Goal: Task Accomplishment & Management: Complete application form

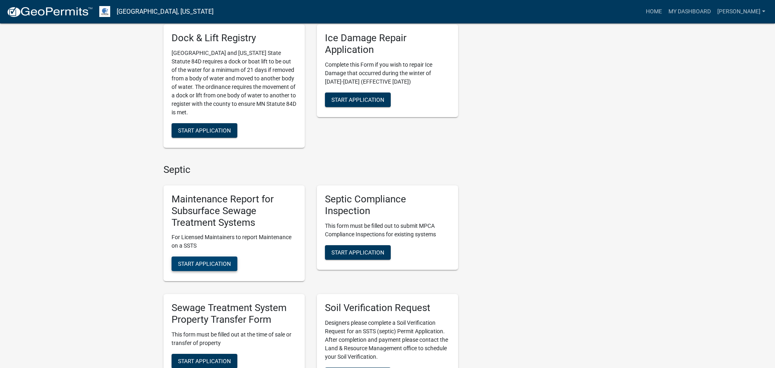
scroll to position [318, 0]
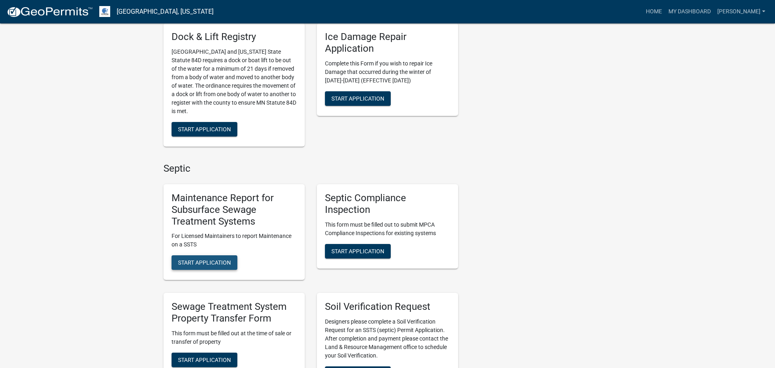
click at [209, 266] on button "Start Application" at bounding box center [205, 262] width 66 height 15
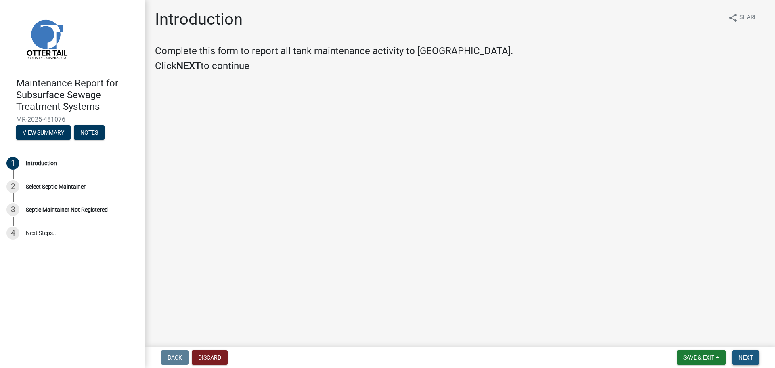
click at [743, 356] on span "Next" at bounding box center [746, 357] width 14 height 6
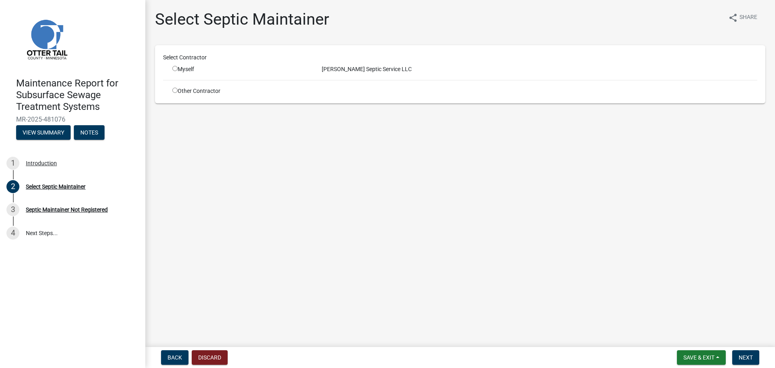
click at [173, 69] on input "radio" at bounding box center [174, 68] width 5 height 5
radio input "true"
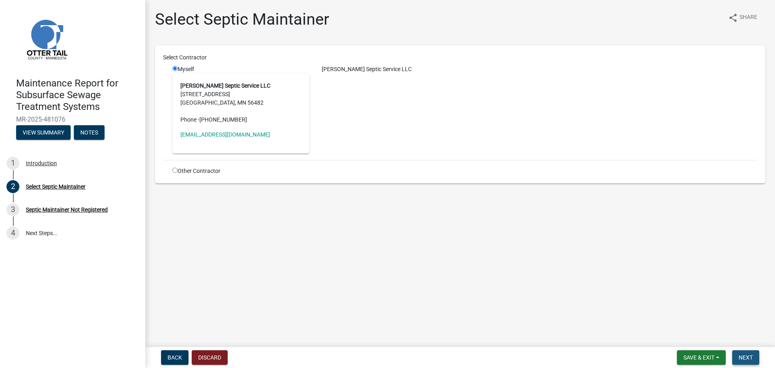
click at [748, 360] on span "Next" at bounding box center [746, 357] width 14 height 6
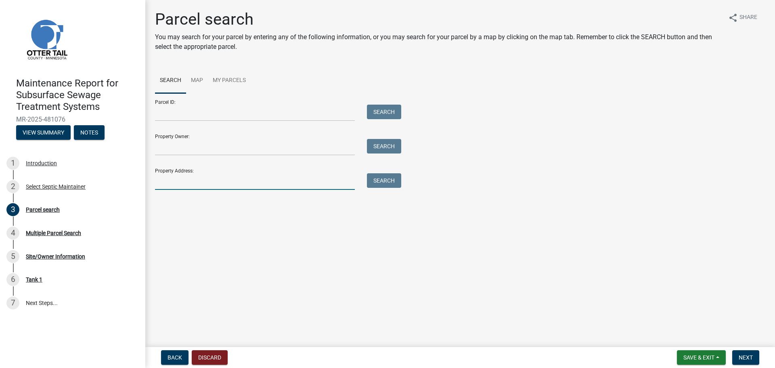
click at [217, 184] on input "Property Address:" at bounding box center [255, 181] width 200 height 17
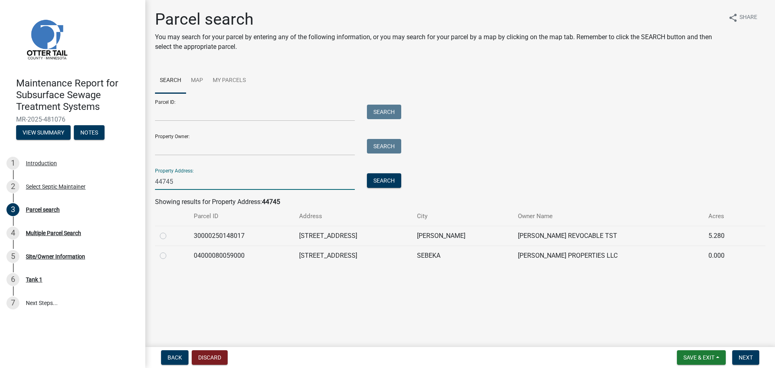
type input "44745"
click at [170, 251] on label at bounding box center [170, 251] width 0 height 0
click at [170, 254] on input "radio" at bounding box center [172, 253] width 5 height 5
radio input "true"
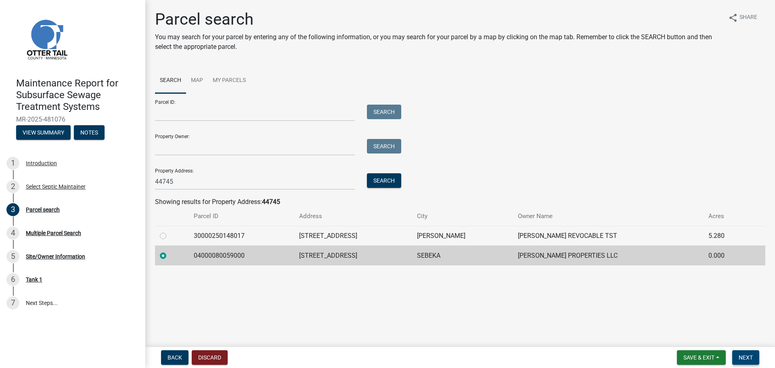
click at [744, 358] on span "Next" at bounding box center [746, 357] width 14 height 6
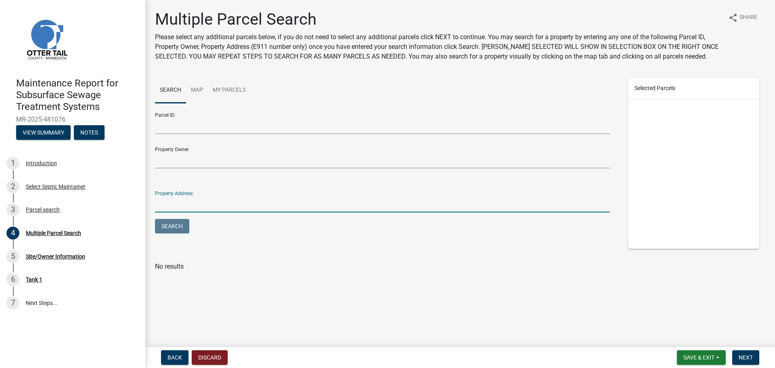
click at [195, 210] on input "Property Address:" at bounding box center [382, 204] width 455 height 17
type input "44745"
click at [155, 219] on button "Search" at bounding box center [172, 226] width 34 height 15
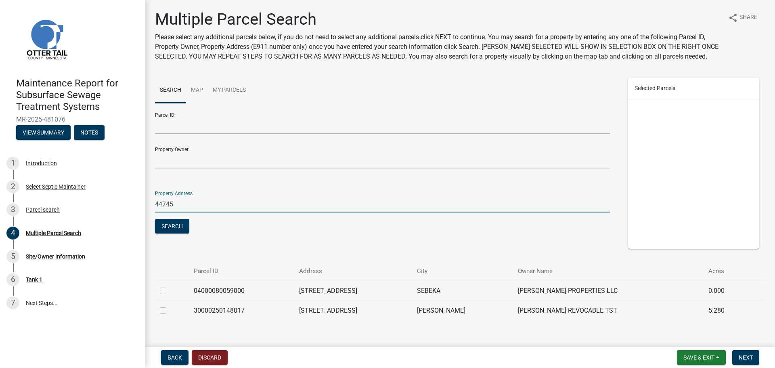
click at [170, 286] on label at bounding box center [170, 286] width 0 height 0
click at [170, 290] on input "checkbox" at bounding box center [172, 288] width 5 height 5
checkbox input "true"
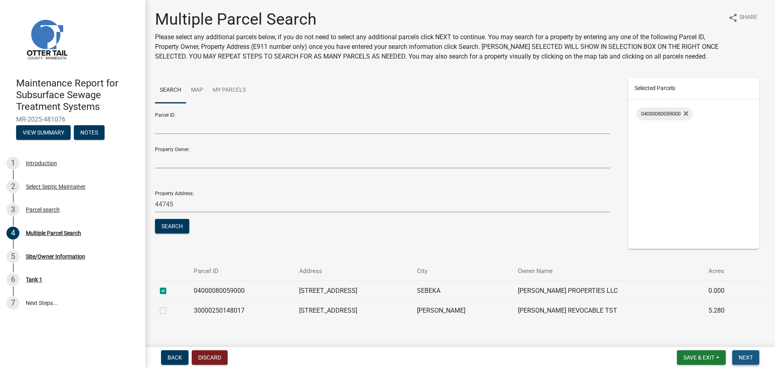
click at [752, 356] on span "Next" at bounding box center [746, 357] width 14 height 6
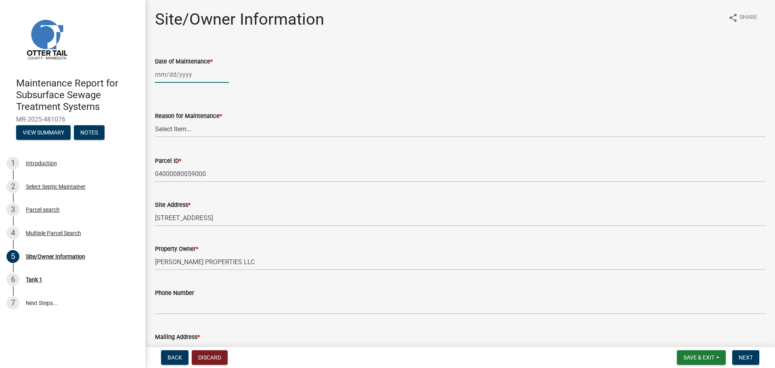
click at [176, 79] on div at bounding box center [192, 74] width 74 height 17
select select "9"
select select "2025"
click at [227, 132] on div "13" at bounding box center [227, 130] width 13 height 13
type input "09/13/2025"
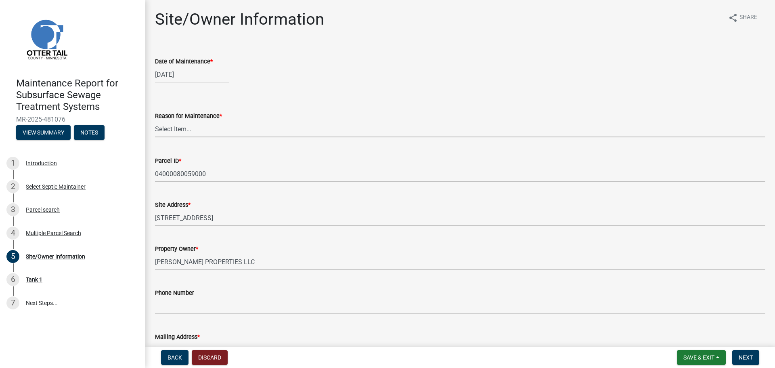
click at [186, 130] on select "Select Item... Called Routine Other" at bounding box center [460, 129] width 610 height 17
click at [155, 121] on select "Select Item... Called Routine Other" at bounding box center [460, 129] width 610 height 17
select select "3ac72b63-7b21-42e4-8192-806faae7a4f1"
click at [747, 355] on span "Next" at bounding box center [746, 357] width 14 height 6
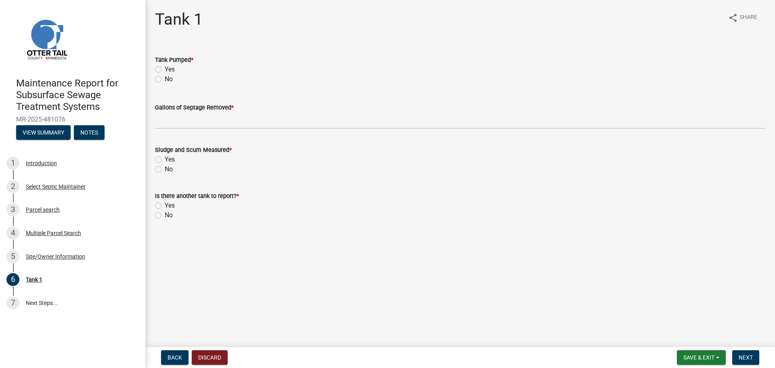
click at [165, 67] on label "Yes" at bounding box center [170, 70] width 10 height 10
click at [165, 67] on input "Yes" at bounding box center [167, 67] width 5 height 5
radio input "true"
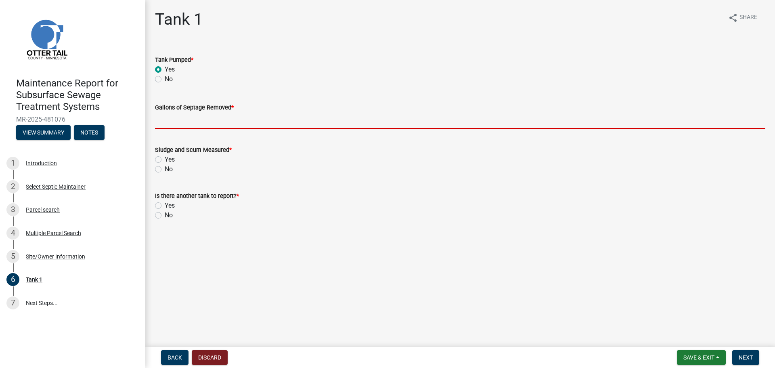
click at [170, 122] on input "Gallons of Septage Removed *" at bounding box center [460, 120] width 610 height 17
type input "1100"
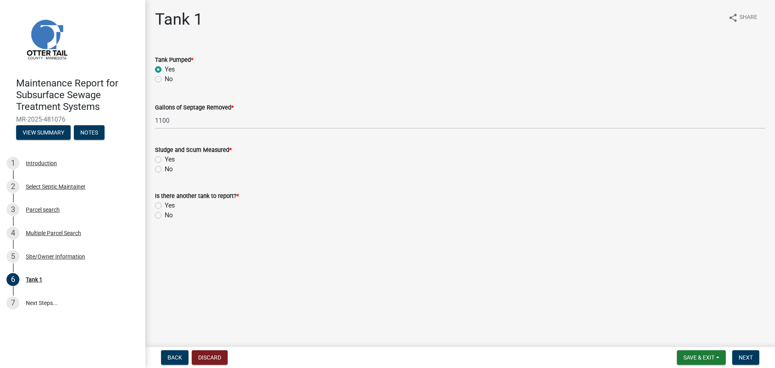
click at [156, 165] on div "No" at bounding box center [460, 169] width 610 height 10
click at [165, 168] on label "No" at bounding box center [169, 169] width 8 height 10
click at [165, 168] on input "No" at bounding box center [167, 166] width 5 height 5
radio input "true"
click at [165, 215] on label "No" at bounding box center [169, 215] width 8 height 10
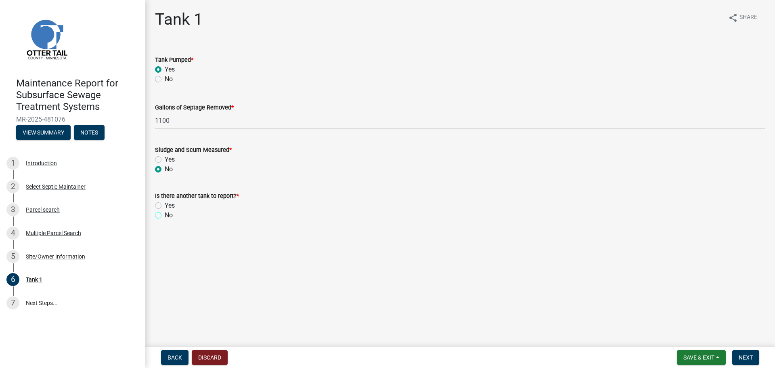
click at [165, 215] on input "No" at bounding box center [167, 212] width 5 height 5
radio input "true"
click at [757, 356] on button "Next" at bounding box center [745, 357] width 27 height 15
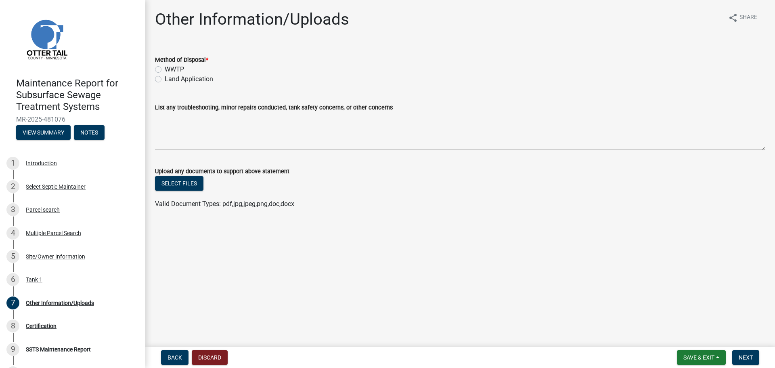
click at [165, 80] on label "Land Application" at bounding box center [189, 79] width 48 height 10
click at [165, 80] on input "Land Application" at bounding box center [167, 76] width 5 height 5
radio input "true"
click at [748, 358] on span "Next" at bounding box center [746, 357] width 14 height 6
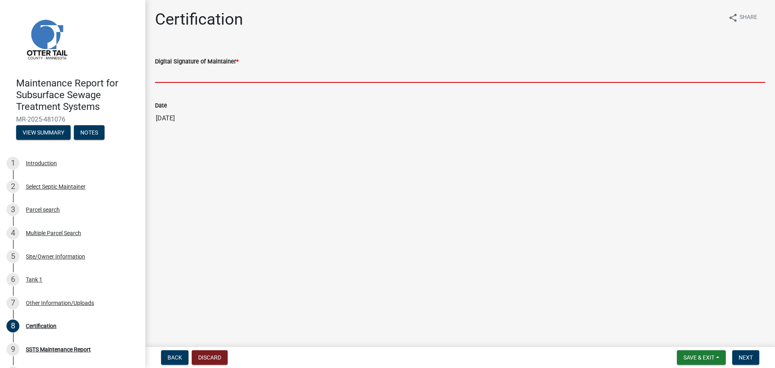
click at [169, 80] on input "Digital Signature of Maintainer *" at bounding box center [460, 74] width 610 height 17
type input "[PERSON_NAME]"
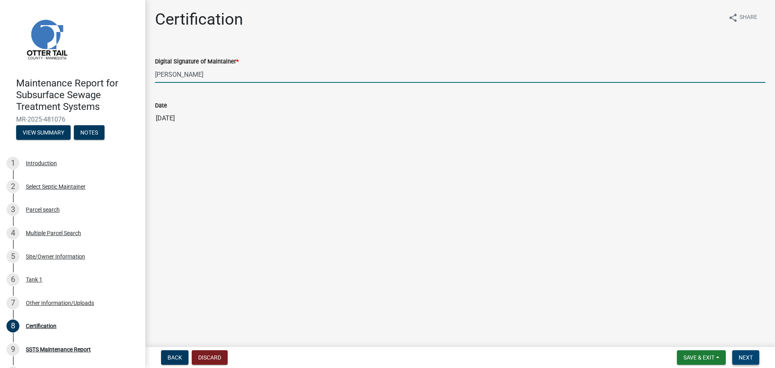
click at [750, 356] on span "Next" at bounding box center [746, 357] width 14 height 6
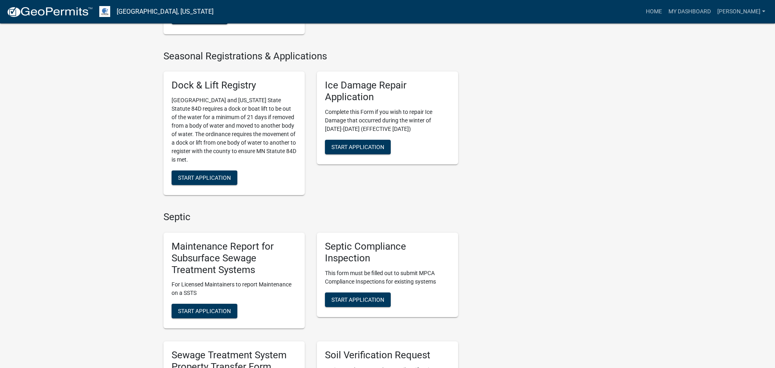
scroll to position [270, 0]
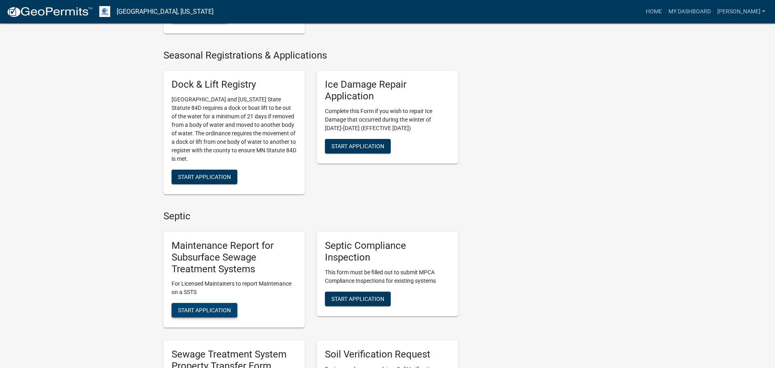
click at [216, 311] on span "Start Application" at bounding box center [204, 310] width 53 height 6
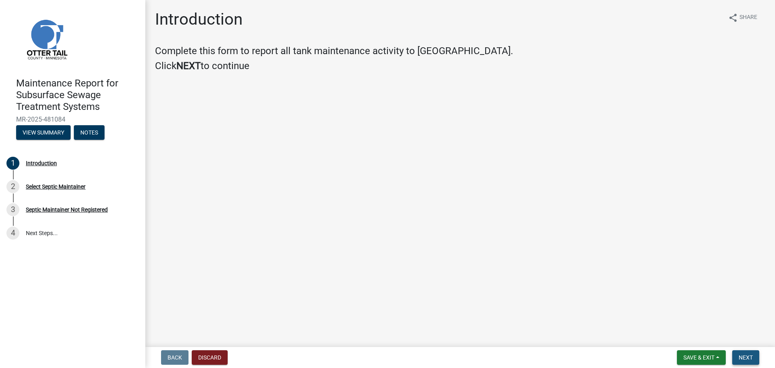
click at [743, 356] on span "Next" at bounding box center [746, 357] width 14 height 6
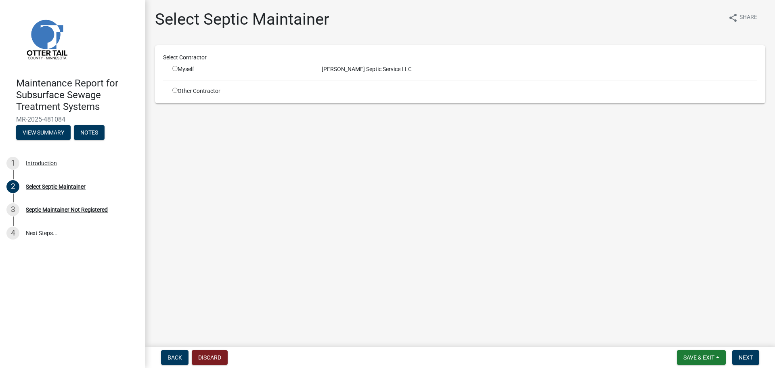
click at [173, 68] on input "radio" at bounding box center [174, 68] width 5 height 5
radio input "true"
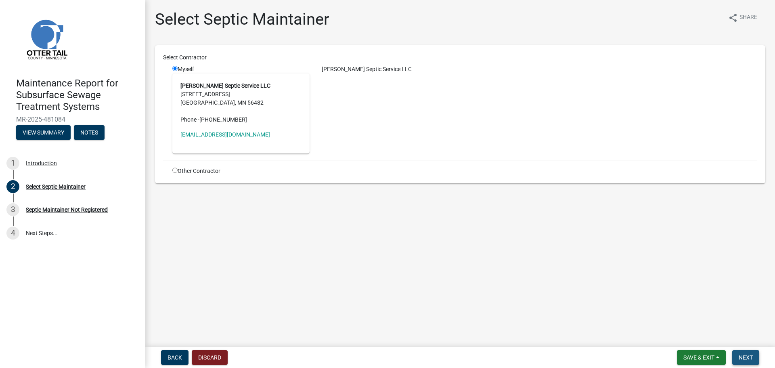
click at [748, 358] on span "Next" at bounding box center [746, 357] width 14 height 6
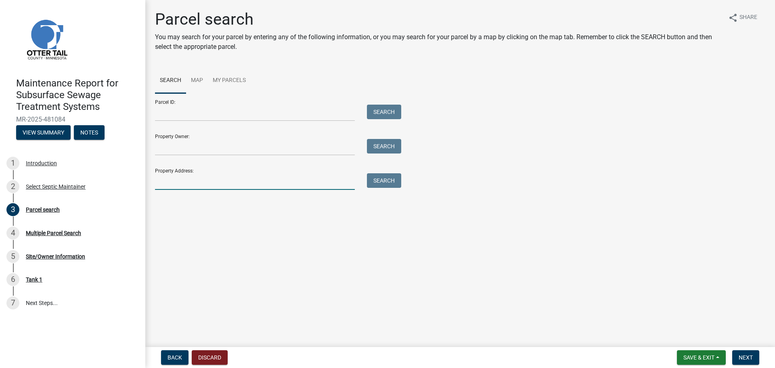
click at [246, 178] on input "Property Address:" at bounding box center [255, 181] width 200 height 17
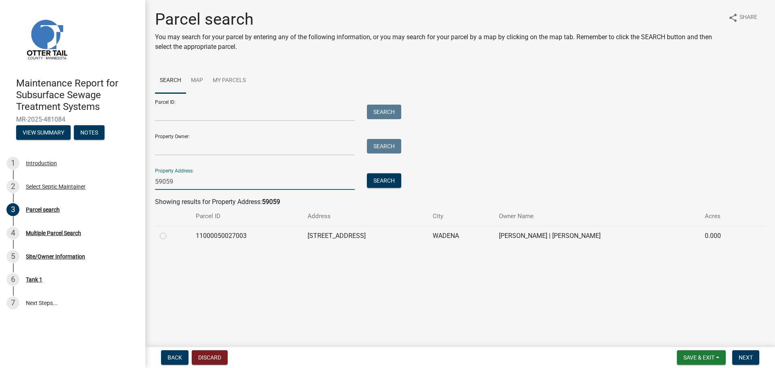
type input "59059"
click at [170, 231] on label at bounding box center [170, 231] width 0 height 0
click at [170, 234] on input "radio" at bounding box center [172, 233] width 5 height 5
radio input "true"
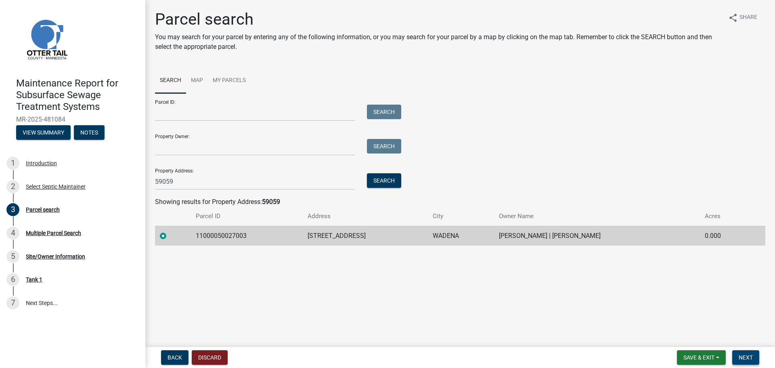
click at [747, 361] on button "Next" at bounding box center [745, 357] width 27 height 15
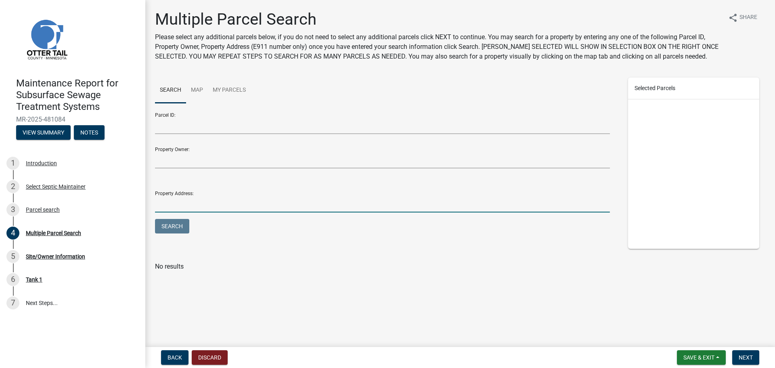
click at [210, 204] on input "Property Address:" at bounding box center [382, 204] width 455 height 17
type input "59059"
click at [155, 219] on button "Search" at bounding box center [172, 226] width 34 height 15
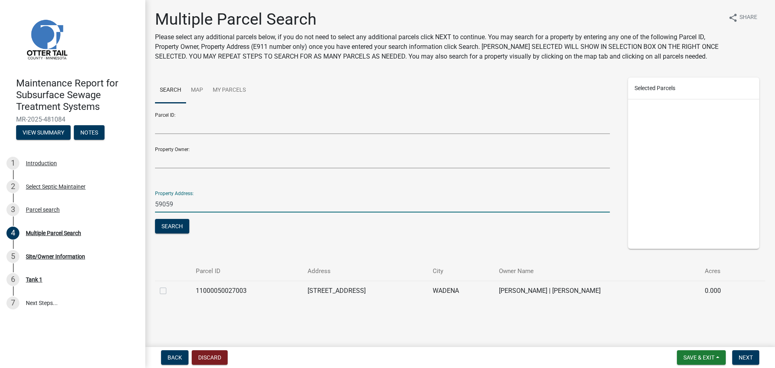
click at [170, 286] on label at bounding box center [170, 286] width 0 height 0
click at [170, 290] on input "checkbox" at bounding box center [172, 288] width 5 height 5
checkbox input "true"
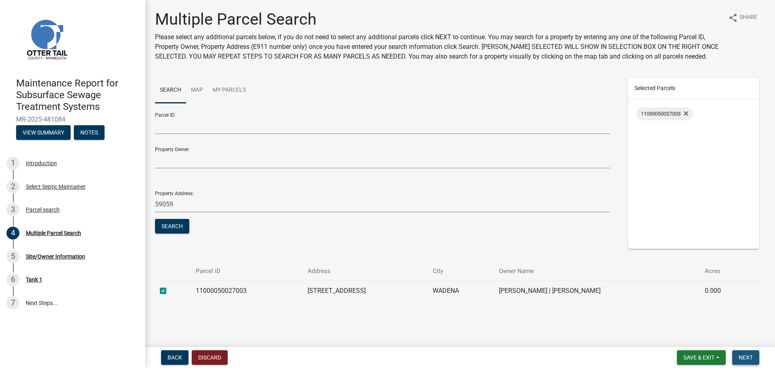
click at [741, 357] on span "Next" at bounding box center [746, 357] width 14 height 6
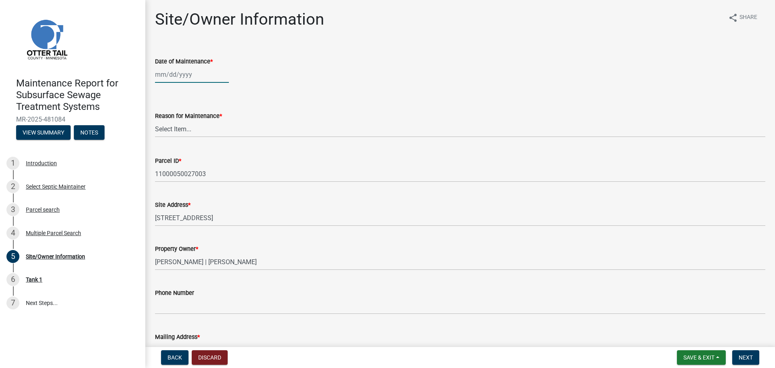
click at [158, 75] on div at bounding box center [192, 74] width 74 height 17
select select "9"
select select "2025"
click at [164, 140] on div "15" at bounding box center [163, 143] width 13 height 13
type input "[DATE]"
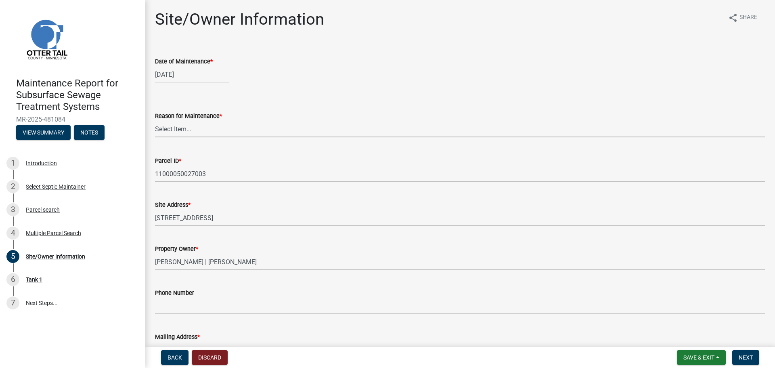
click at [170, 124] on select "Select Item... Called Routine Other" at bounding box center [460, 129] width 610 height 17
click at [155, 121] on select "Select Item... Called Routine Other" at bounding box center [460, 129] width 610 height 17
select select "3ac72b63-7b21-42e4-8192-806faae7a4f1"
click at [748, 358] on span "Next" at bounding box center [746, 357] width 14 height 6
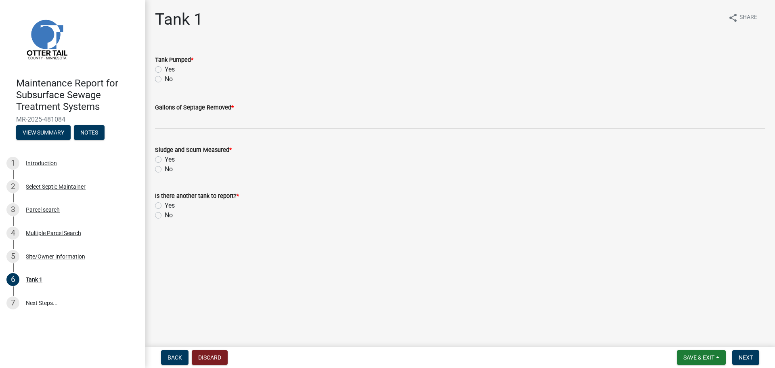
click at [165, 67] on label "Yes" at bounding box center [170, 70] width 10 height 10
click at [165, 67] on input "Yes" at bounding box center [167, 67] width 5 height 5
radio input "true"
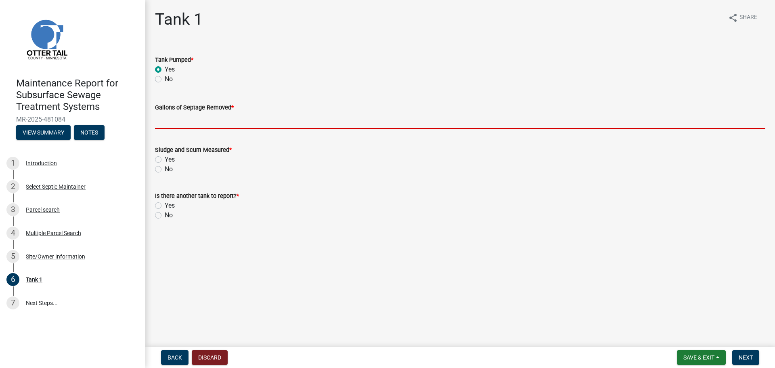
click at [167, 123] on input "Gallons of Septage Removed *" at bounding box center [460, 120] width 610 height 17
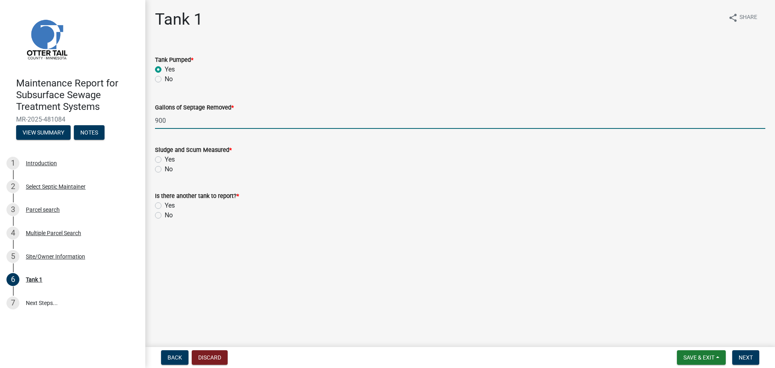
type input "900"
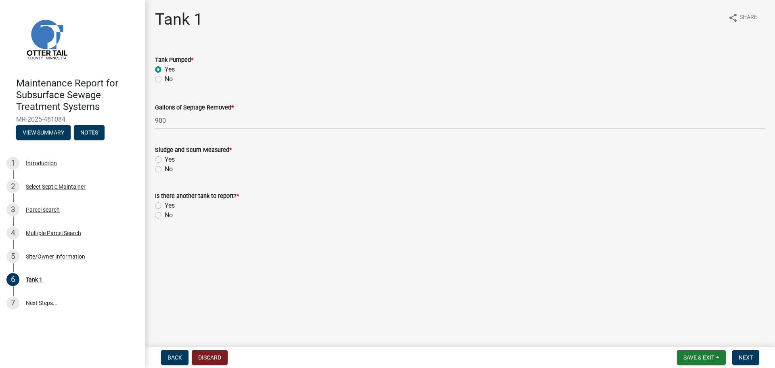
click at [165, 172] on label "No" at bounding box center [169, 169] width 8 height 10
click at [165, 170] on input "No" at bounding box center [167, 166] width 5 height 5
radio input "true"
click at [165, 216] on label "No" at bounding box center [169, 215] width 8 height 10
click at [165, 216] on input "No" at bounding box center [167, 212] width 5 height 5
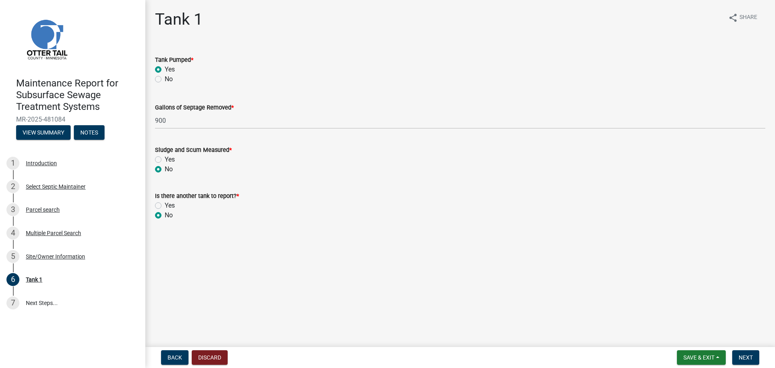
radio input "true"
click at [742, 358] on span "Next" at bounding box center [746, 357] width 14 height 6
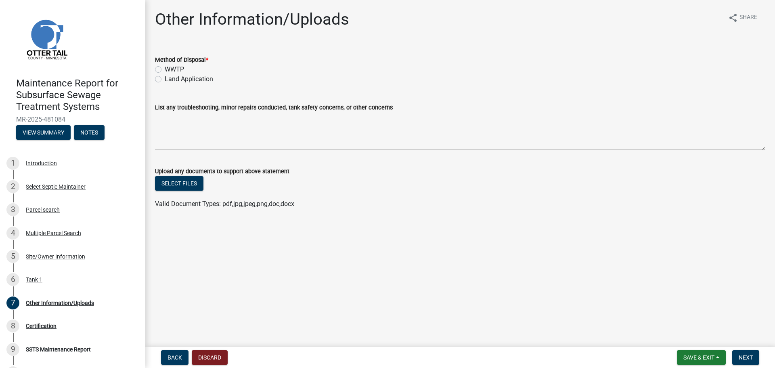
click at [165, 78] on label "Land Application" at bounding box center [189, 79] width 48 height 10
click at [165, 78] on input "Land Application" at bounding box center [167, 76] width 5 height 5
radio input "true"
click at [751, 360] on span "Next" at bounding box center [746, 357] width 14 height 6
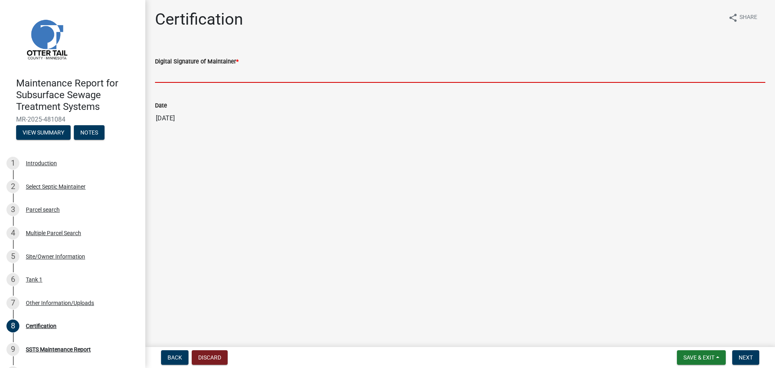
click at [202, 79] on input "Digital Signature of Maintainer *" at bounding box center [460, 74] width 610 height 17
type input "[PERSON_NAME]"
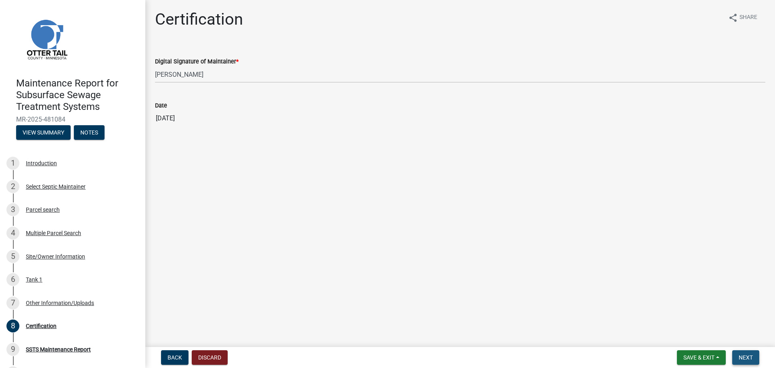
click at [748, 356] on span "Next" at bounding box center [746, 357] width 14 height 6
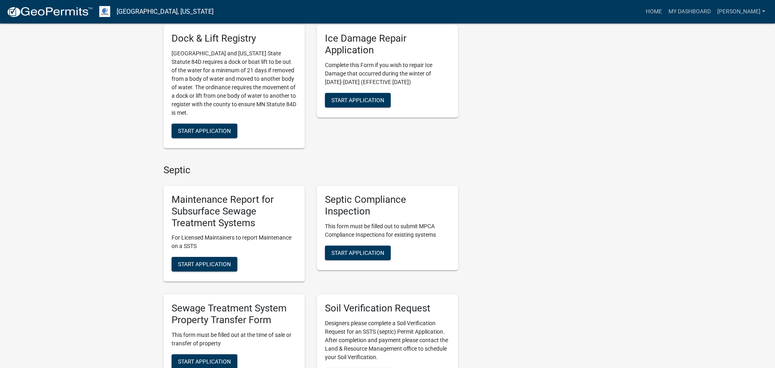
scroll to position [318, 0]
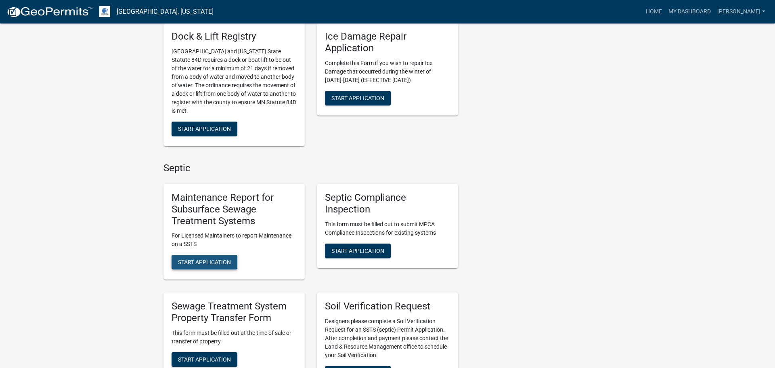
click at [213, 263] on span "Start Application" at bounding box center [204, 262] width 53 height 6
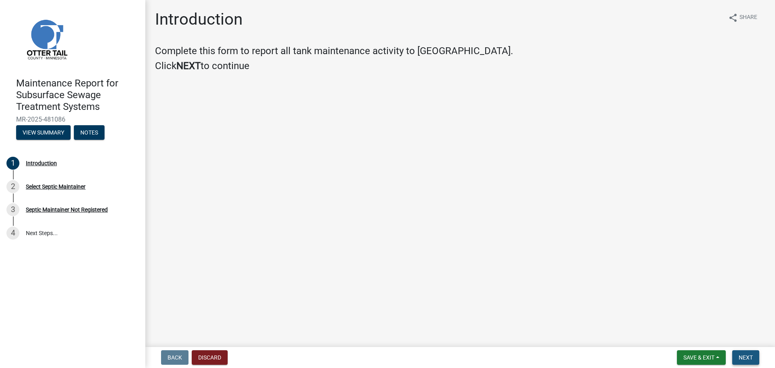
click at [752, 360] on span "Next" at bounding box center [746, 357] width 14 height 6
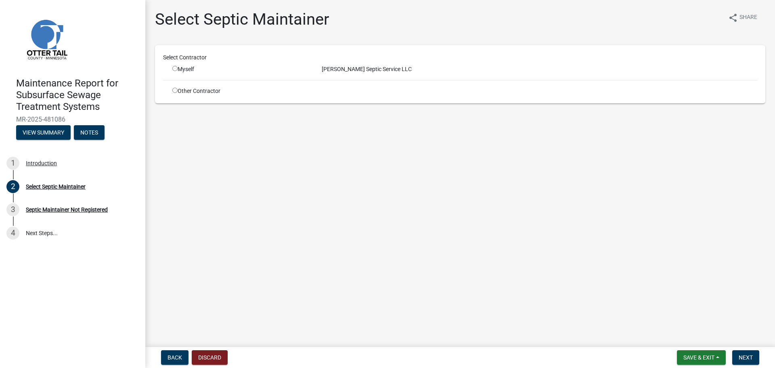
click at [176, 67] on input "radio" at bounding box center [174, 68] width 5 height 5
radio input "true"
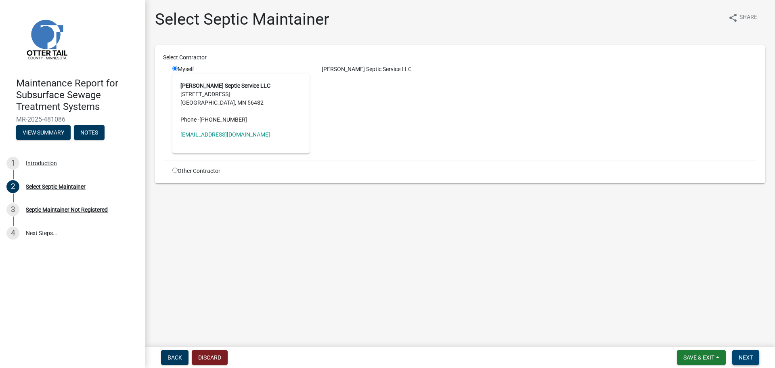
click at [748, 359] on span "Next" at bounding box center [746, 357] width 14 height 6
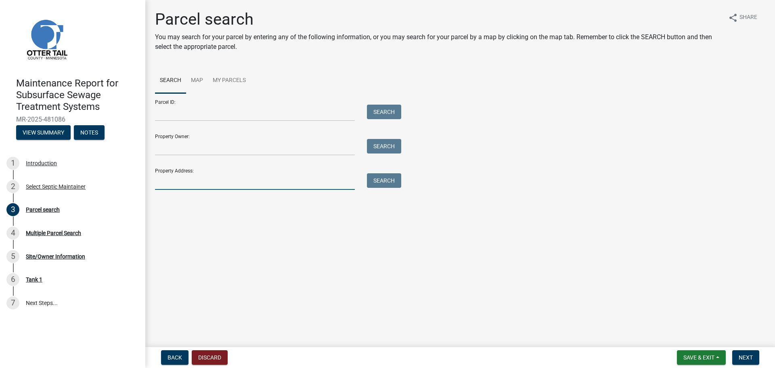
click at [207, 186] on input "Property Address:" at bounding box center [255, 181] width 200 height 17
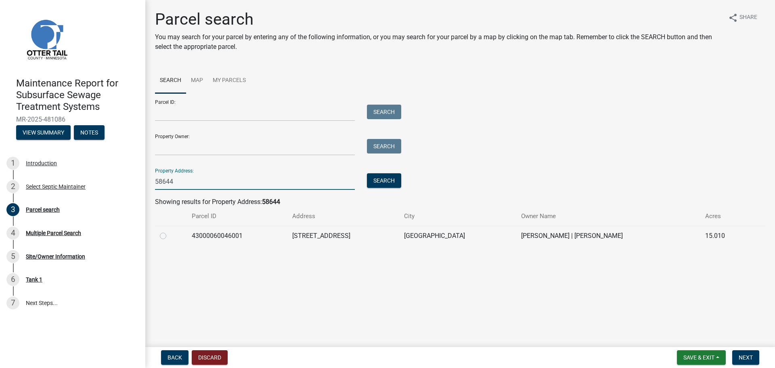
type input "58644"
click at [170, 231] on label at bounding box center [170, 231] width 0 height 0
click at [170, 234] on input "radio" at bounding box center [172, 233] width 5 height 5
radio input "true"
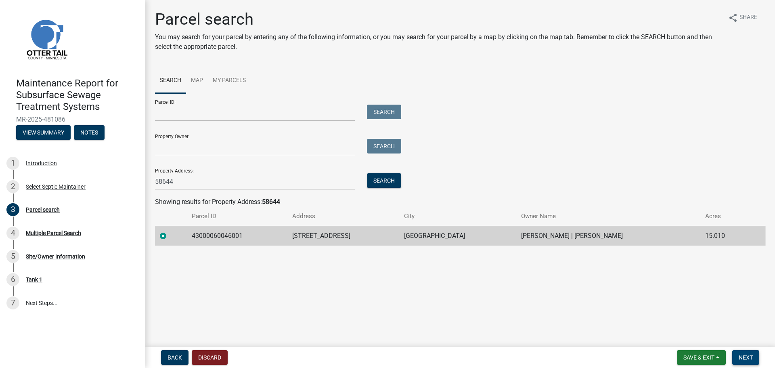
click at [752, 361] on button "Next" at bounding box center [745, 357] width 27 height 15
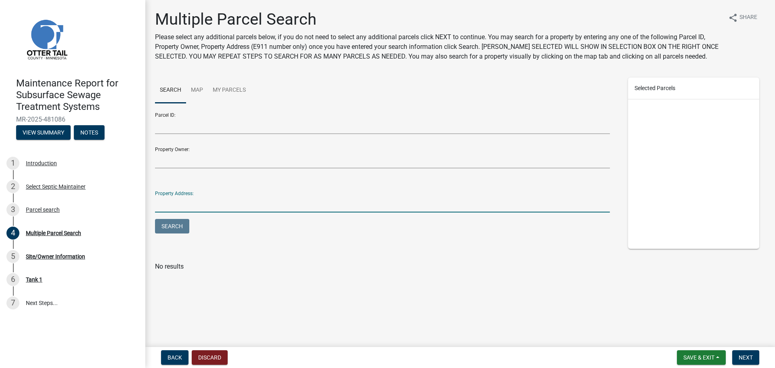
click at [229, 201] on input "Property Address:" at bounding box center [382, 204] width 455 height 17
type input "58644"
click at [155, 219] on button "Search" at bounding box center [172, 226] width 34 height 15
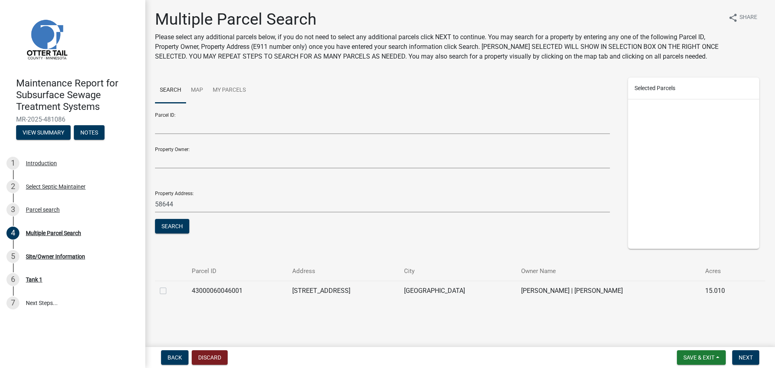
click at [170, 286] on label at bounding box center [170, 286] width 0 height 0
click at [170, 289] on input "checkbox" at bounding box center [172, 288] width 5 height 5
checkbox input "true"
click at [745, 362] on button "Next" at bounding box center [745, 357] width 27 height 15
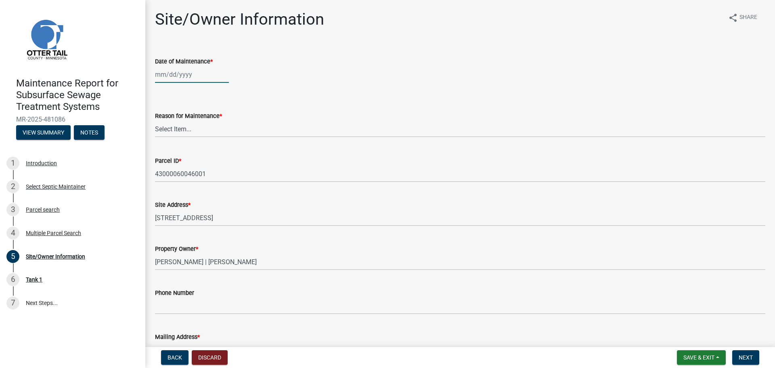
click at [170, 78] on div at bounding box center [192, 74] width 74 height 17
select select "9"
select select "2025"
click at [162, 142] on div "15" at bounding box center [163, 143] width 13 height 13
type input "09/15/2025"
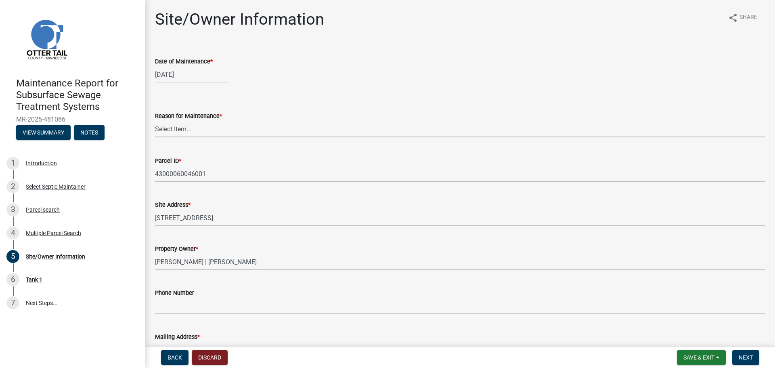
click at [171, 127] on select "Select Item... Called Routine Other" at bounding box center [460, 129] width 610 height 17
click at [155, 121] on select "Select Item... Called Routine Other" at bounding box center [460, 129] width 610 height 17
select select "3ac72b63-7b21-42e4-8192-806faae7a4f1"
click at [752, 360] on span "Next" at bounding box center [746, 357] width 14 height 6
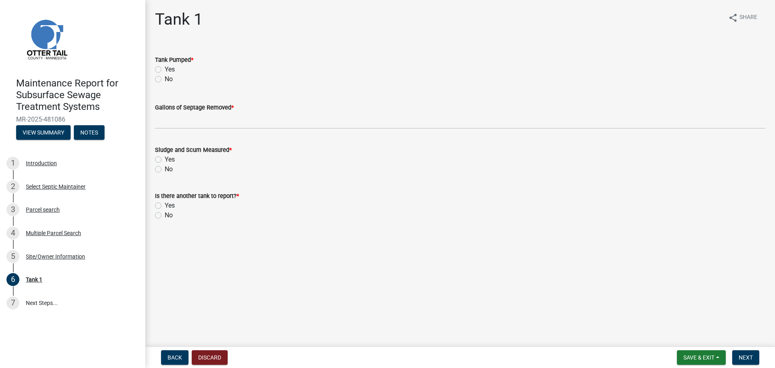
click at [165, 69] on label "Yes" at bounding box center [170, 70] width 10 height 10
click at [165, 69] on input "Yes" at bounding box center [167, 67] width 5 height 5
radio input "true"
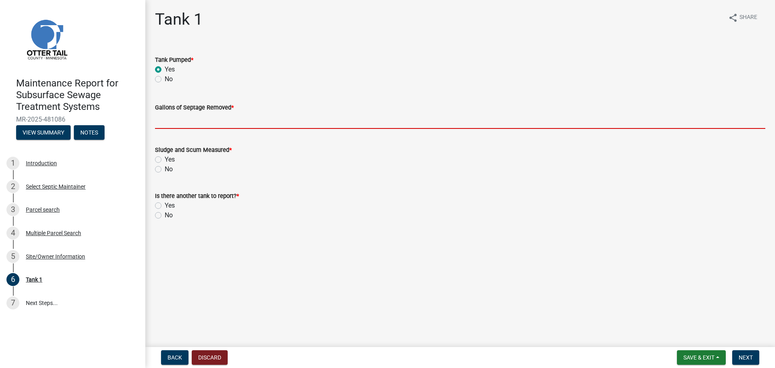
click at [171, 126] on input "Gallons of Septage Removed *" at bounding box center [460, 120] width 610 height 17
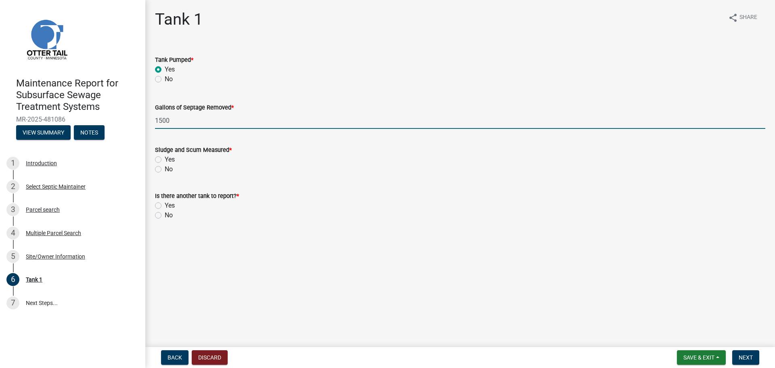
type input "1500"
drag, startPoint x: 159, startPoint y: 169, endPoint x: 159, endPoint y: 178, distance: 8.9
click at [165, 169] on label "No" at bounding box center [169, 169] width 8 height 10
click at [165, 169] on input "No" at bounding box center [167, 166] width 5 height 5
radio input "true"
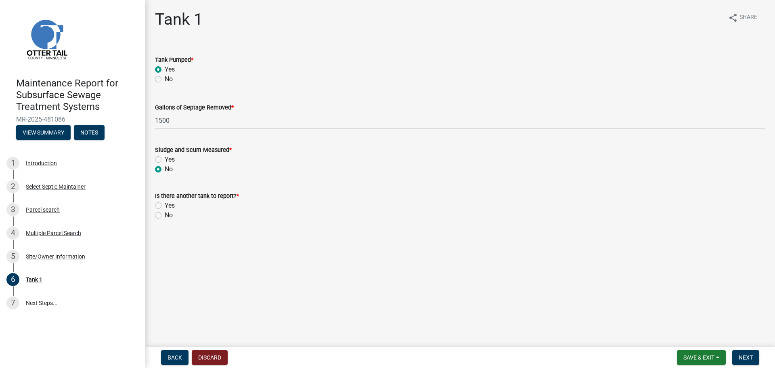
click at [165, 215] on label "No" at bounding box center [169, 215] width 8 height 10
click at [165, 215] on input "No" at bounding box center [167, 212] width 5 height 5
radio input "true"
click at [744, 356] on span "Next" at bounding box center [746, 357] width 14 height 6
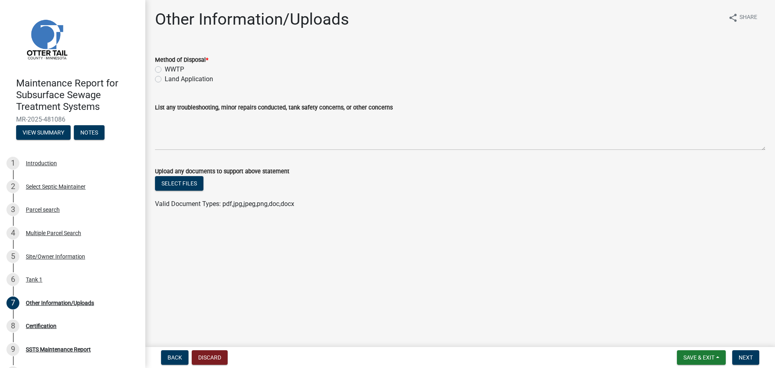
click at [165, 79] on label "Land Application" at bounding box center [189, 79] width 48 height 10
click at [165, 79] on input "Land Application" at bounding box center [167, 76] width 5 height 5
radio input "true"
click at [746, 356] on span "Next" at bounding box center [746, 357] width 14 height 6
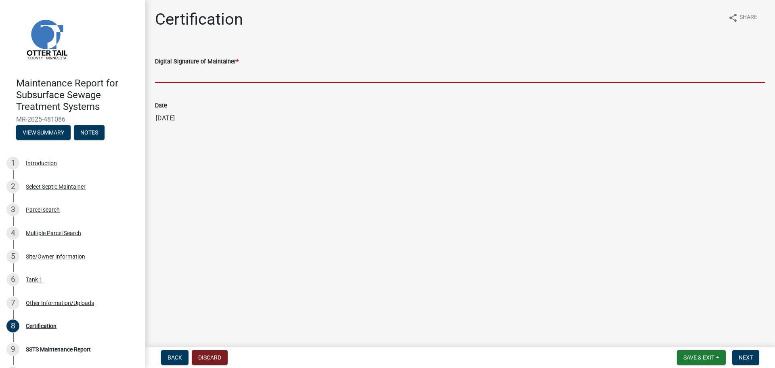
click at [174, 80] on input "Digital Signature of Maintainer *" at bounding box center [460, 74] width 610 height 17
type input "[PERSON_NAME]"
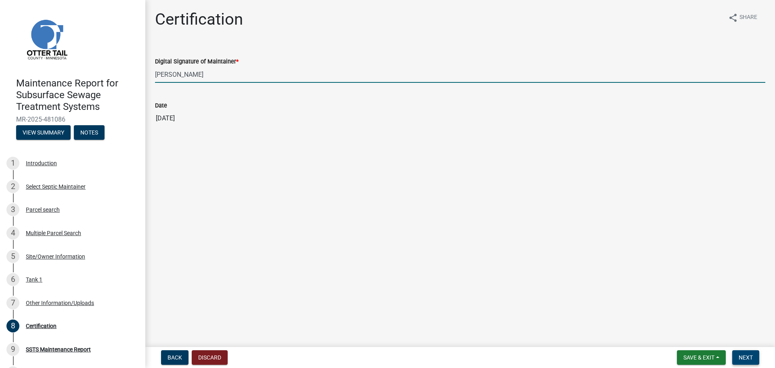
click at [753, 358] on span "Next" at bounding box center [746, 357] width 14 height 6
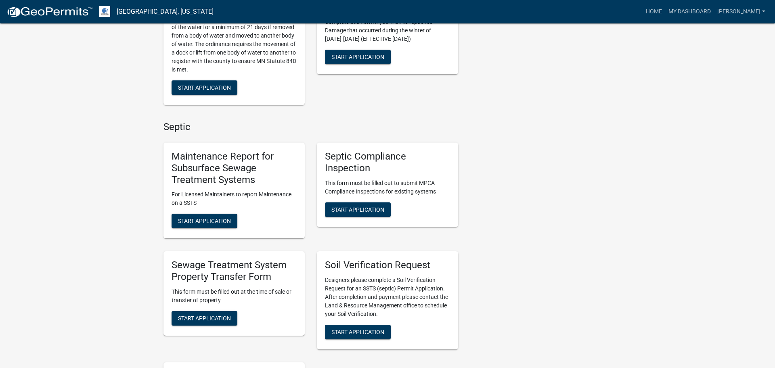
scroll to position [362, 0]
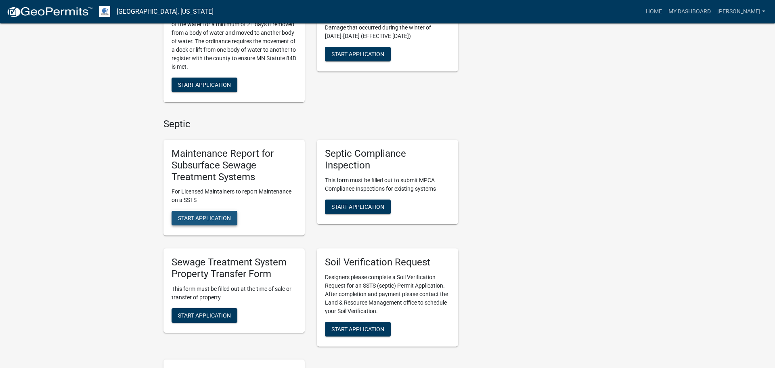
click at [205, 215] on span "Start Application" at bounding box center [204, 218] width 53 height 6
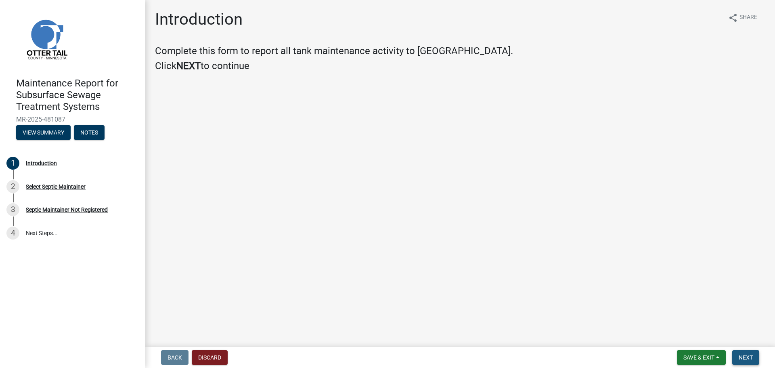
click at [749, 356] on span "Next" at bounding box center [746, 357] width 14 height 6
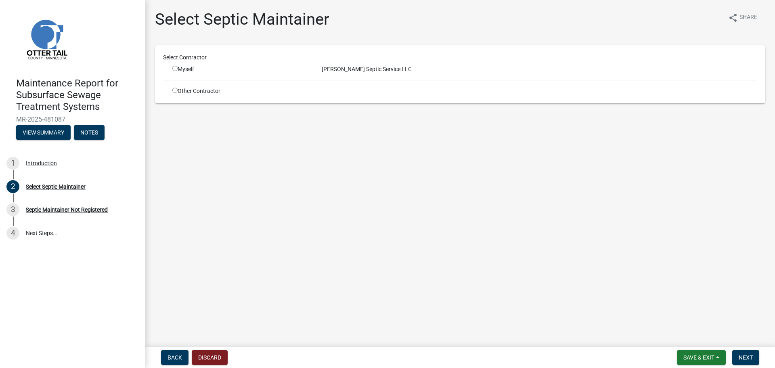
click at [175, 69] on input "radio" at bounding box center [174, 68] width 5 height 5
radio input "true"
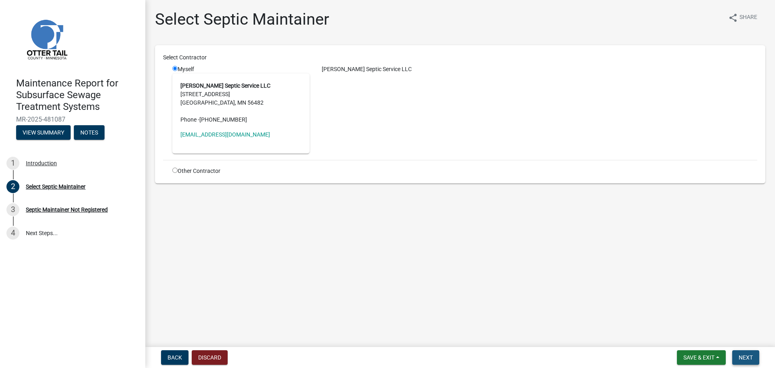
click at [744, 359] on span "Next" at bounding box center [746, 357] width 14 height 6
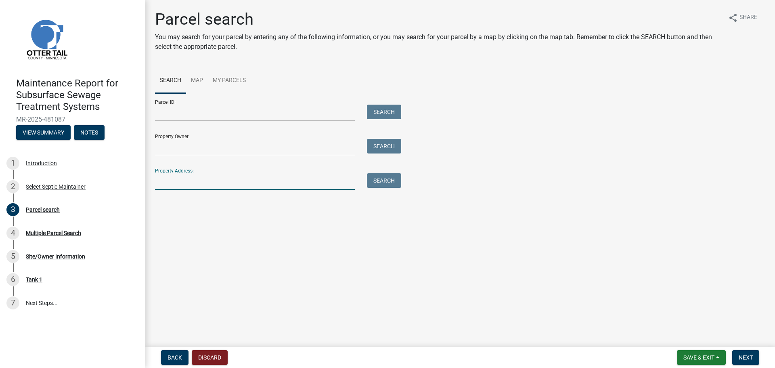
click at [168, 182] on input "Property Address:" at bounding box center [255, 181] width 200 height 17
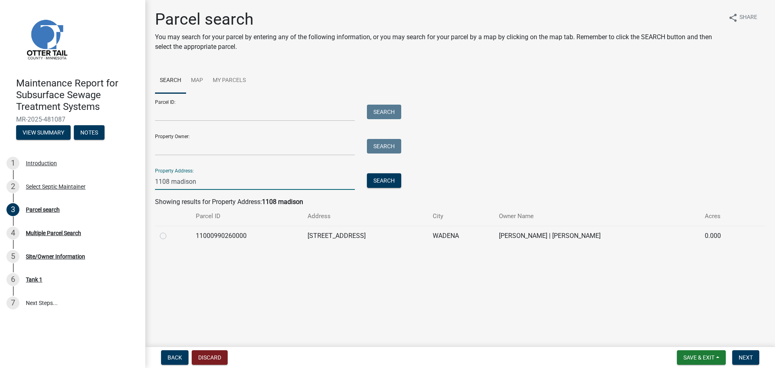
type input "1108 madison"
click at [170, 231] on label at bounding box center [170, 231] width 0 height 0
click at [170, 235] on input "radio" at bounding box center [172, 233] width 5 height 5
radio input "true"
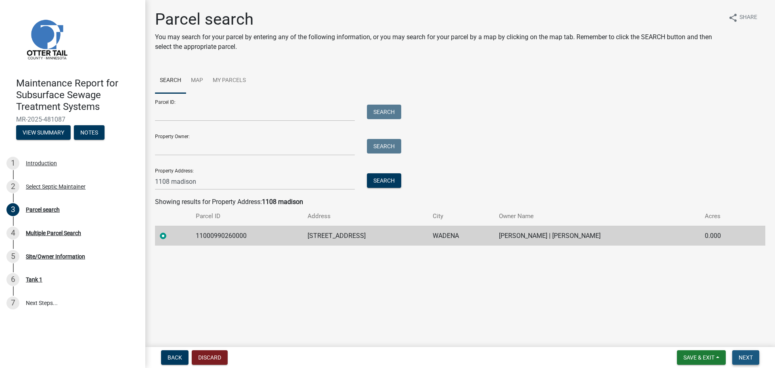
click at [752, 360] on span "Next" at bounding box center [746, 357] width 14 height 6
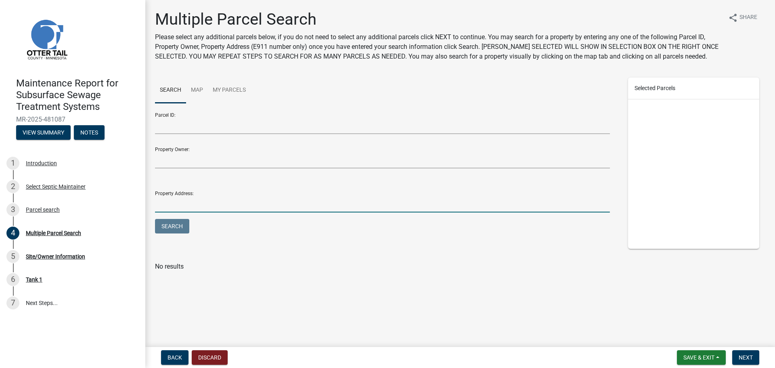
click at [222, 208] on input "Property Address:" at bounding box center [382, 204] width 455 height 17
type input "1108 madison"
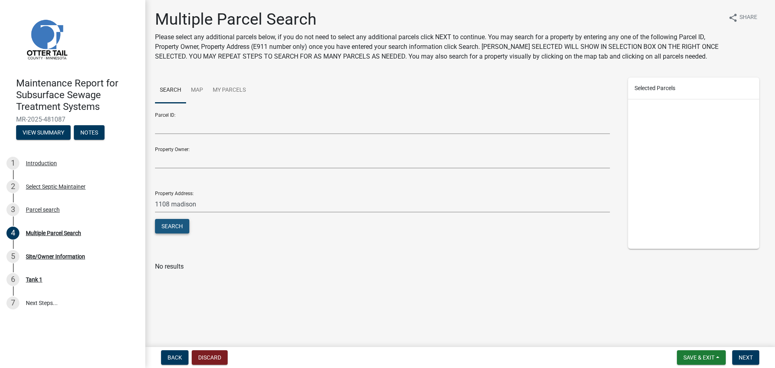
click at [178, 226] on button "Search" at bounding box center [172, 226] width 34 height 15
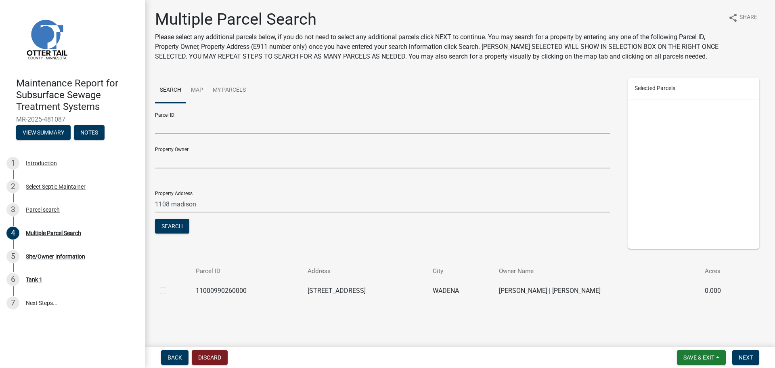
click at [170, 286] on label at bounding box center [170, 286] width 0 height 0
click at [170, 291] on input "checkbox" at bounding box center [172, 288] width 5 height 5
checkbox input "true"
click at [750, 359] on span "Next" at bounding box center [746, 357] width 14 height 6
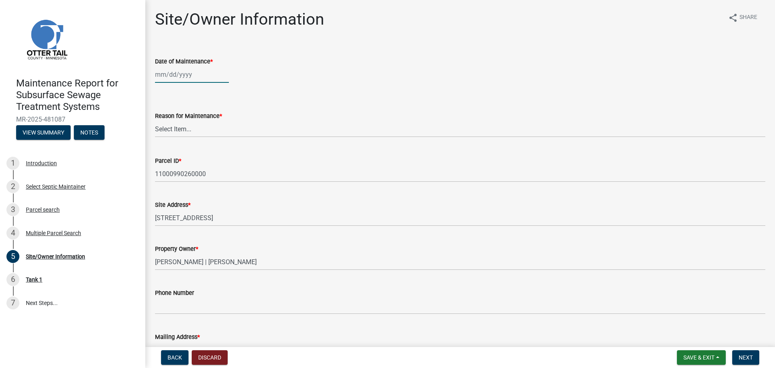
click at [179, 81] on div at bounding box center [192, 74] width 74 height 17
select select "9"
select select "2025"
click at [163, 143] on div "15" at bounding box center [163, 143] width 13 height 13
type input "09/15/2025"
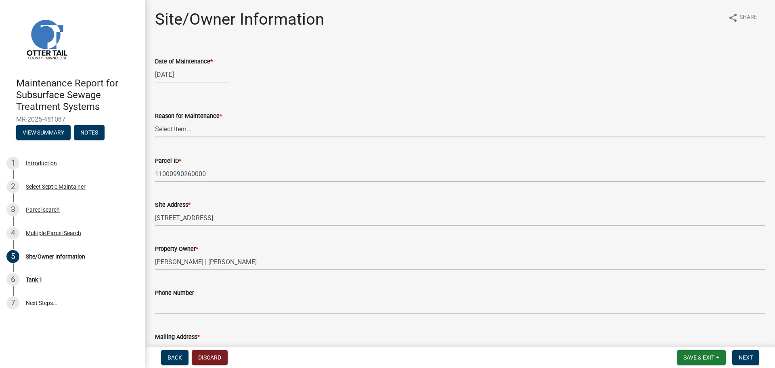
click at [167, 132] on select "Select Item... Called Routine Other" at bounding box center [460, 129] width 610 height 17
click at [155, 121] on select "Select Item... Called Routine Other" at bounding box center [460, 129] width 610 height 17
select select "3ac72b63-7b21-42e4-8192-806faae7a4f1"
click at [748, 360] on span "Next" at bounding box center [746, 357] width 14 height 6
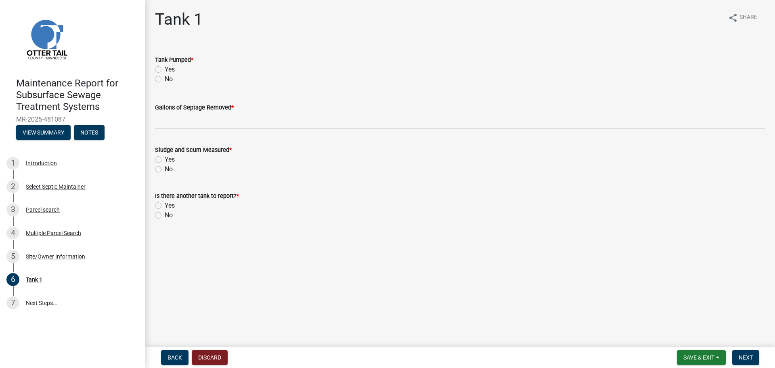
click at [165, 67] on label "Yes" at bounding box center [170, 70] width 10 height 10
click at [165, 67] on input "Yes" at bounding box center [167, 67] width 5 height 5
radio input "true"
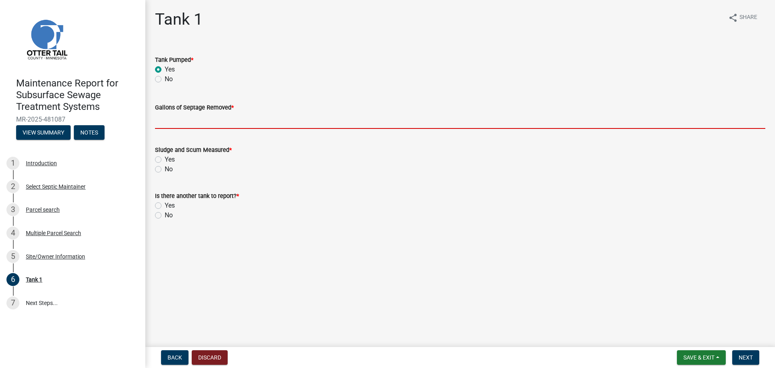
click at [165, 118] on input "Gallons of Septage Removed *" at bounding box center [460, 120] width 610 height 17
type input "1500"
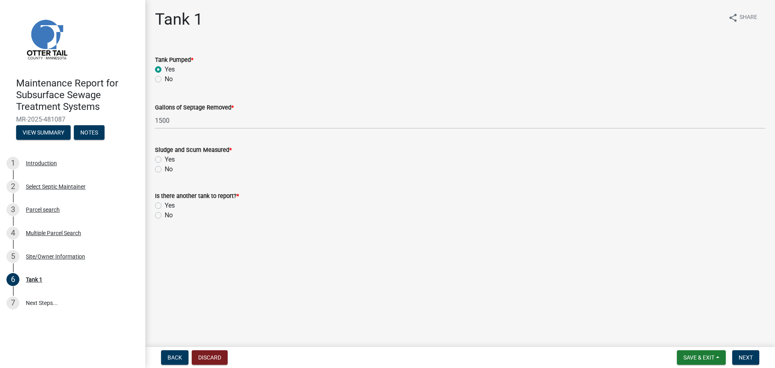
click at [165, 168] on label "No" at bounding box center [169, 169] width 8 height 10
click at [165, 168] on input "No" at bounding box center [167, 166] width 5 height 5
radio input "true"
click at [165, 213] on label "No" at bounding box center [169, 215] width 8 height 10
click at [165, 213] on input "No" at bounding box center [167, 212] width 5 height 5
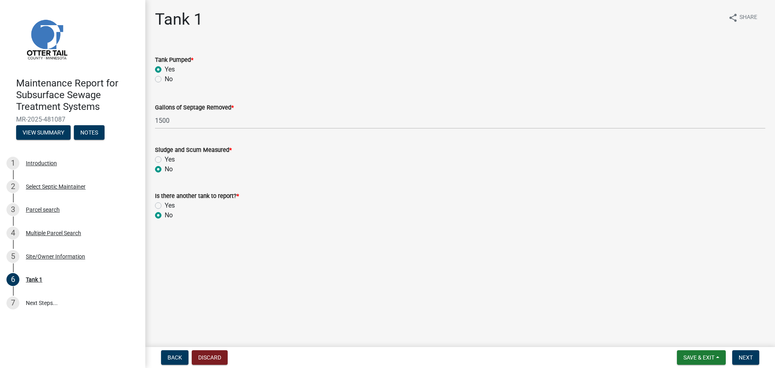
radio input "true"
click at [740, 357] on span "Next" at bounding box center [746, 357] width 14 height 6
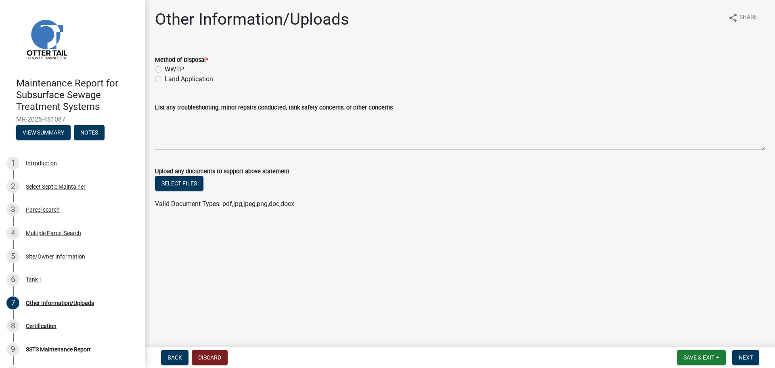
click at [165, 76] on label "Land Application" at bounding box center [189, 79] width 48 height 10
click at [165, 76] on input "Land Application" at bounding box center [167, 76] width 5 height 5
radio input "true"
click at [747, 362] on button "Next" at bounding box center [745, 357] width 27 height 15
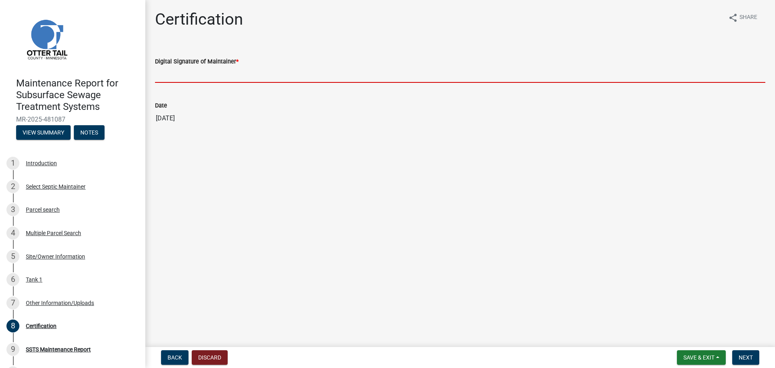
click at [173, 79] on input "Digital Signature of Maintainer *" at bounding box center [460, 74] width 610 height 17
type input "[PERSON_NAME]"
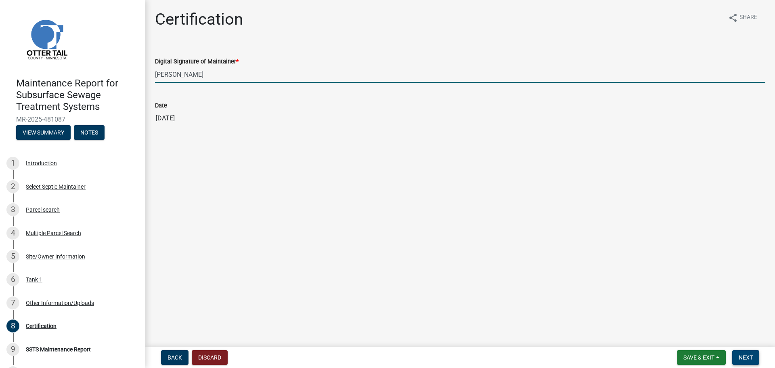
click at [751, 362] on button "Next" at bounding box center [745, 357] width 27 height 15
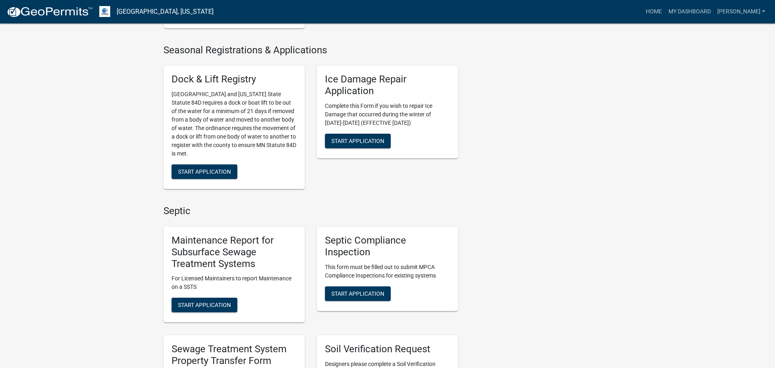
scroll to position [277, 0]
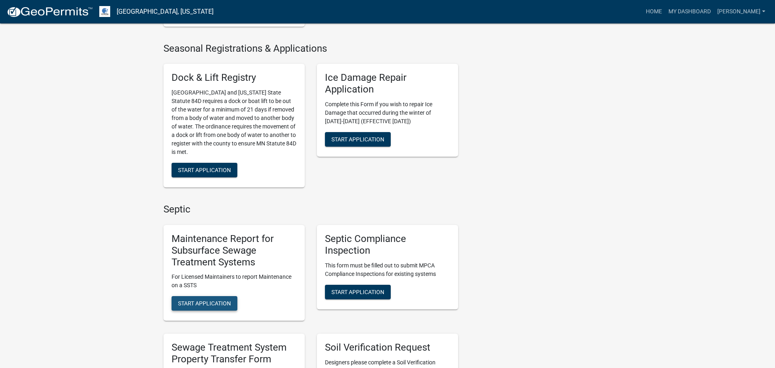
click at [200, 303] on span "Start Application" at bounding box center [204, 303] width 53 height 6
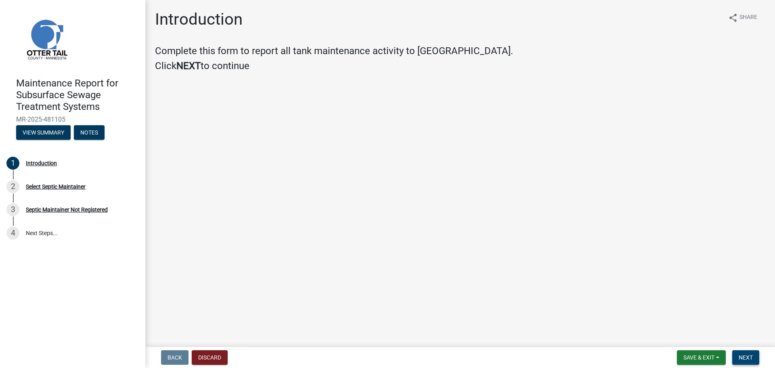
click at [744, 358] on span "Next" at bounding box center [746, 357] width 14 height 6
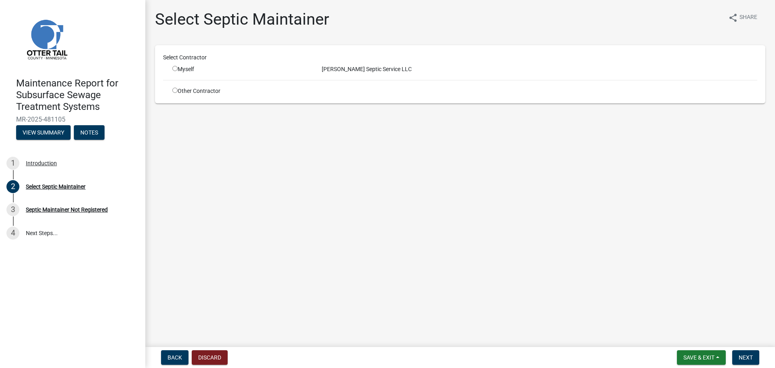
click at [173, 68] on input "radio" at bounding box center [174, 68] width 5 height 5
radio input "true"
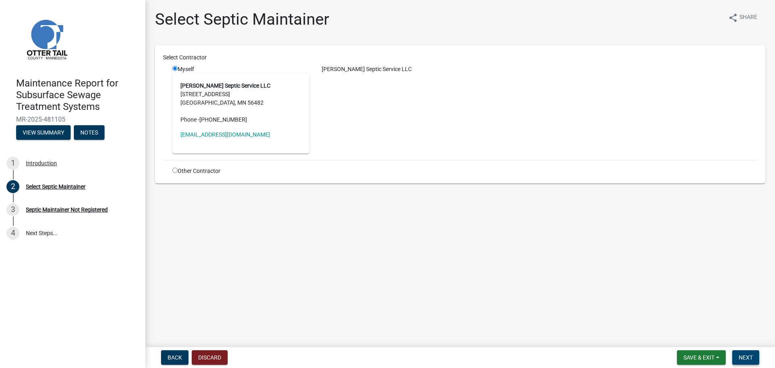
click at [752, 360] on span "Next" at bounding box center [746, 357] width 14 height 6
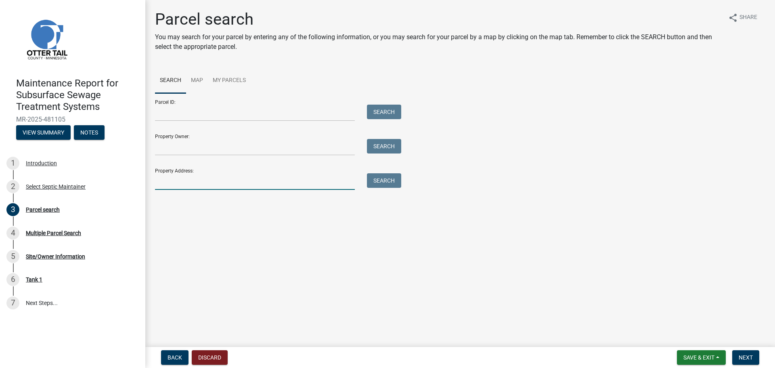
click at [176, 176] on input "Property Address:" at bounding box center [255, 181] width 200 height 17
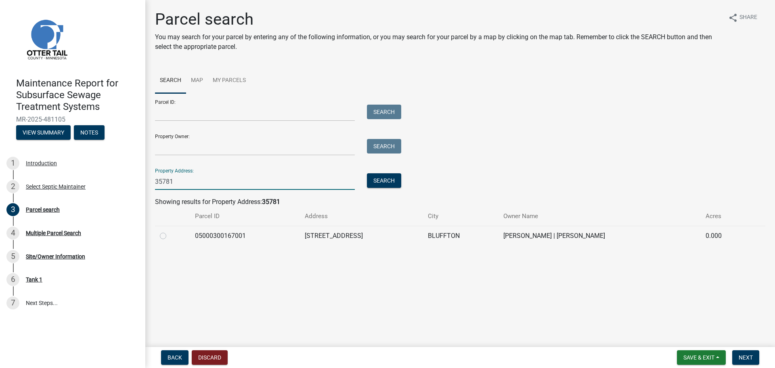
type input "35781"
click at [170, 231] on label at bounding box center [170, 231] width 0 height 0
click at [170, 233] on input "radio" at bounding box center [172, 233] width 5 height 5
radio input "true"
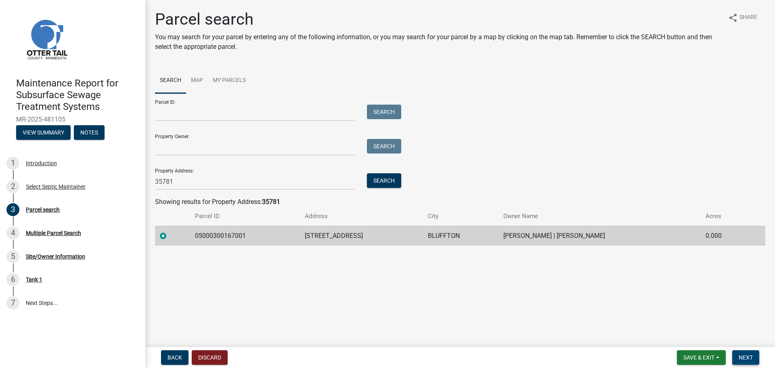
click at [740, 359] on span "Next" at bounding box center [746, 357] width 14 height 6
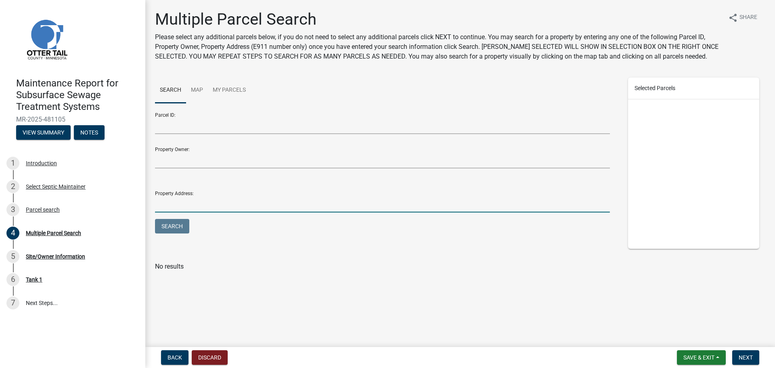
click at [180, 199] on input "Property Address:" at bounding box center [382, 204] width 455 height 17
type input "35781"
click at [155, 219] on button "Search" at bounding box center [172, 226] width 34 height 15
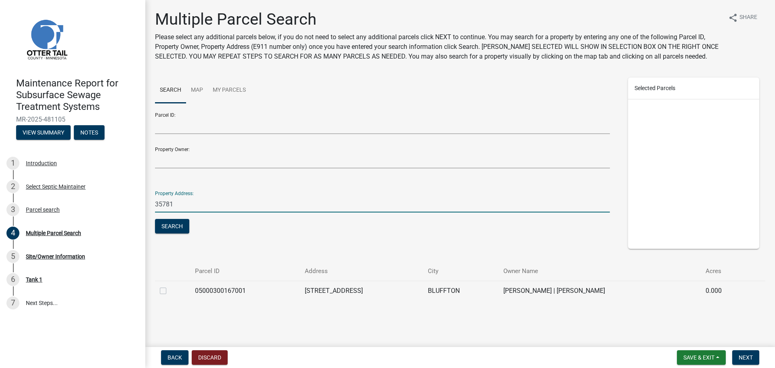
click at [170, 286] on label at bounding box center [170, 286] width 0 height 0
click at [170, 290] on input "checkbox" at bounding box center [172, 288] width 5 height 5
checkbox input "true"
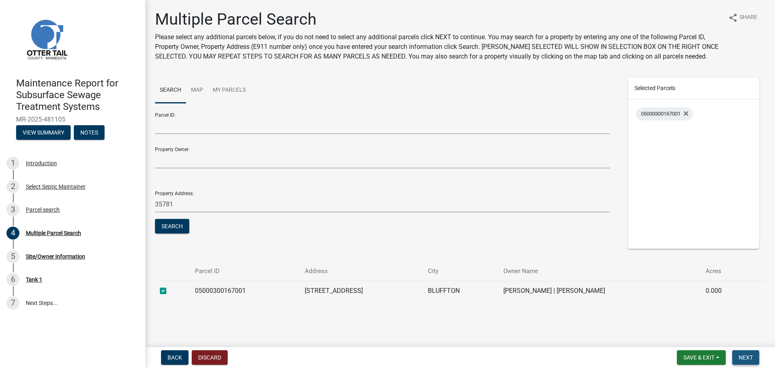
click at [746, 354] on span "Next" at bounding box center [746, 357] width 14 height 6
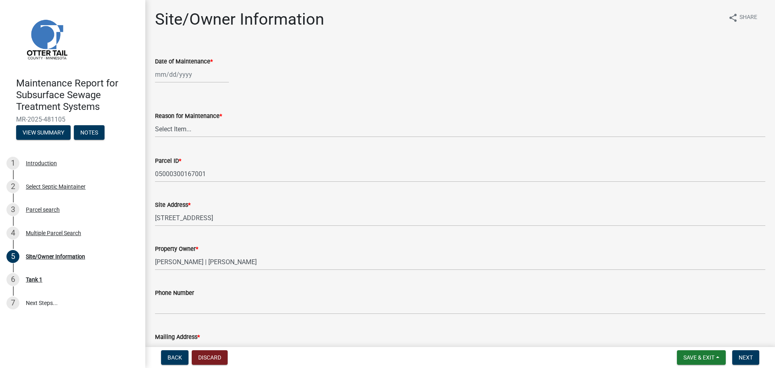
click at [160, 73] on div at bounding box center [192, 74] width 74 height 17
select select "9"
select select "2025"
click at [188, 139] on div "17" at bounding box center [188, 143] width 13 height 13
type input "[DATE]"
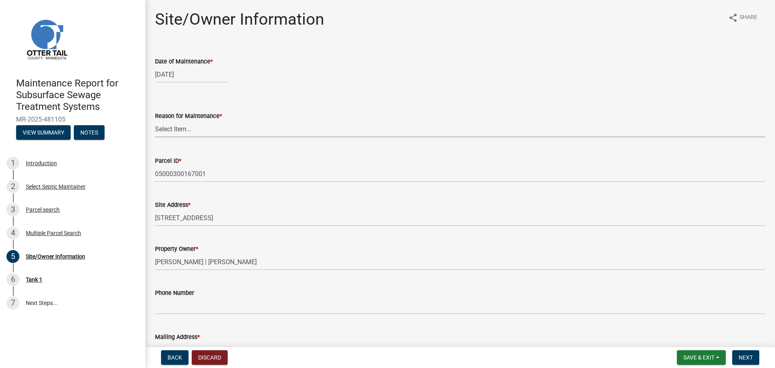
click at [187, 134] on select "Select Item... Called Routine Other" at bounding box center [460, 129] width 610 height 17
click at [155, 121] on select "Select Item... Called Routine Other" at bounding box center [460, 129] width 610 height 17
select select "3ac72b63-7b21-42e4-8192-806faae7a4f1"
click at [743, 355] on span "Next" at bounding box center [746, 357] width 14 height 6
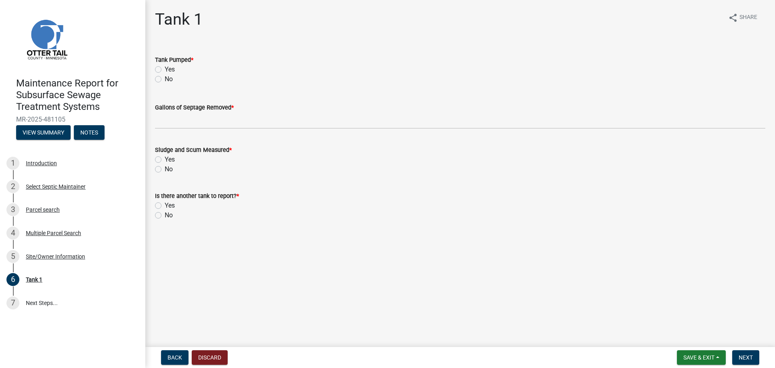
click at [165, 70] on label "Yes" at bounding box center [170, 70] width 10 height 10
click at [165, 70] on input "Yes" at bounding box center [167, 67] width 5 height 5
radio input "true"
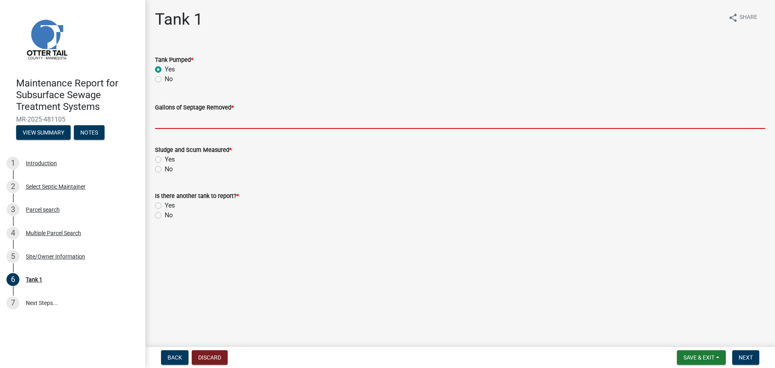
click at [171, 121] on input "Gallons of Septage Removed *" at bounding box center [460, 120] width 610 height 17
type input "1200"
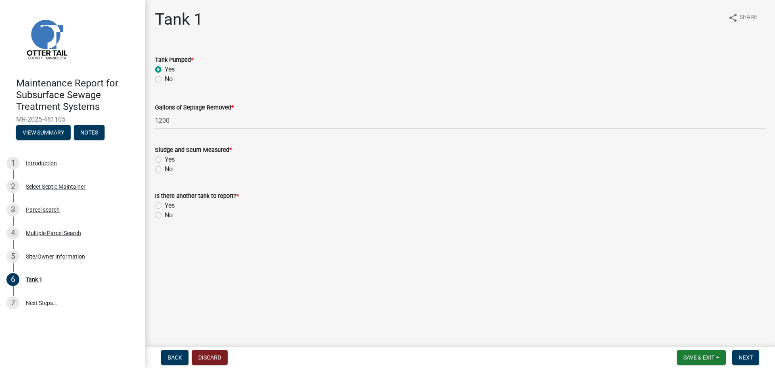
click at [165, 168] on label "No" at bounding box center [169, 169] width 8 height 10
click at [165, 168] on input "No" at bounding box center [167, 166] width 5 height 5
radio input "true"
click at [165, 215] on label "No" at bounding box center [169, 215] width 8 height 10
click at [165, 215] on input "No" at bounding box center [167, 212] width 5 height 5
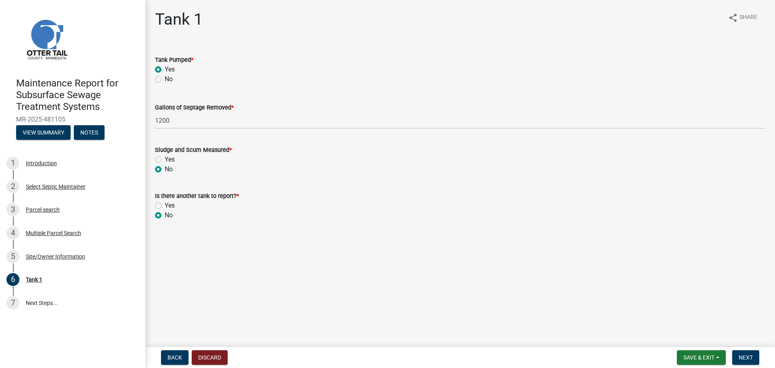
radio input "true"
click at [753, 356] on button "Next" at bounding box center [745, 357] width 27 height 15
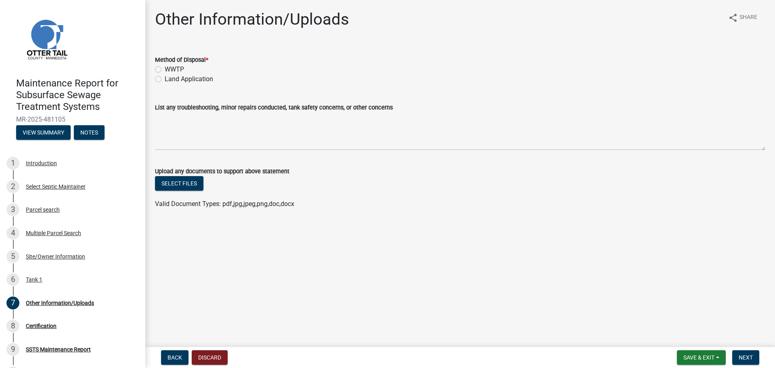
drag, startPoint x: 157, startPoint y: 77, endPoint x: 165, endPoint y: 80, distance: 8.3
click at [165, 77] on label "Land Application" at bounding box center [189, 79] width 48 height 10
click at [165, 77] on input "Land Application" at bounding box center [167, 76] width 5 height 5
radio input "true"
click at [741, 356] on span "Next" at bounding box center [746, 357] width 14 height 6
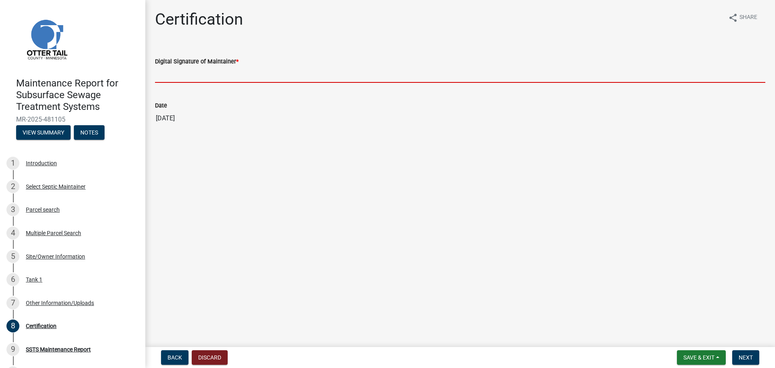
click at [181, 72] on input "Digital Signature of Maintainer *" at bounding box center [460, 74] width 610 height 17
type input "[PERSON_NAME]"
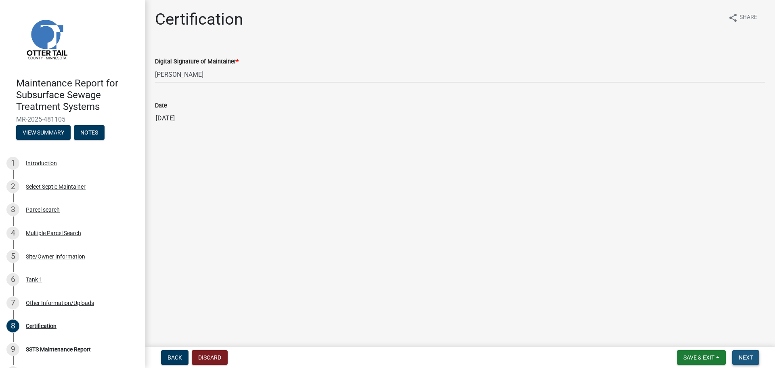
click at [739, 359] on span "Next" at bounding box center [746, 357] width 14 height 6
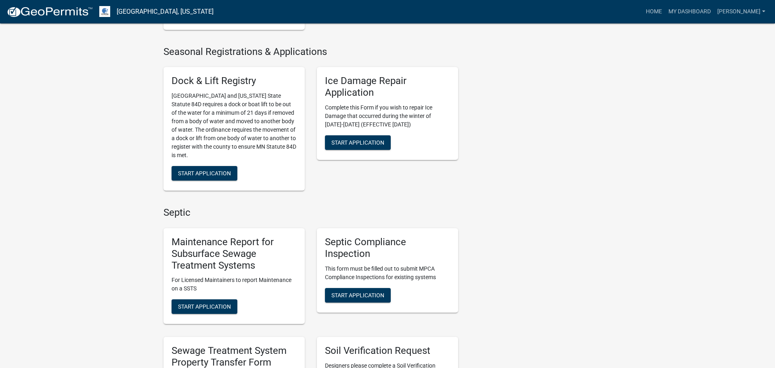
scroll to position [276, 0]
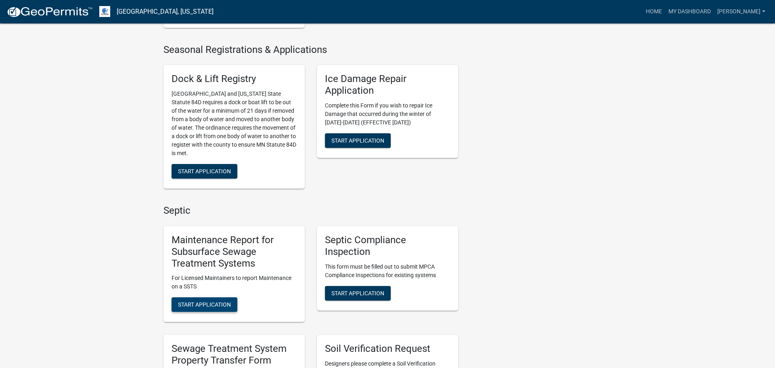
click at [219, 304] on span "Start Application" at bounding box center [204, 304] width 53 height 6
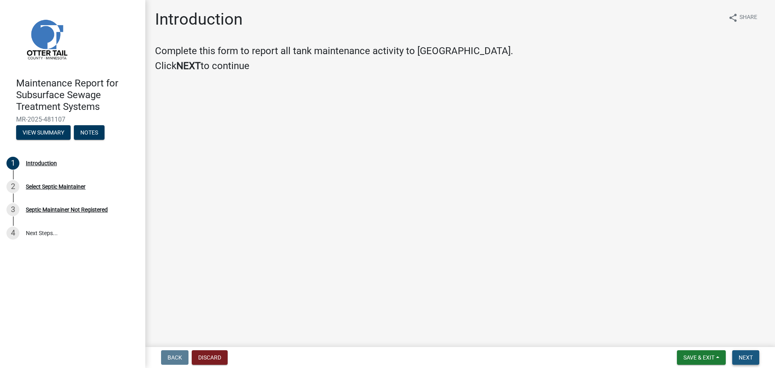
click at [754, 360] on button "Next" at bounding box center [745, 357] width 27 height 15
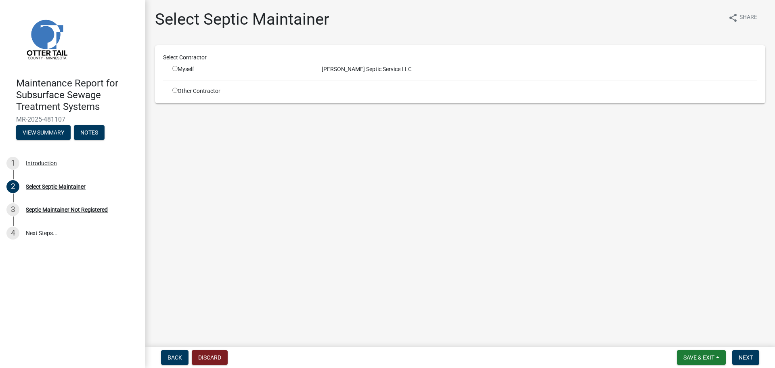
click at [176, 68] on input "radio" at bounding box center [174, 68] width 5 height 5
radio input "true"
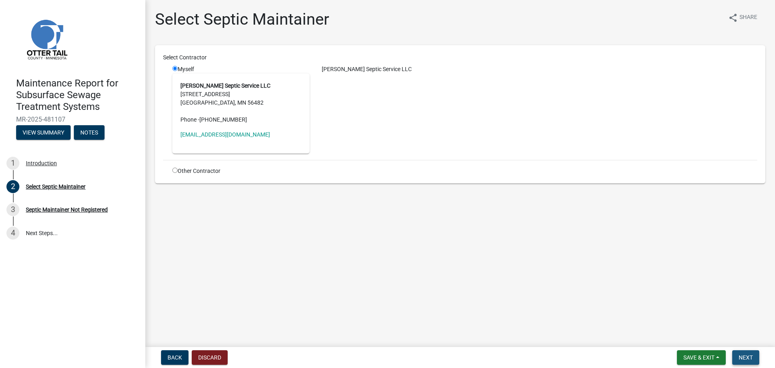
click at [752, 359] on span "Next" at bounding box center [746, 357] width 14 height 6
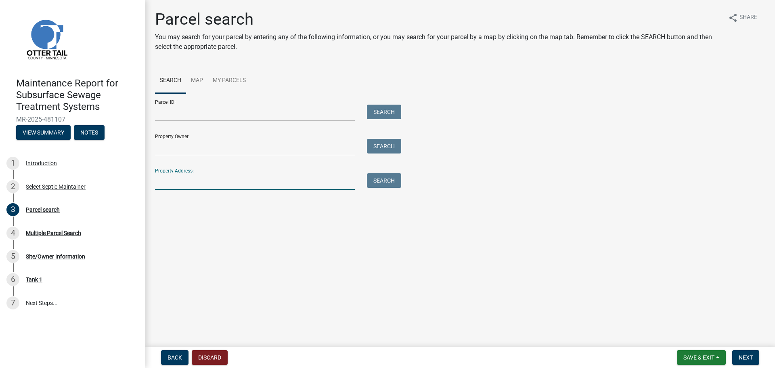
click at [297, 185] on input "Property Address:" at bounding box center [255, 181] width 200 height 17
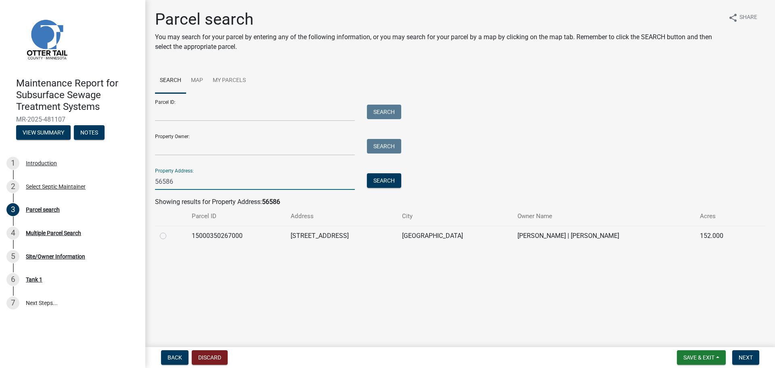
type input "56586"
click at [170, 231] on label at bounding box center [170, 231] width 0 height 0
click at [170, 236] on input "radio" at bounding box center [172, 233] width 5 height 5
radio input "true"
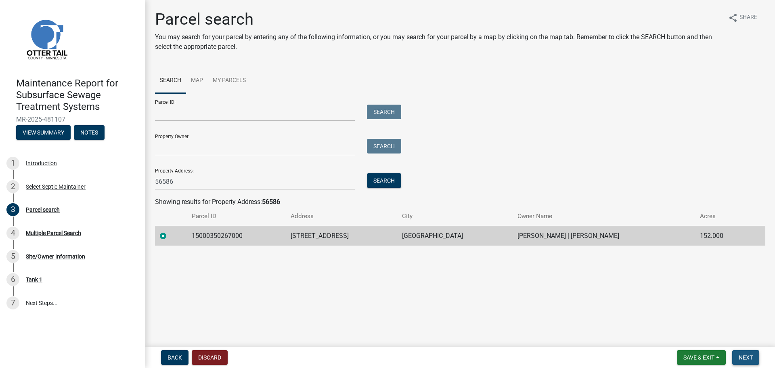
click at [746, 360] on span "Next" at bounding box center [746, 357] width 14 height 6
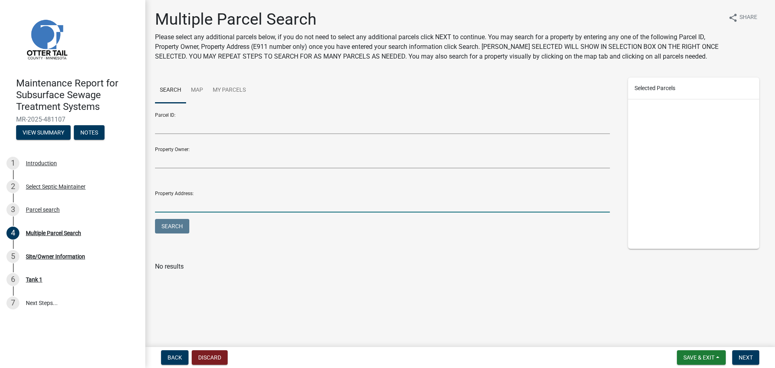
click at [172, 211] on input "Property Address:" at bounding box center [382, 204] width 455 height 17
type input "56586"
click at [155, 219] on button "Search" at bounding box center [172, 226] width 34 height 15
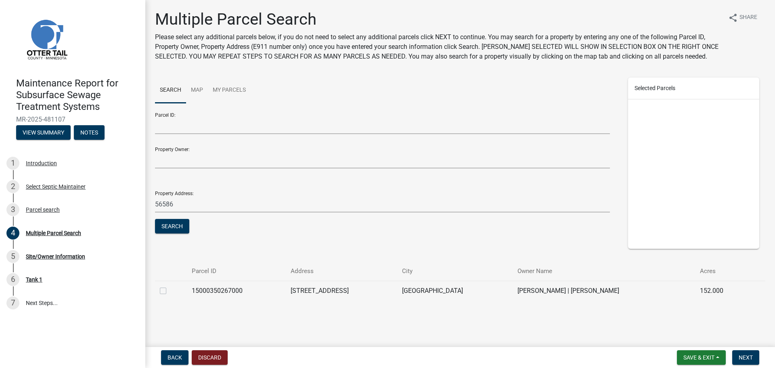
drag, startPoint x: 161, startPoint y: 293, endPoint x: 222, endPoint y: 313, distance: 64.2
click at [170, 286] on label at bounding box center [170, 286] width 0 height 0
click at [170, 291] on input "checkbox" at bounding box center [172, 288] width 5 height 5
checkbox input "true"
click at [739, 357] on span "Next" at bounding box center [746, 357] width 14 height 6
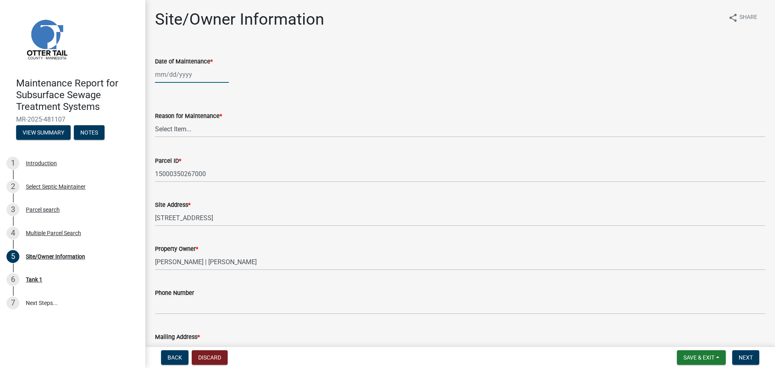
click at [166, 71] on div at bounding box center [192, 74] width 74 height 17
select select "9"
select select "2025"
click at [193, 146] on div "17" at bounding box center [188, 143] width 13 height 13
type input "[DATE]"
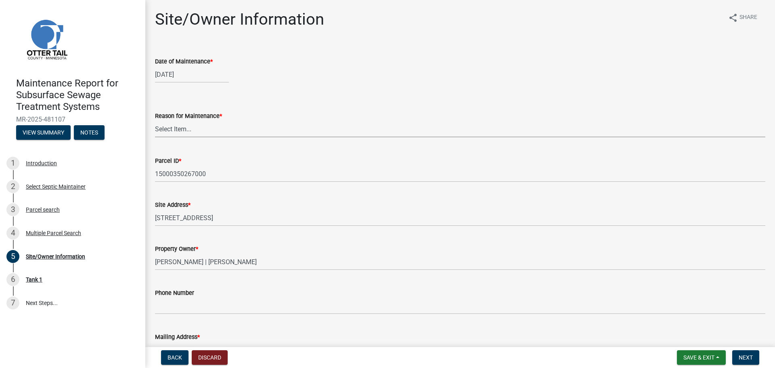
click at [199, 132] on select "Select Item... Called Routine Other" at bounding box center [460, 129] width 610 height 17
click at [155, 121] on select "Select Item... Called Routine Other" at bounding box center [460, 129] width 610 height 17
select select "3ac72b63-7b21-42e4-8192-806faae7a4f1"
click at [744, 355] on span "Next" at bounding box center [746, 357] width 14 height 6
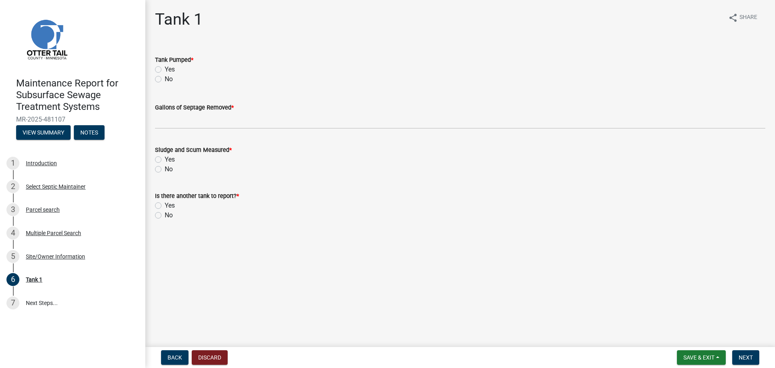
click at [165, 68] on label "Yes" at bounding box center [170, 70] width 10 height 10
click at [165, 68] on input "Yes" at bounding box center [167, 67] width 5 height 5
radio input "true"
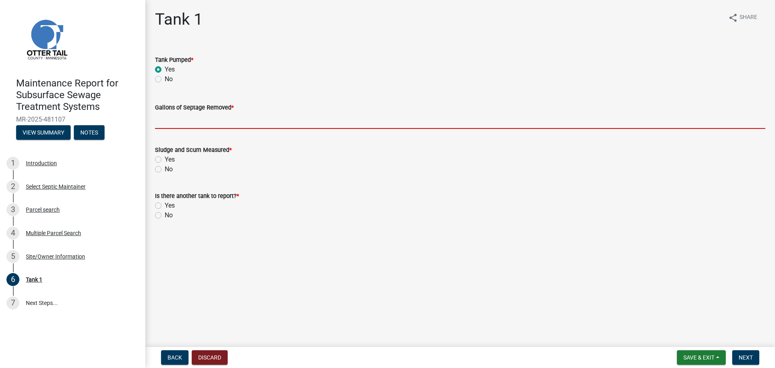
click at [170, 125] on input "Gallons of Septage Removed *" at bounding box center [460, 120] width 610 height 17
type input "1200"
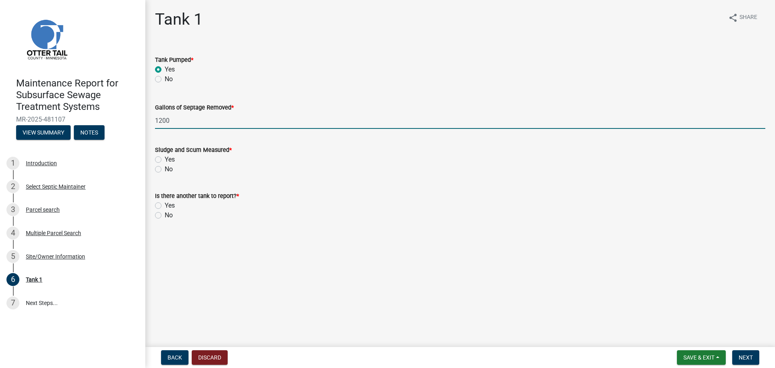
click at [165, 167] on label "No" at bounding box center [169, 169] width 8 height 10
click at [165, 167] on input "No" at bounding box center [167, 166] width 5 height 5
radio input "true"
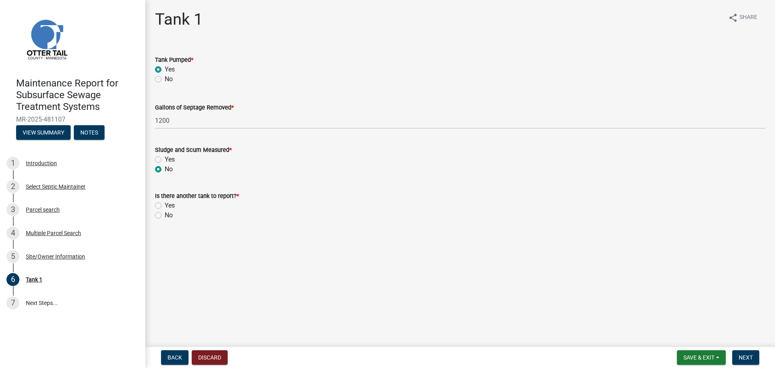
click at [165, 212] on label "No" at bounding box center [169, 215] width 8 height 10
click at [165, 212] on input "No" at bounding box center [167, 212] width 5 height 5
radio input "true"
click at [747, 359] on span "Next" at bounding box center [746, 357] width 14 height 6
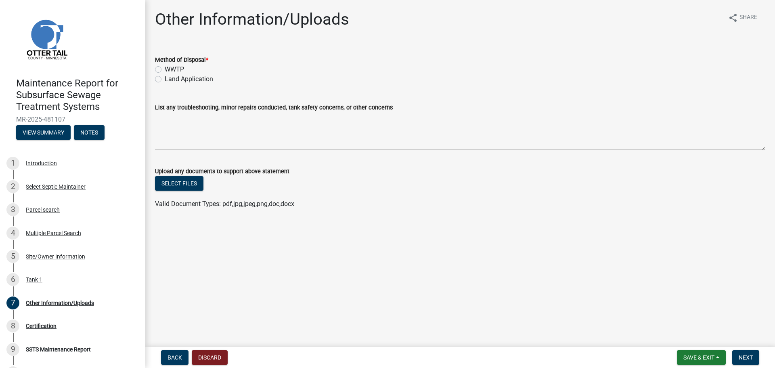
click at [165, 78] on label "Land Application" at bounding box center [189, 79] width 48 height 10
click at [165, 78] on input "Land Application" at bounding box center [167, 76] width 5 height 5
radio input "true"
click at [744, 354] on span "Next" at bounding box center [746, 357] width 14 height 6
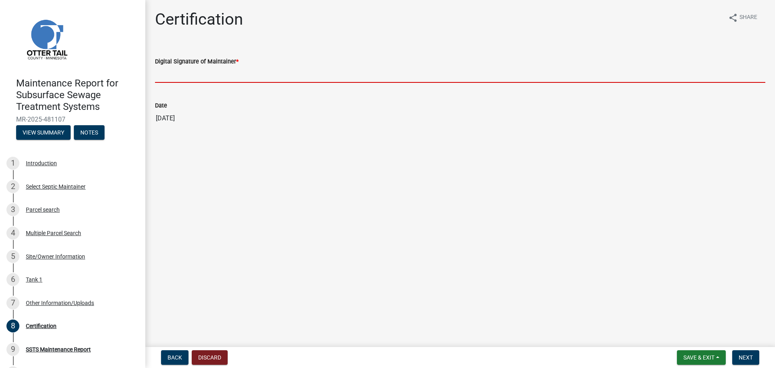
click at [208, 78] on input "Digital Signature of Maintainer *" at bounding box center [460, 74] width 610 height 17
type input "[PERSON_NAME]"
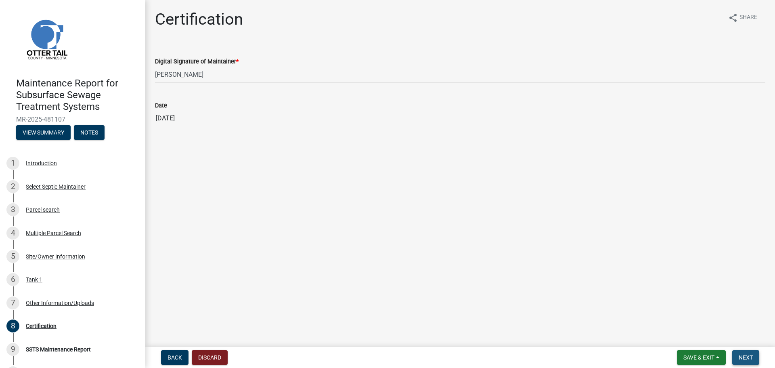
click at [748, 358] on span "Next" at bounding box center [746, 357] width 14 height 6
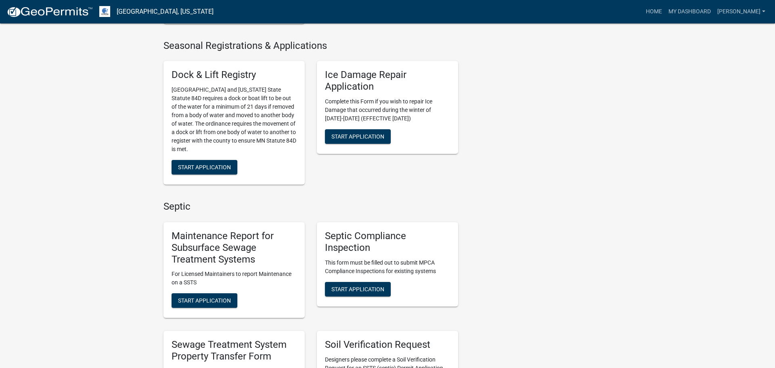
scroll to position [281, 0]
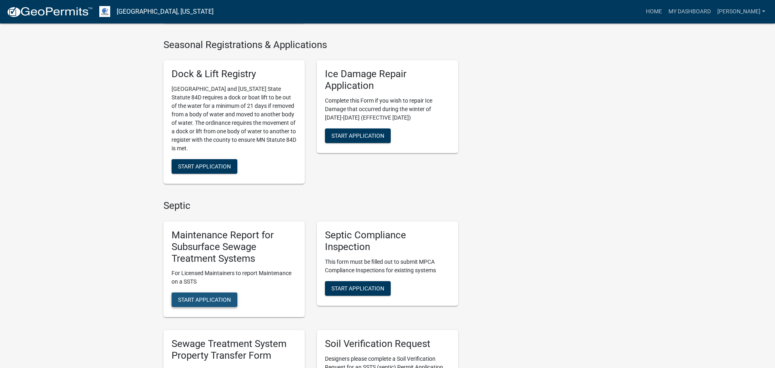
click at [224, 297] on span "Start Application" at bounding box center [204, 299] width 53 height 6
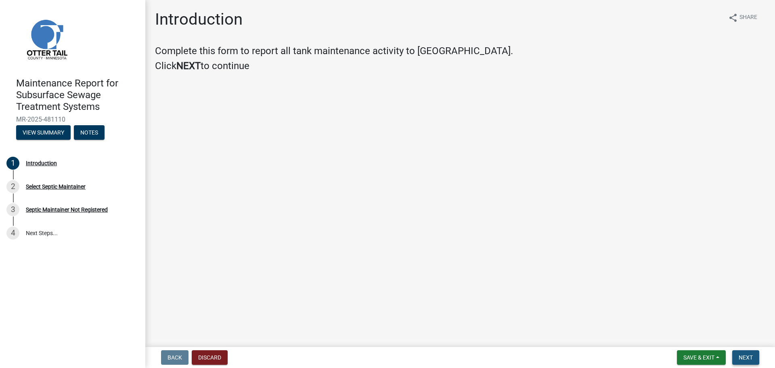
click at [743, 357] on span "Next" at bounding box center [746, 357] width 14 height 6
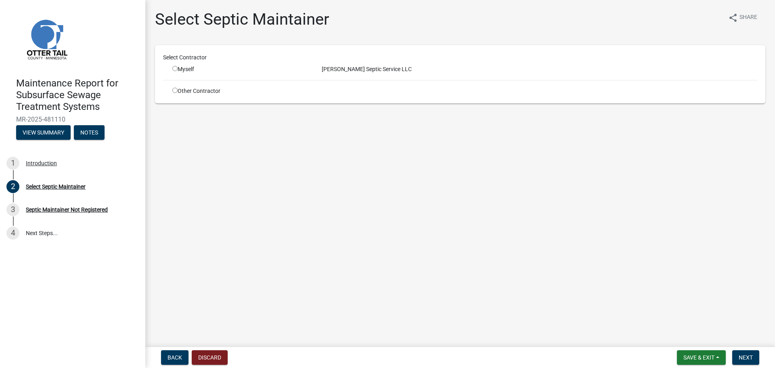
click at [174, 66] on input "radio" at bounding box center [174, 68] width 5 height 5
radio input "true"
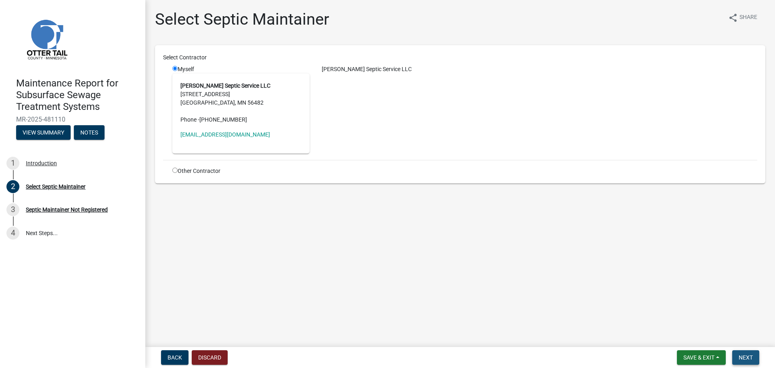
click at [745, 361] on button "Next" at bounding box center [745, 357] width 27 height 15
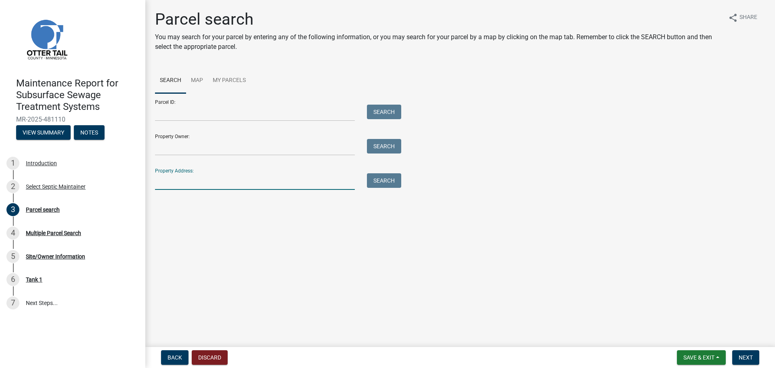
click at [180, 182] on input "Property Address:" at bounding box center [255, 181] width 200 height 17
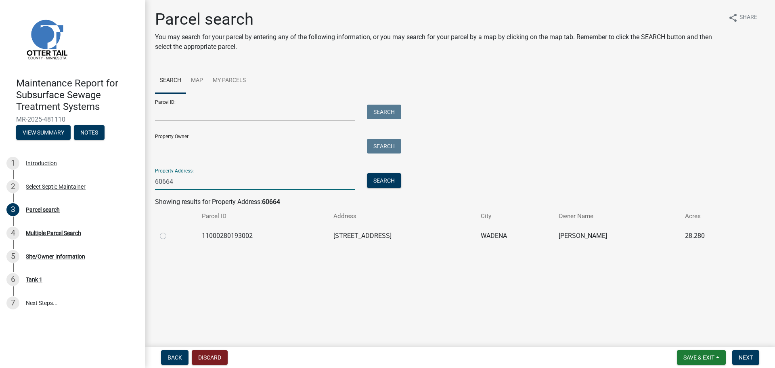
type input "60664"
click at [170, 231] on label at bounding box center [170, 231] width 0 height 0
click at [170, 236] on input "radio" at bounding box center [172, 233] width 5 height 5
radio input "true"
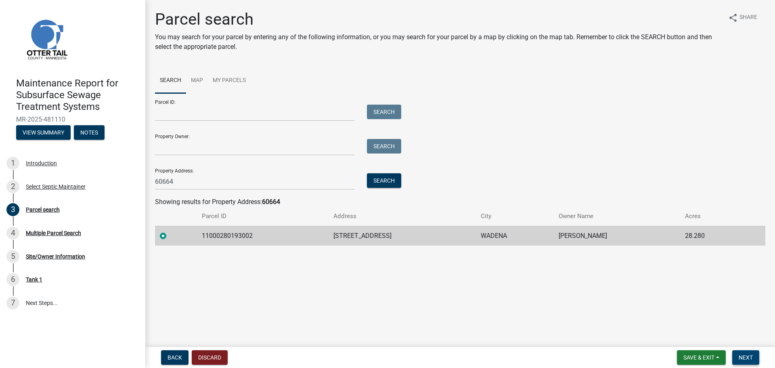
click at [748, 356] on span "Next" at bounding box center [746, 357] width 14 height 6
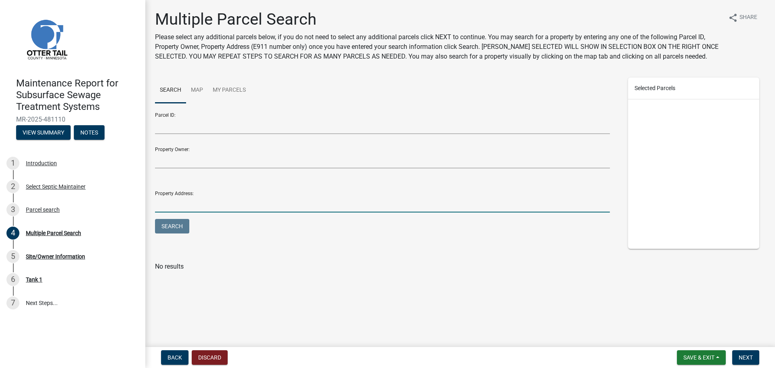
click at [243, 203] on input "Property Address:" at bounding box center [382, 204] width 455 height 17
type input "60664"
click at [155, 219] on button "Search" at bounding box center [172, 226] width 34 height 15
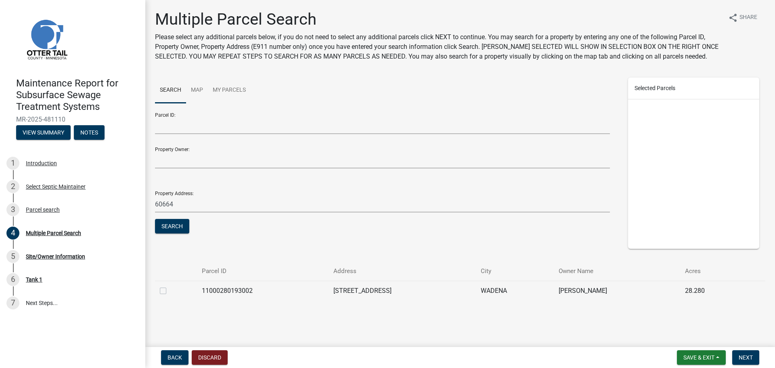
click at [170, 286] on label at bounding box center [170, 286] width 0 height 0
click at [170, 291] on input "checkbox" at bounding box center [172, 288] width 5 height 5
checkbox input "true"
click at [756, 357] on button "Next" at bounding box center [745, 357] width 27 height 15
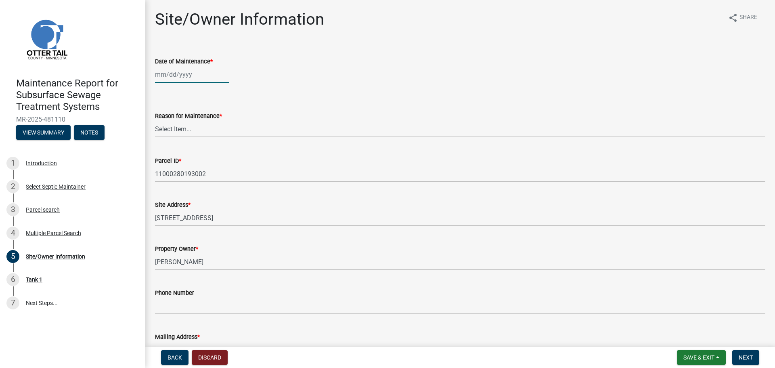
click at [173, 72] on div at bounding box center [192, 74] width 74 height 17
select select "9"
select select "2025"
click at [191, 145] on div "17" at bounding box center [188, 143] width 13 height 13
type input "[DATE]"
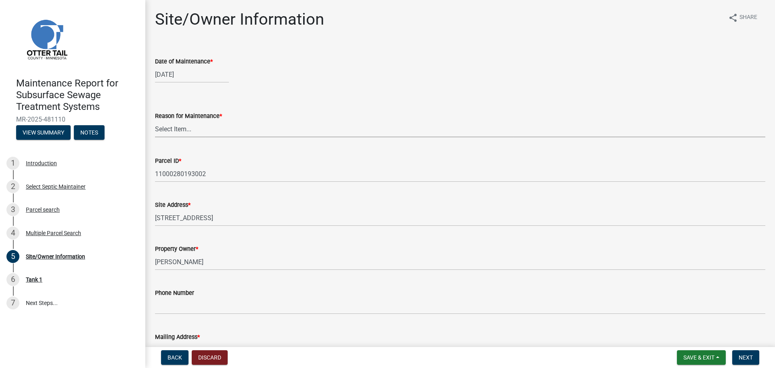
click at [194, 133] on select "Select Item... Called Routine Other" at bounding box center [460, 129] width 610 height 17
click at [155, 121] on select "Select Item... Called Routine Other" at bounding box center [460, 129] width 610 height 17
select select "3ac72b63-7b21-42e4-8192-806faae7a4f1"
click at [746, 352] on button "Next" at bounding box center [745, 357] width 27 height 15
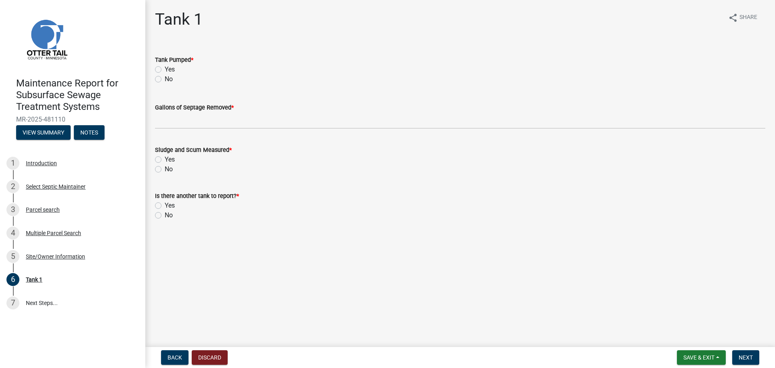
click at [158, 65] on div "Yes" at bounding box center [460, 70] width 610 height 10
click at [165, 69] on label "Yes" at bounding box center [170, 70] width 10 height 10
click at [165, 69] on input "Yes" at bounding box center [167, 67] width 5 height 5
radio input "true"
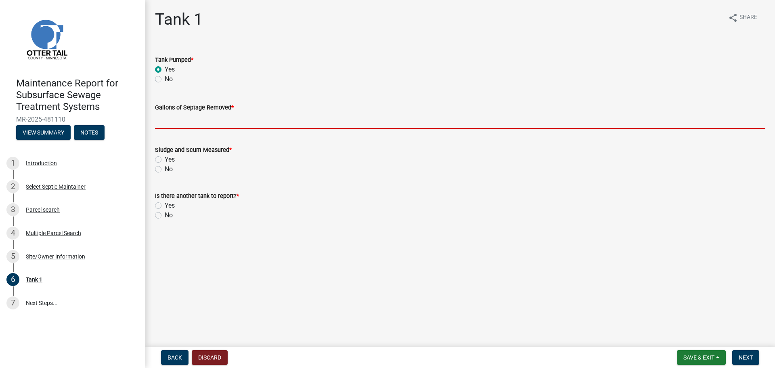
click at [161, 124] on input "Gallons of Septage Removed *" at bounding box center [460, 120] width 610 height 17
type input "1500"
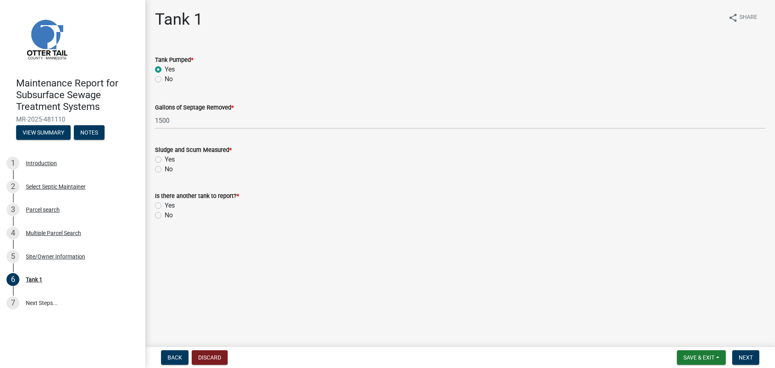
click at [165, 166] on label "No" at bounding box center [169, 169] width 8 height 10
click at [165, 166] on input "No" at bounding box center [167, 166] width 5 height 5
radio input "true"
click at [165, 215] on label "No" at bounding box center [169, 215] width 8 height 10
click at [165, 215] on input "No" at bounding box center [167, 212] width 5 height 5
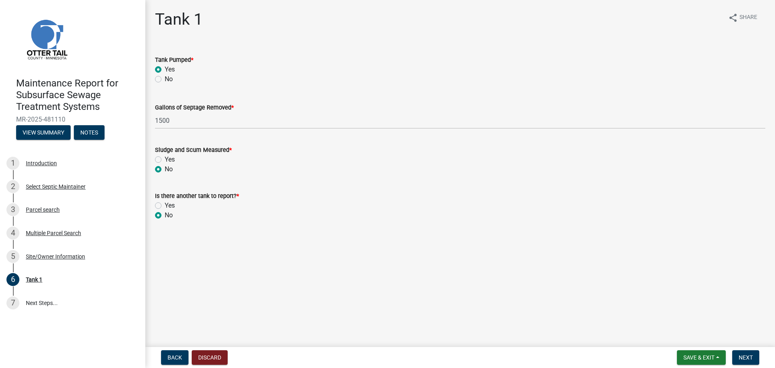
radio input "true"
click at [753, 358] on span "Next" at bounding box center [746, 357] width 14 height 6
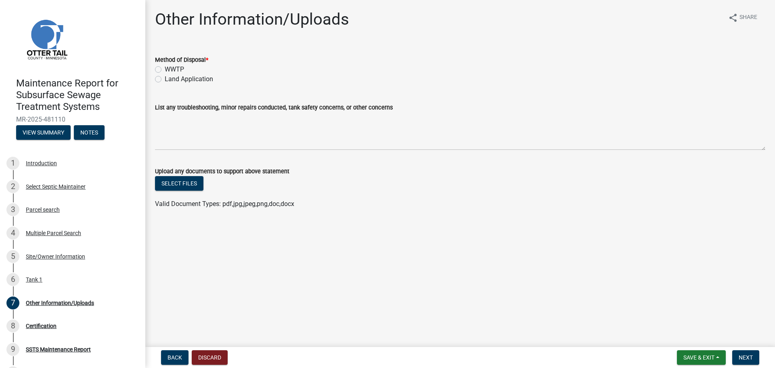
click at [165, 80] on label "Land Application" at bounding box center [189, 79] width 48 height 10
click at [165, 80] on input "Land Application" at bounding box center [167, 76] width 5 height 5
radio input "true"
click at [749, 359] on span "Next" at bounding box center [746, 357] width 14 height 6
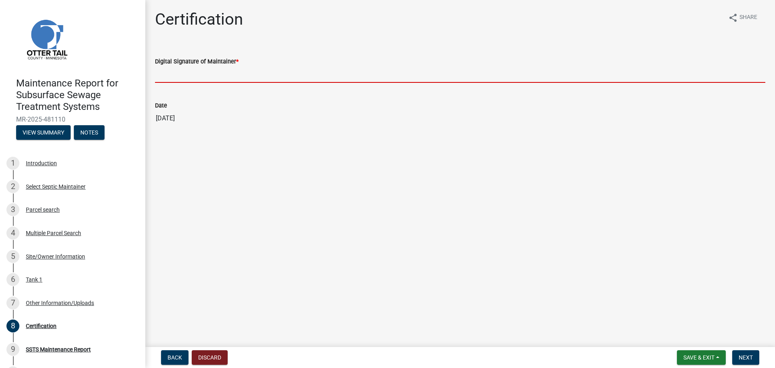
click at [266, 71] on input "Digital Signature of Maintainer *" at bounding box center [460, 74] width 610 height 17
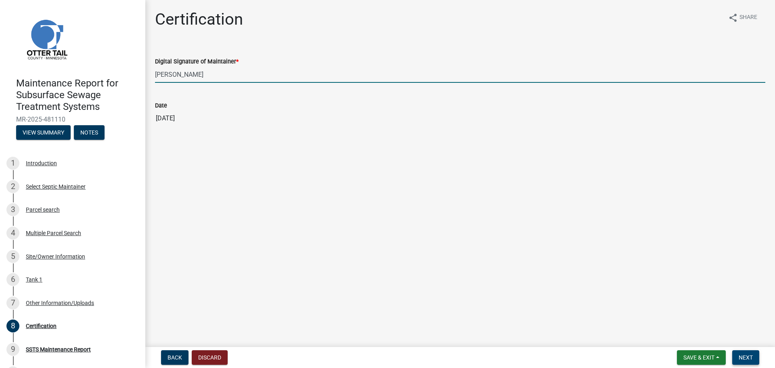
type input "[PERSON_NAME]"
click at [742, 358] on span "Next" at bounding box center [746, 357] width 14 height 6
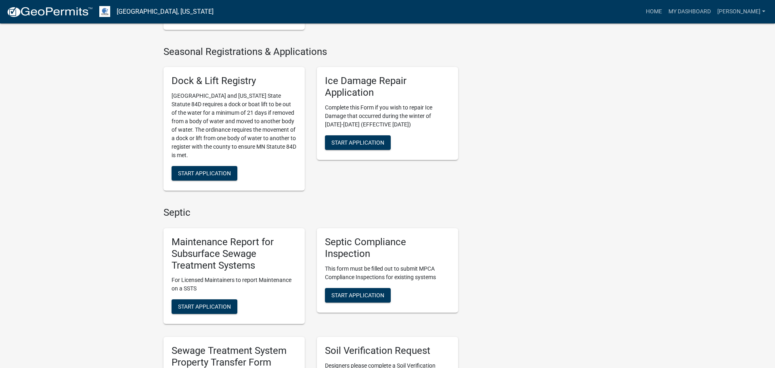
scroll to position [274, 0]
click at [226, 308] on span "Start Application" at bounding box center [204, 306] width 53 height 6
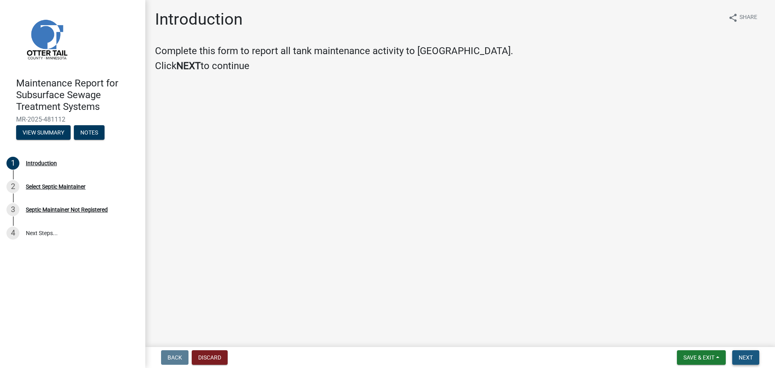
click at [750, 355] on span "Next" at bounding box center [746, 357] width 14 height 6
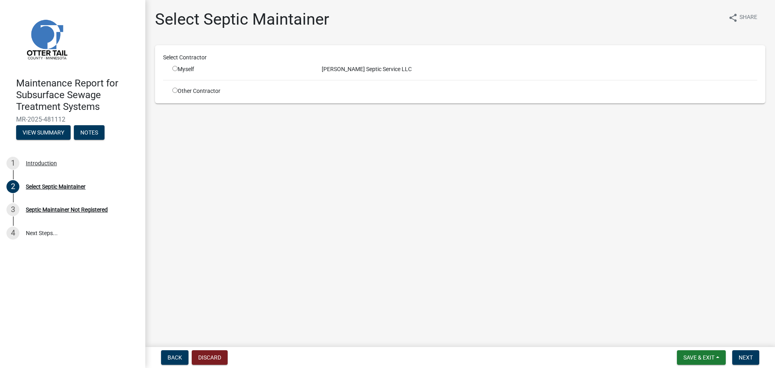
click at [175, 69] on input "radio" at bounding box center [174, 68] width 5 height 5
radio input "true"
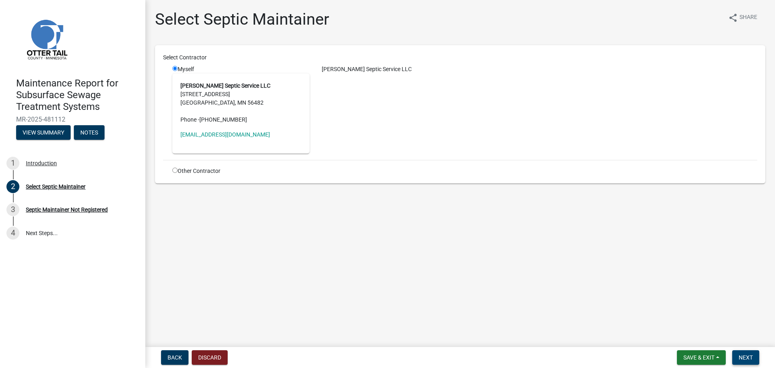
click at [748, 357] on span "Next" at bounding box center [746, 357] width 14 height 6
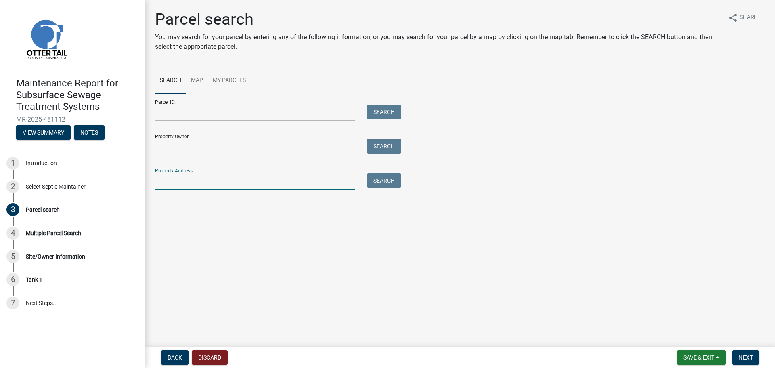
click at [247, 181] on input "Property Address:" at bounding box center [255, 181] width 200 height 17
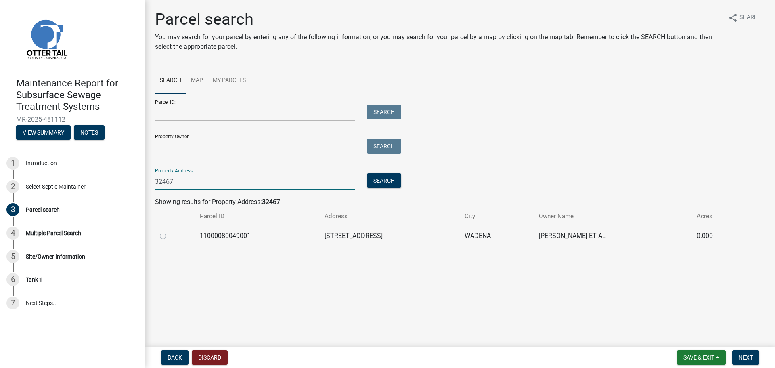
type input "32467"
click at [170, 231] on label at bounding box center [170, 231] width 0 height 0
click at [170, 236] on input "radio" at bounding box center [172, 233] width 5 height 5
radio input "true"
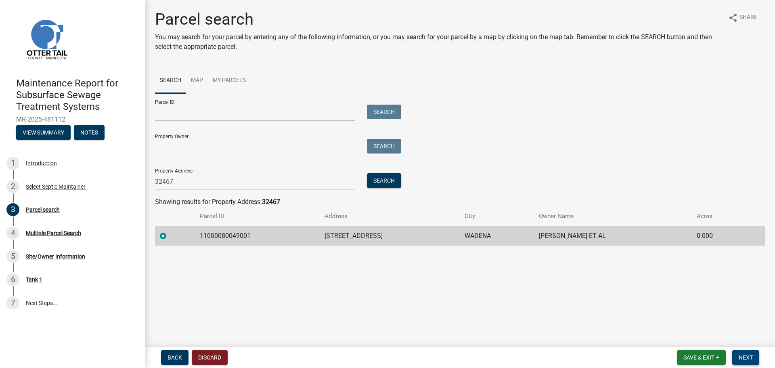
click at [746, 361] on button "Next" at bounding box center [745, 357] width 27 height 15
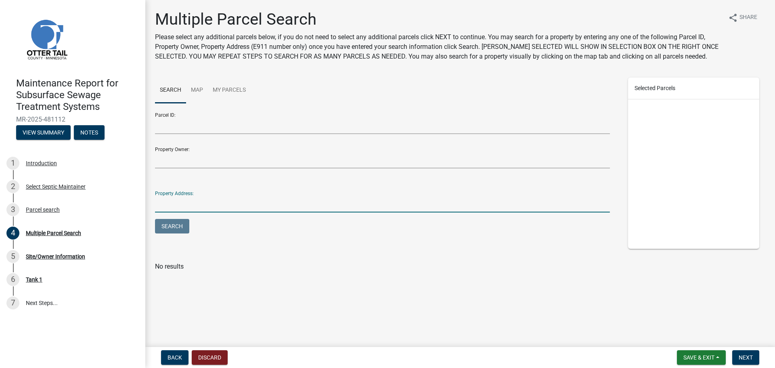
click at [205, 202] on input "Property Address:" at bounding box center [382, 204] width 455 height 17
type input "32467"
click at [155, 219] on button "Search" at bounding box center [172, 226] width 34 height 15
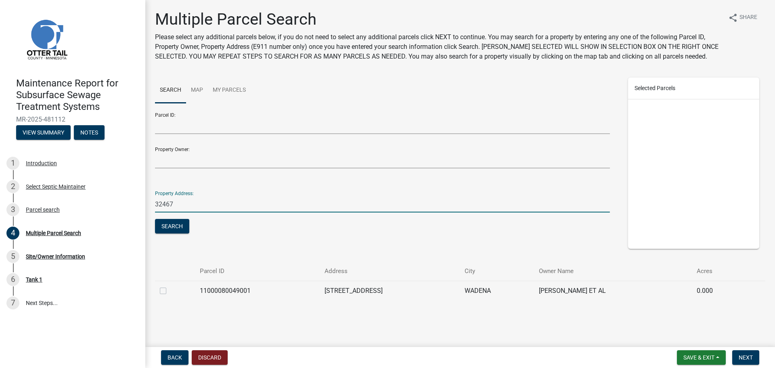
click at [170, 286] on label at bounding box center [170, 286] width 0 height 0
click at [170, 289] on input "checkbox" at bounding box center [172, 288] width 5 height 5
checkbox input "true"
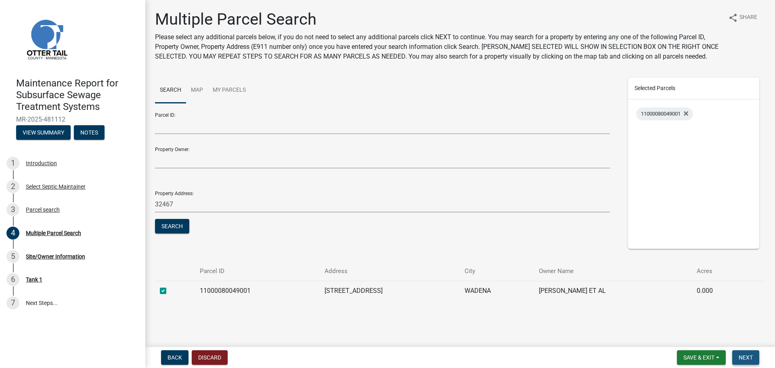
click at [741, 361] on button "Next" at bounding box center [745, 357] width 27 height 15
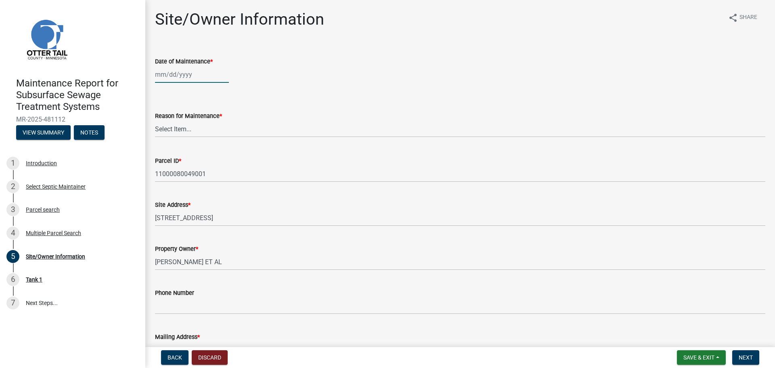
click at [182, 71] on div at bounding box center [192, 74] width 74 height 17
select select "9"
select select "2025"
click at [189, 143] on div "17" at bounding box center [188, 143] width 13 height 13
type input "[DATE]"
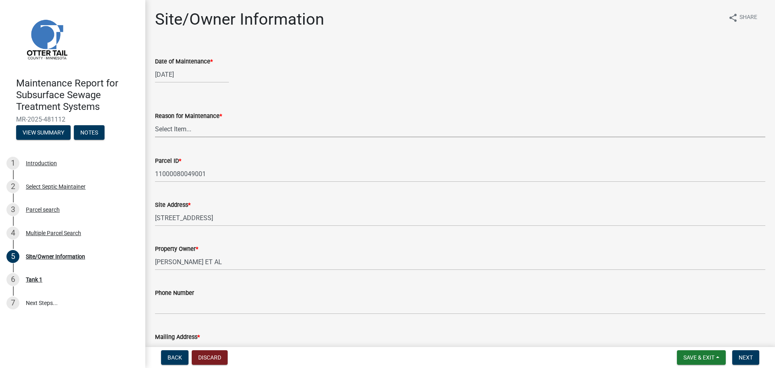
click at [185, 132] on select "Select Item... Called Routine Other" at bounding box center [460, 129] width 610 height 17
click at [155, 121] on select "Select Item... Called Routine Other" at bounding box center [460, 129] width 610 height 17
select select "3ac72b63-7b21-42e4-8192-806faae7a4f1"
click at [746, 358] on span "Next" at bounding box center [746, 357] width 14 height 6
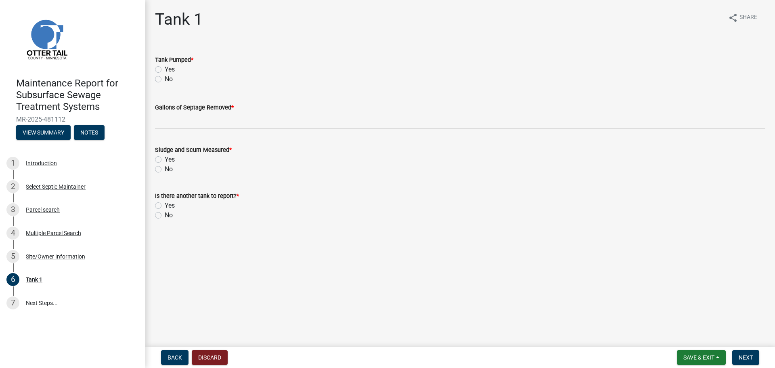
click at [165, 69] on label "Yes" at bounding box center [170, 70] width 10 height 10
click at [165, 69] on input "Yes" at bounding box center [167, 67] width 5 height 5
radio input "true"
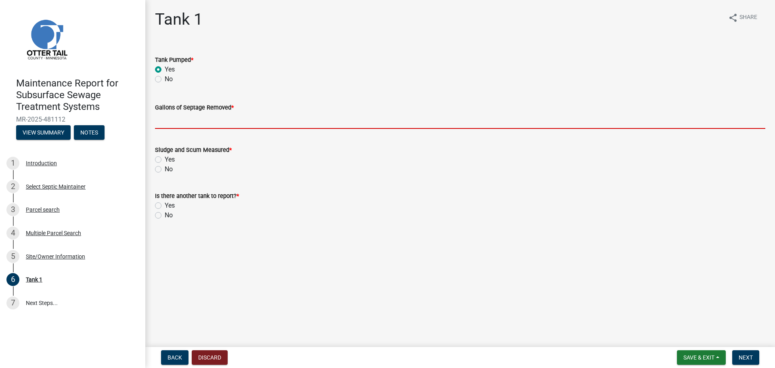
click at [169, 124] on input "Gallons of Septage Removed *" at bounding box center [460, 120] width 610 height 17
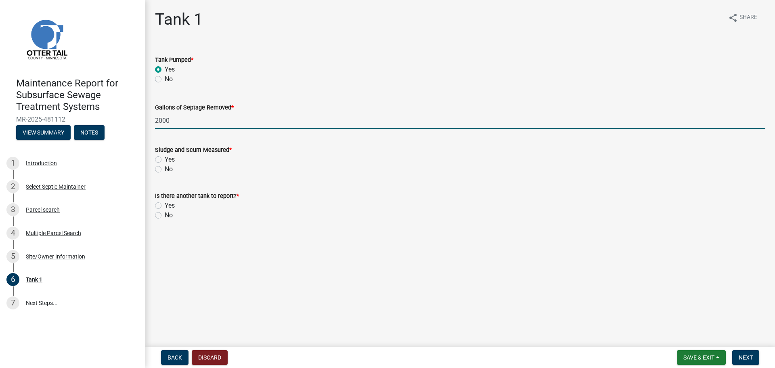
type input "2000"
click at [165, 169] on label "No" at bounding box center [169, 169] width 8 height 10
click at [165, 169] on input "No" at bounding box center [167, 166] width 5 height 5
radio input "true"
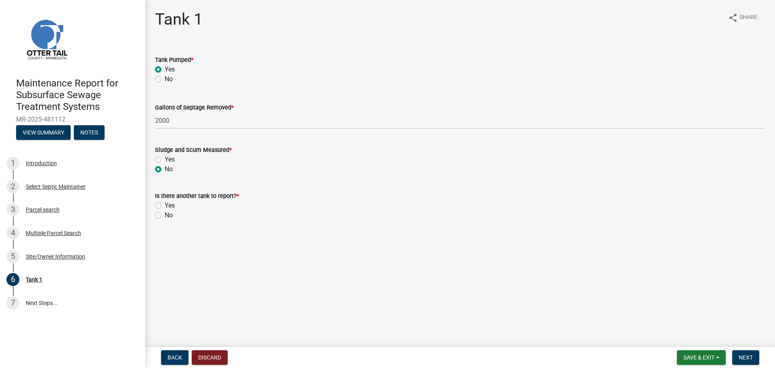
click at [165, 212] on label "No" at bounding box center [169, 215] width 8 height 10
click at [165, 212] on input "No" at bounding box center [167, 212] width 5 height 5
radio input "true"
click at [751, 357] on span "Next" at bounding box center [746, 357] width 14 height 6
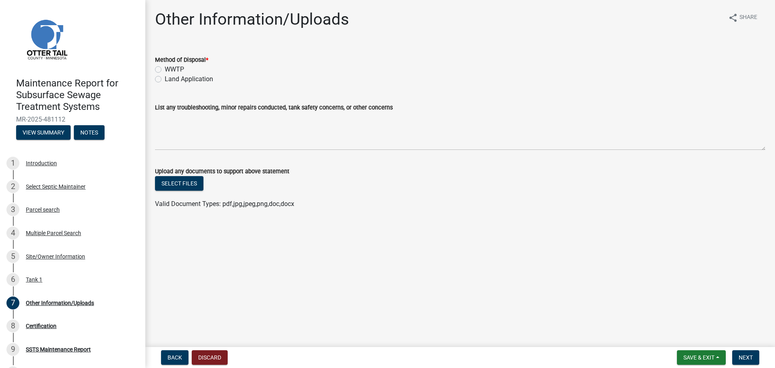
click at [165, 77] on label "Land Application" at bounding box center [189, 79] width 48 height 10
click at [165, 77] on input "Land Application" at bounding box center [167, 76] width 5 height 5
radio input "true"
click at [746, 359] on span "Next" at bounding box center [746, 357] width 14 height 6
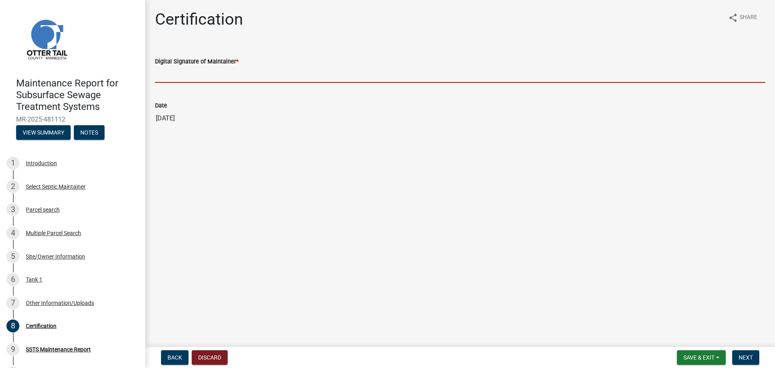
click at [212, 76] on input "Digital Signature of Maintainer *" at bounding box center [460, 74] width 610 height 17
type input "[PERSON_NAME]"
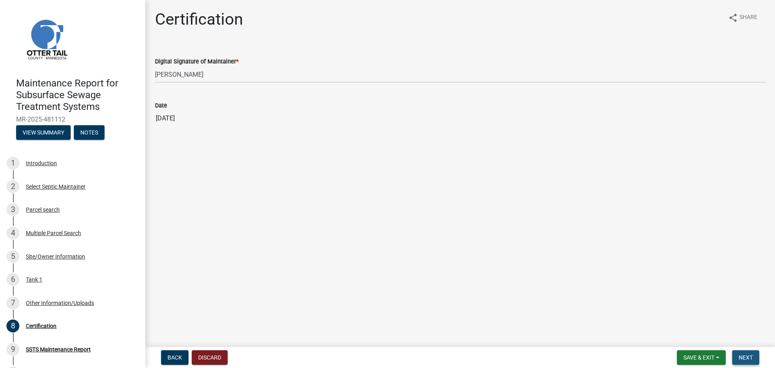
click at [748, 358] on span "Next" at bounding box center [746, 357] width 14 height 6
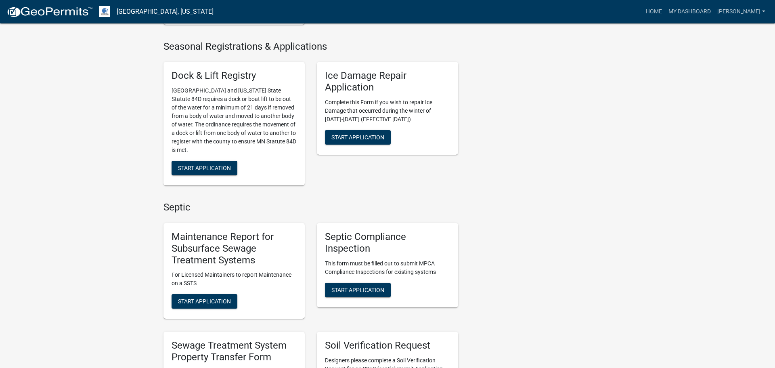
scroll to position [285, 0]
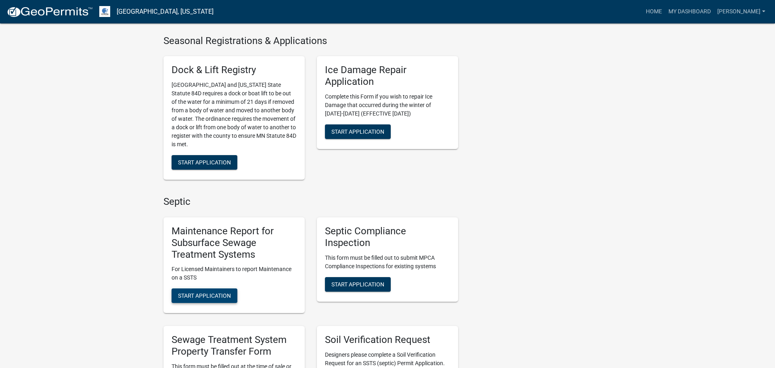
click at [193, 292] on span "Start Application" at bounding box center [204, 295] width 53 height 6
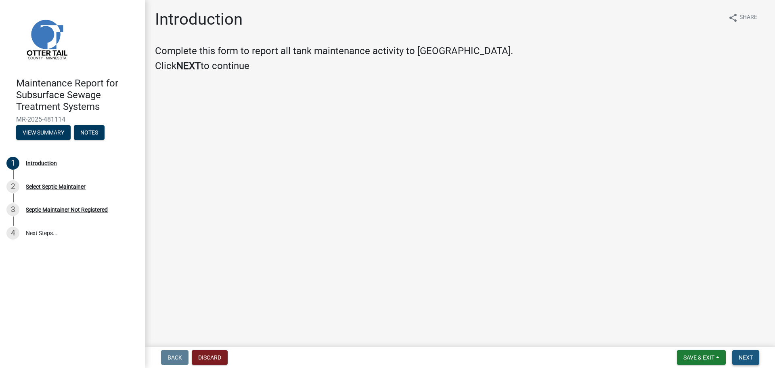
click at [751, 361] on button "Next" at bounding box center [745, 357] width 27 height 15
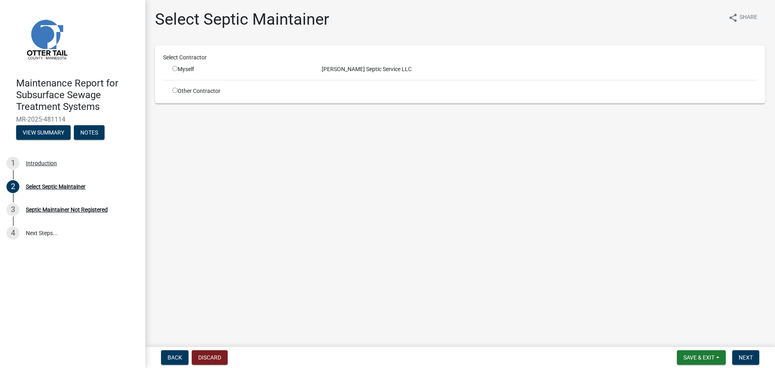
click at [174, 69] on input "radio" at bounding box center [174, 68] width 5 height 5
radio input "true"
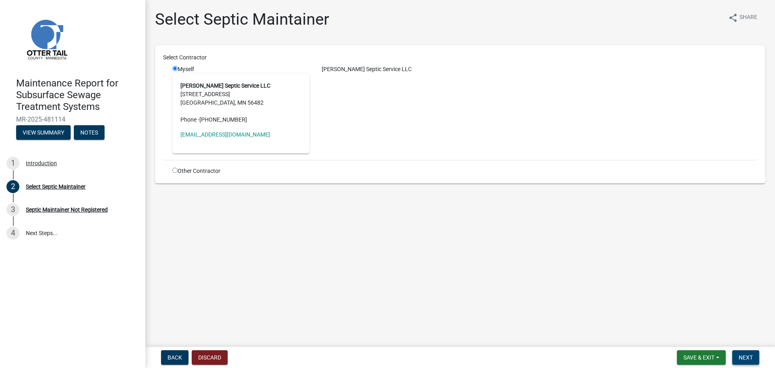
click at [743, 353] on button "Next" at bounding box center [745, 357] width 27 height 15
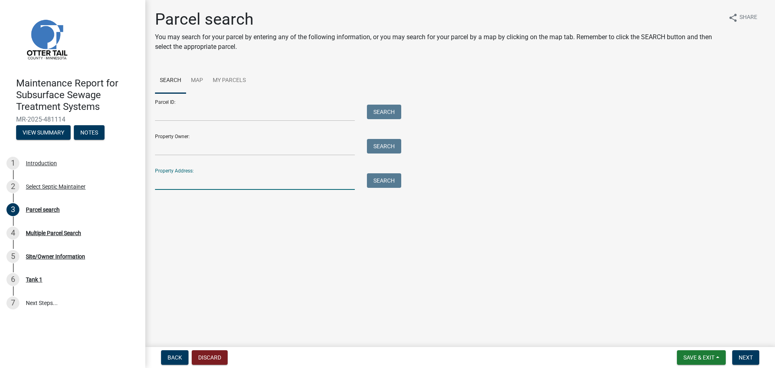
click at [293, 185] on input "Property Address:" at bounding box center [255, 181] width 200 height 17
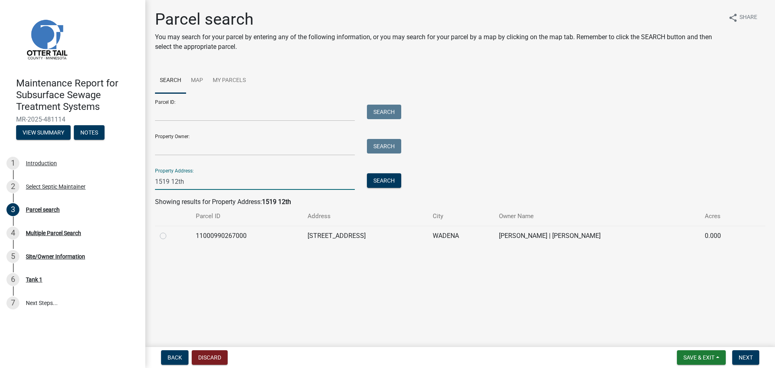
type input "1519 12th"
click at [170, 231] on label at bounding box center [170, 231] width 0 height 0
click at [170, 234] on input "radio" at bounding box center [172, 233] width 5 height 5
radio input "true"
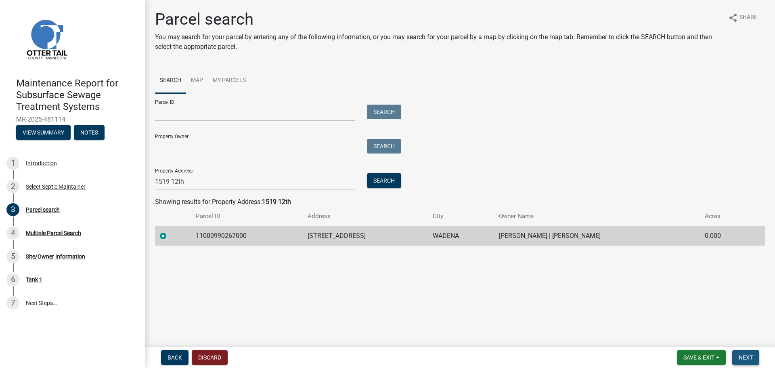
click at [755, 359] on button "Next" at bounding box center [745, 357] width 27 height 15
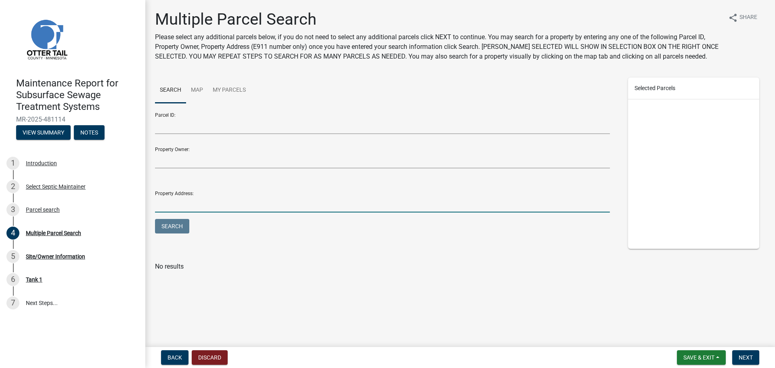
click at [237, 197] on input "Property Address:" at bounding box center [382, 204] width 455 height 17
type input "1519 12th"
click at [174, 229] on button "Search" at bounding box center [172, 226] width 34 height 15
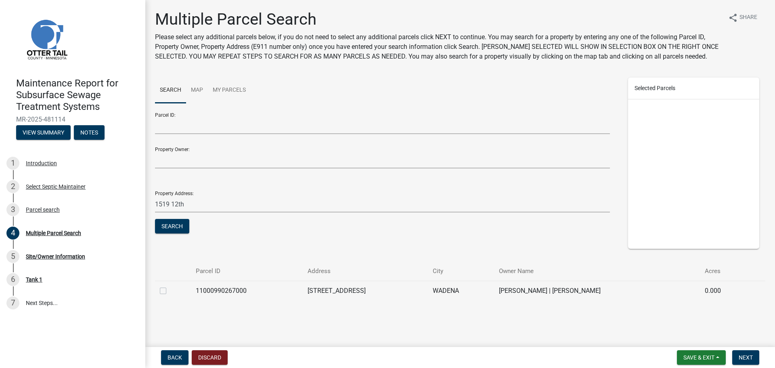
click at [170, 286] on label at bounding box center [170, 286] width 0 height 0
click at [170, 291] on input "checkbox" at bounding box center [172, 288] width 5 height 5
checkbox input "true"
click at [750, 358] on span "Next" at bounding box center [746, 357] width 14 height 6
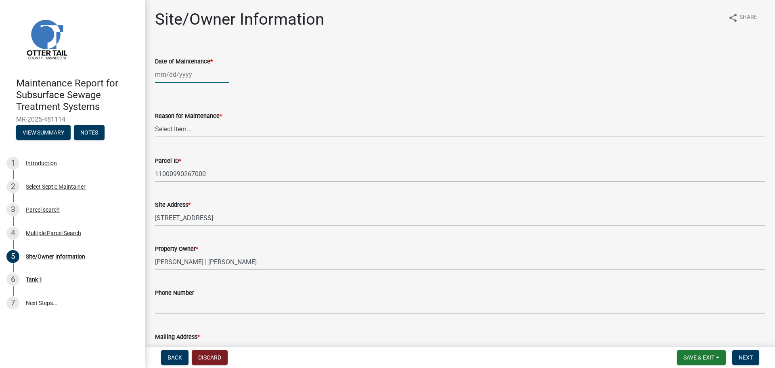
click at [179, 78] on div at bounding box center [192, 74] width 74 height 17
select select "9"
select select "2025"
click at [191, 141] on div "17" at bounding box center [188, 143] width 13 height 13
type input "[DATE]"
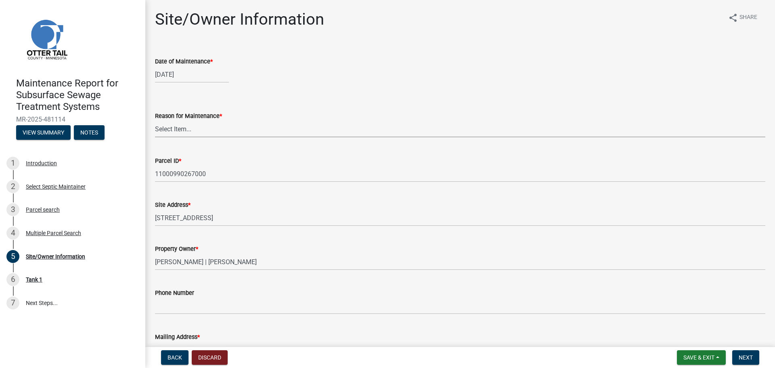
click at [184, 134] on select "Select Item... Called Routine Other" at bounding box center [460, 129] width 610 height 17
click at [155, 121] on select "Select Item... Called Routine Other" at bounding box center [460, 129] width 610 height 17
select select "3ac72b63-7b21-42e4-8192-806faae7a4f1"
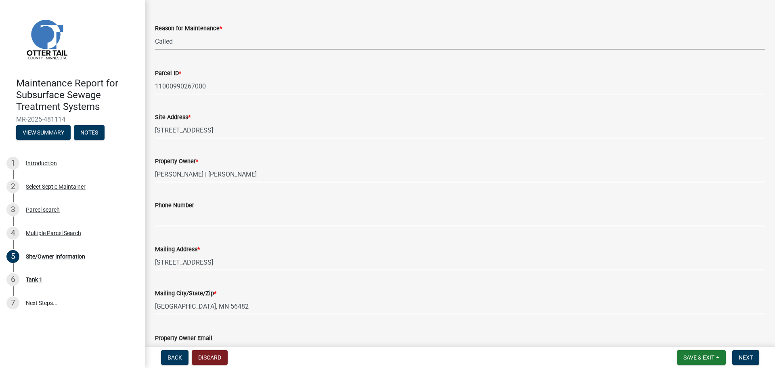
scroll to position [141, 0]
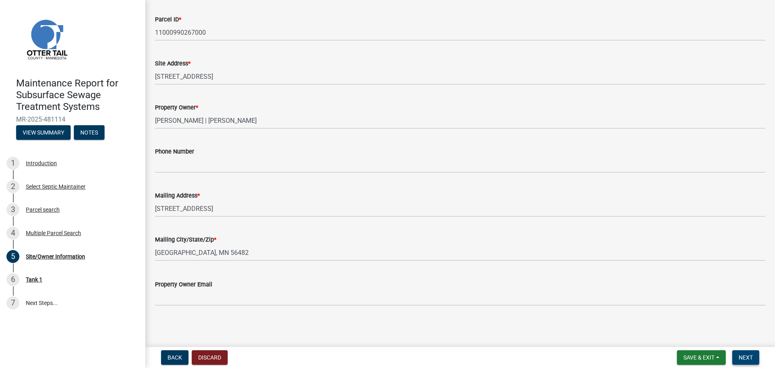
click at [749, 355] on span "Next" at bounding box center [746, 357] width 14 height 6
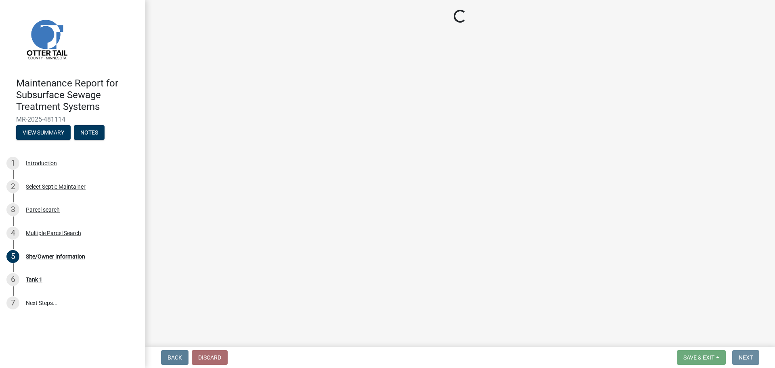
scroll to position [0, 0]
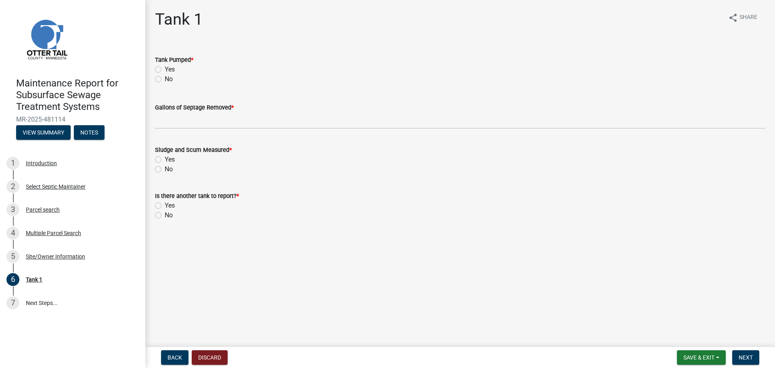
click at [165, 69] on label "Yes" at bounding box center [170, 70] width 10 height 10
click at [165, 69] on input "Yes" at bounding box center [167, 67] width 5 height 5
radio input "true"
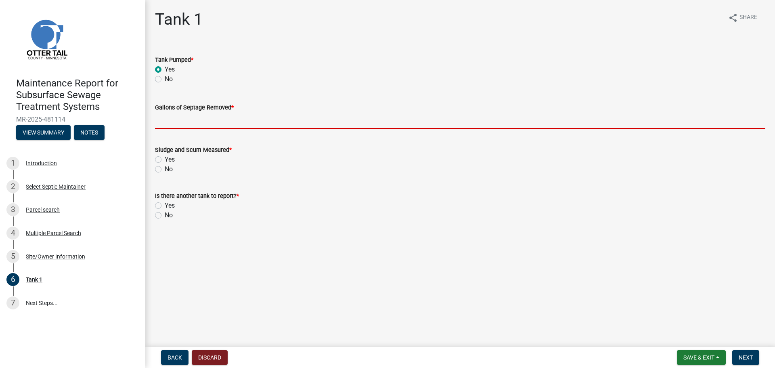
click at [165, 124] on input "Gallons of Septage Removed *" at bounding box center [460, 120] width 610 height 17
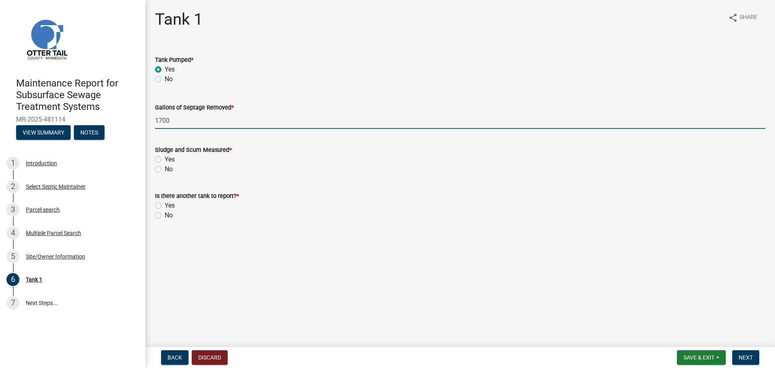
type input "1700"
click at [165, 168] on label "No" at bounding box center [169, 169] width 8 height 10
click at [165, 168] on input "No" at bounding box center [167, 166] width 5 height 5
radio input "true"
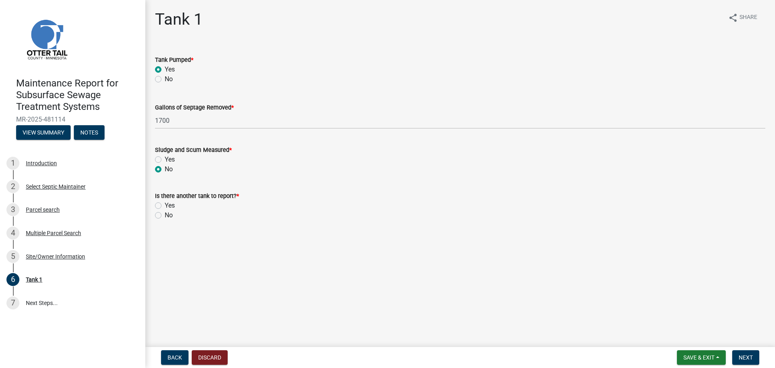
drag, startPoint x: 157, startPoint y: 214, endPoint x: 201, endPoint y: 218, distance: 43.4
click at [165, 214] on label "No" at bounding box center [169, 215] width 8 height 10
click at [165, 214] on input "No" at bounding box center [167, 212] width 5 height 5
radio input "true"
click at [745, 362] on button "Next" at bounding box center [745, 357] width 27 height 15
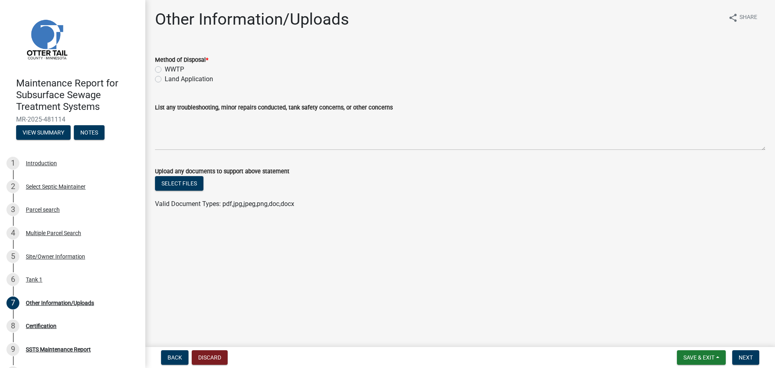
drag, startPoint x: 157, startPoint y: 77, endPoint x: 195, endPoint y: 92, distance: 40.7
click at [165, 78] on label "Land Application" at bounding box center [189, 79] width 48 height 10
click at [165, 78] on input "Land Application" at bounding box center [167, 76] width 5 height 5
radio input "true"
click at [757, 360] on button "Next" at bounding box center [745, 357] width 27 height 15
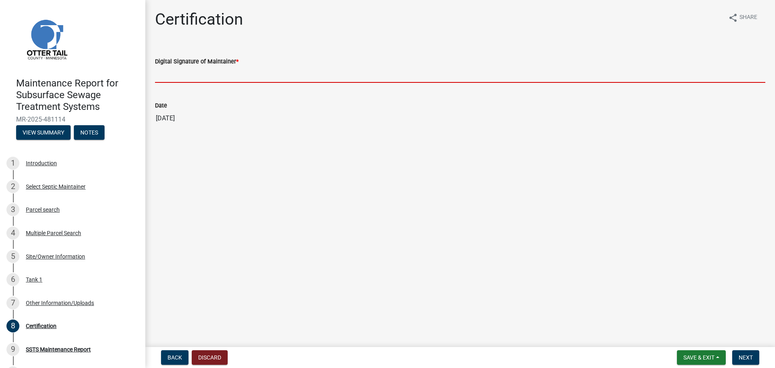
click at [201, 76] on input "Digital Signature of Maintainer *" at bounding box center [460, 74] width 610 height 17
type input "[PERSON_NAME]"
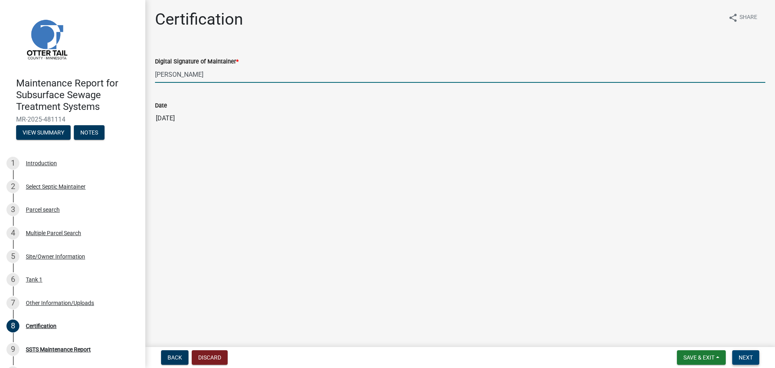
click at [745, 354] on span "Next" at bounding box center [746, 357] width 14 height 6
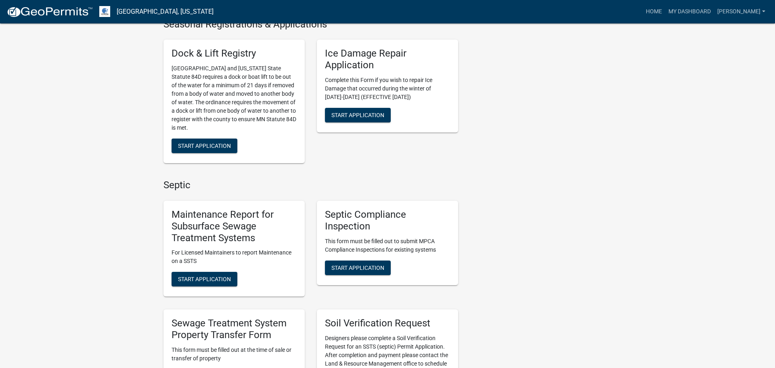
scroll to position [302, 0]
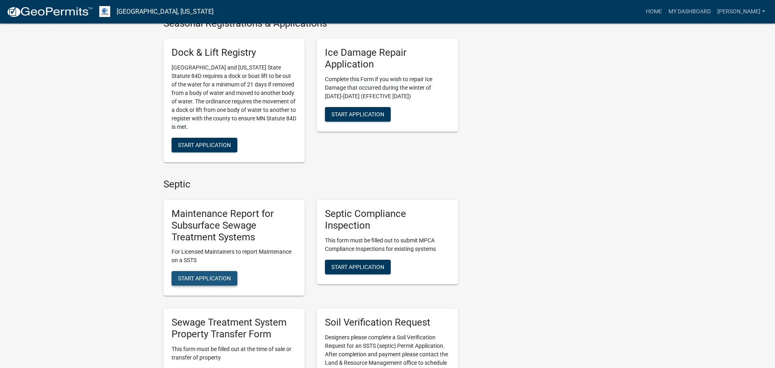
click at [217, 283] on button "Start Application" at bounding box center [205, 278] width 66 height 15
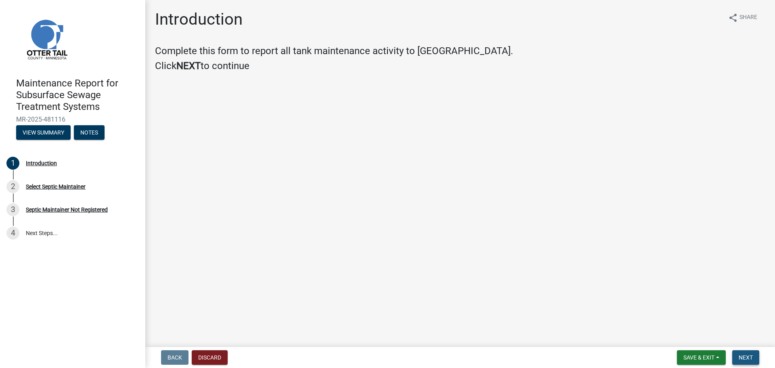
click at [748, 358] on span "Next" at bounding box center [746, 357] width 14 height 6
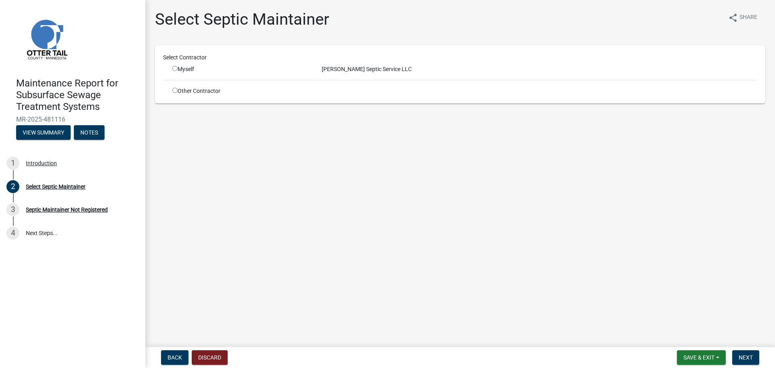
click at [176, 66] on input "radio" at bounding box center [174, 68] width 5 height 5
radio input "true"
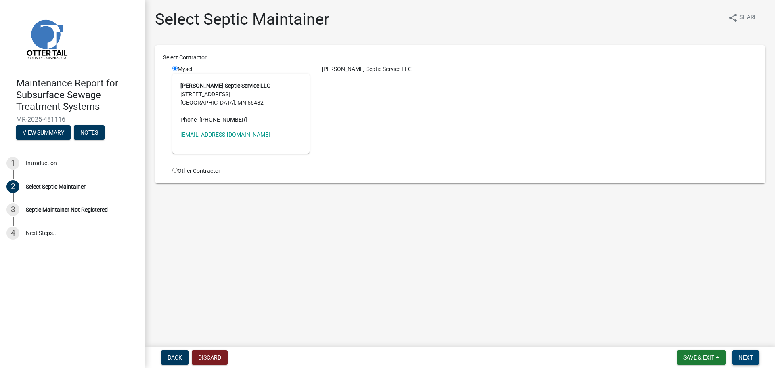
click at [755, 353] on button "Next" at bounding box center [745, 357] width 27 height 15
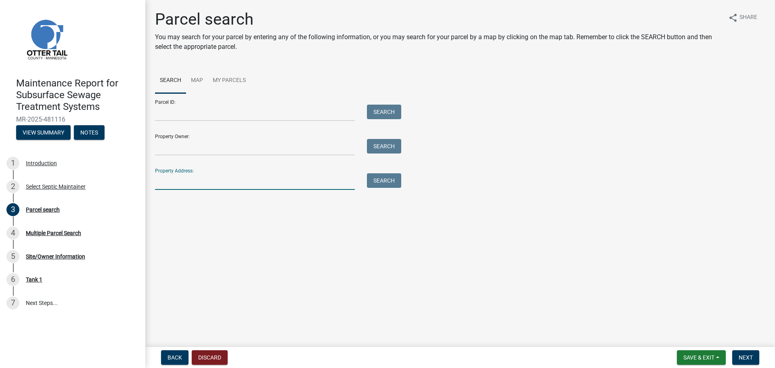
click at [201, 178] on input "Property Address:" at bounding box center [255, 181] width 200 height 17
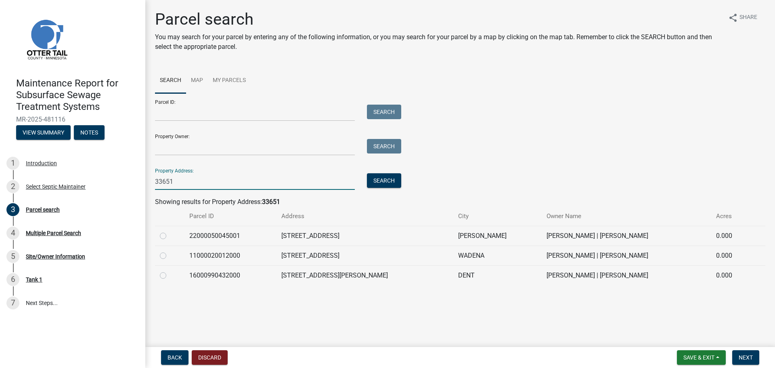
type input "33651"
click at [170, 251] on label at bounding box center [170, 251] width 0 height 0
click at [170, 256] on input "radio" at bounding box center [172, 253] width 5 height 5
radio input "true"
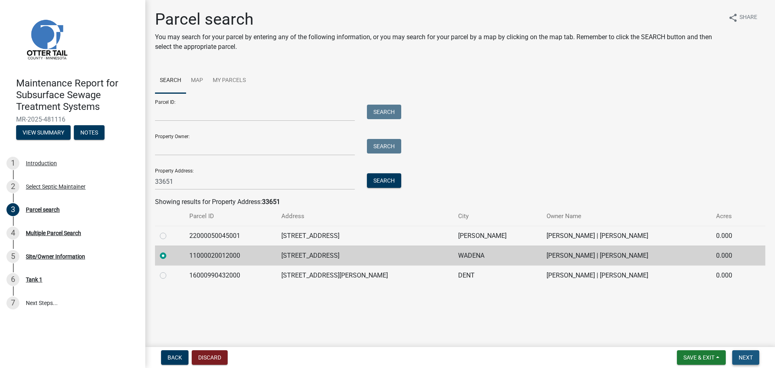
click at [752, 358] on span "Next" at bounding box center [746, 357] width 14 height 6
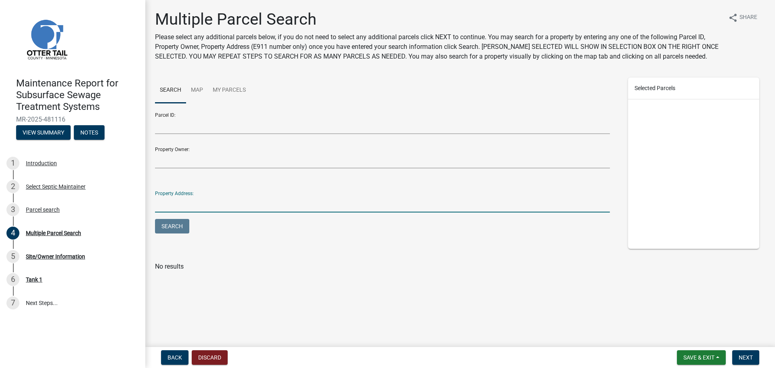
click at [201, 206] on input "Property Address:" at bounding box center [382, 204] width 455 height 17
type input "33651"
click at [186, 228] on button "Search" at bounding box center [172, 226] width 34 height 15
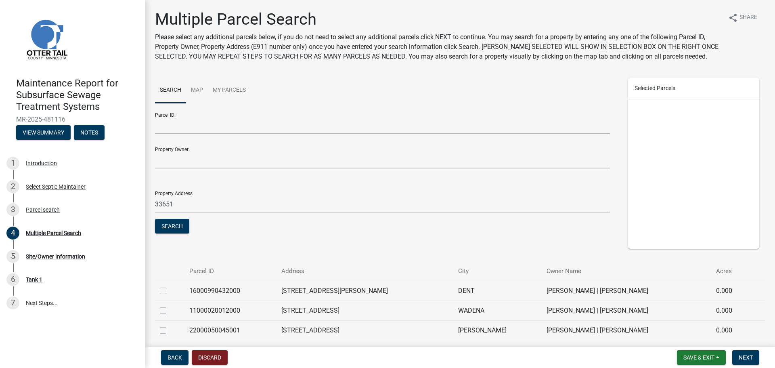
click at [170, 306] on label at bounding box center [170, 306] width 0 height 0
click at [170, 309] on input "checkbox" at bounding box center [172, 308] width 5 height 5
checkbox input "true"
click at [751, 355] on span "Next" at bounding box center [746, 357] width 14 height 6
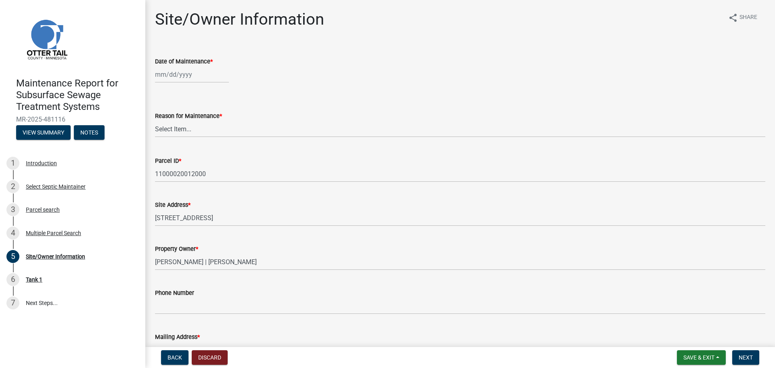
select select "9"
select select "2025"
click at [180, 76] on div "[PERSON_NAME] Feb Mar Apr [PERSON_NAME][DATE] Oct Nov [DATE] 1526 1527 1528 152…" at bounding box center [192, 74] width 74 height 17
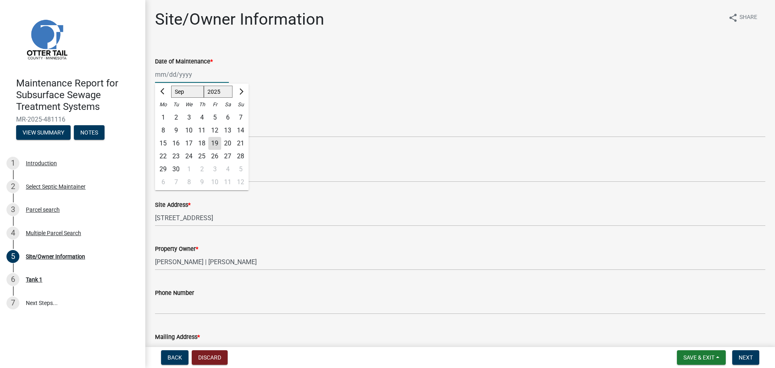
type input "[DATE]"
click at [269, 154] on div "Parcel ID * 11000020012000" at bounding box center [460, 164] width 610 height 38
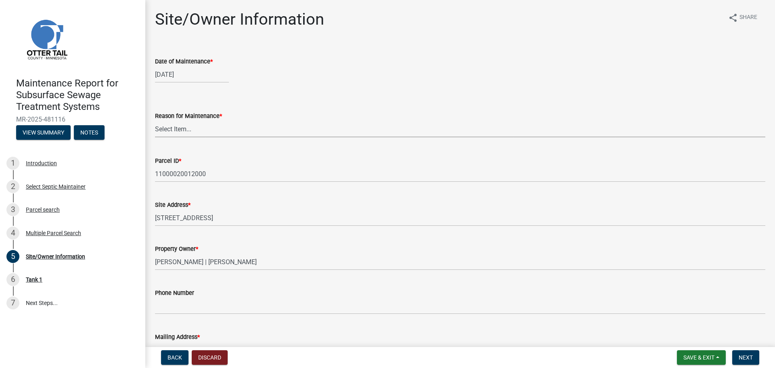
click at [183, 128] on select "Select Item... Called Routine Other" at bounding box center [460, 129] width 610 height 17
click at [155, 121] on select "Select Item... Called Routine Other" at bounding box center [460, 129] width 610 height 17
select select "3ac72b63-7b21-42e4-8192-806faae7a4f1"
click at [749, 361] on button "Next" at bounding box center [745, 357] width 27 height 15
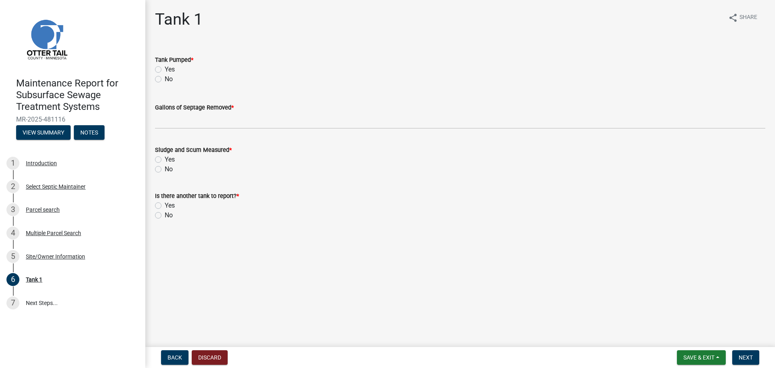
click at [165, 70] on label "Yes" at bounding box center [170, 70] width 10 height 10
click at [165, 70] on input "Yes" at bounding box center [167, 67] width 5 height 5
radio input "true"
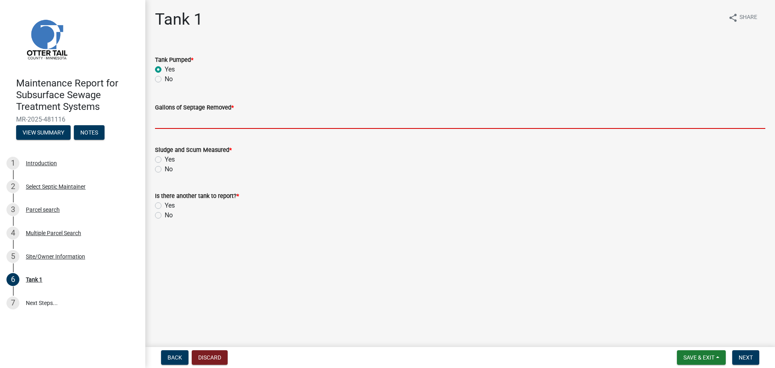
click at [158, 126] on input "Gallons of Septage Removed *" at bounding box center [460, 120] width 610 height 17
type input "1000"
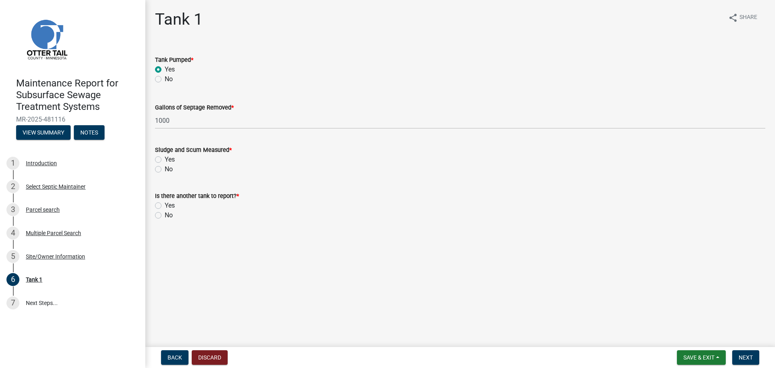
click at [165, 169] on label "No" at bounding box center [169, 169] width 8 height 10
click at [165, 169] on input "No" at bounding box center [167, 166] width 5 height 5
radio input "true"
drag, startPoint x: 161, startPoint y: 216, endPoint x: 218, endPoint y: 211, distance: 57.1
click at [165, 215] on label "No" at bounding box center [169, 215] width 8 height 10
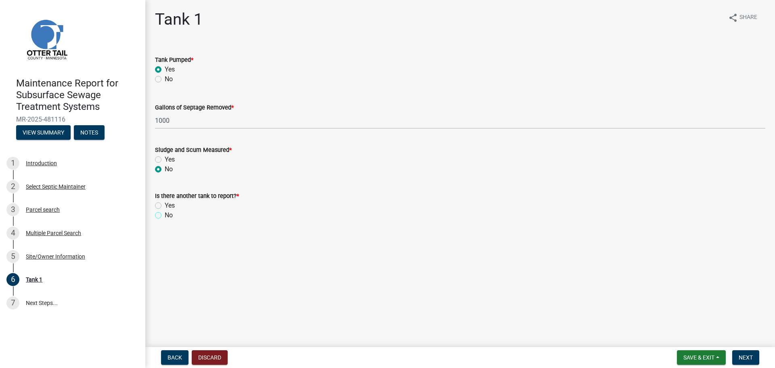
click at [165, 215] on input "No" at bounding box center [167, 212] width 5 height 5
radio input "true"
click at [752, 357] on span "Next" at bounding box center [746, 357] width 14 height 6
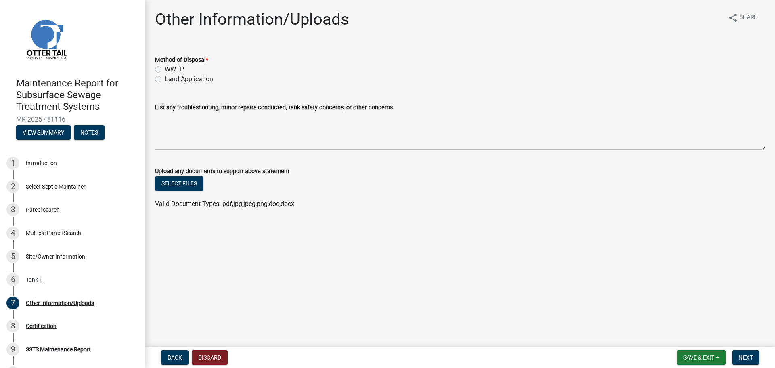
drag, startPoint x: 158, startPoint y: 81, endPoint x: 168, endPoint y: 84, distance: 10.6
click at [165, 81] on label "Land Application" at bounding box center [189, 79] width 48 height 10
click at [165, 80] on input "Land Application" at bounding box center [167, 76] width 5 height 5
radio input "true"
click at [749, 357] on span "Next" at bounding box center [746, 357] width 14 height 6
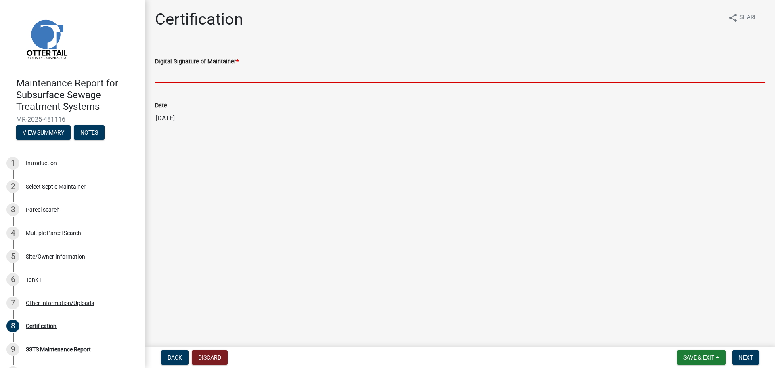
click at [200, 77] on input "Digital Signature of Maintainer *" at bounding box center [460, 74] width 610 height 17
type input "[PERSON_NAME]"
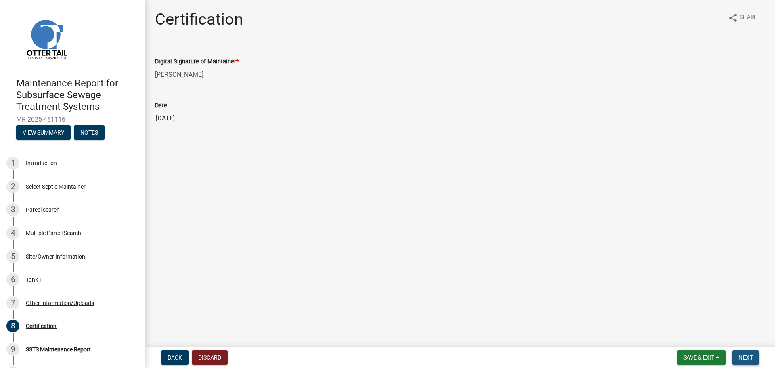
click at [743, 357] on span "Next" at bounding box center [746, 357] width 14 height 6
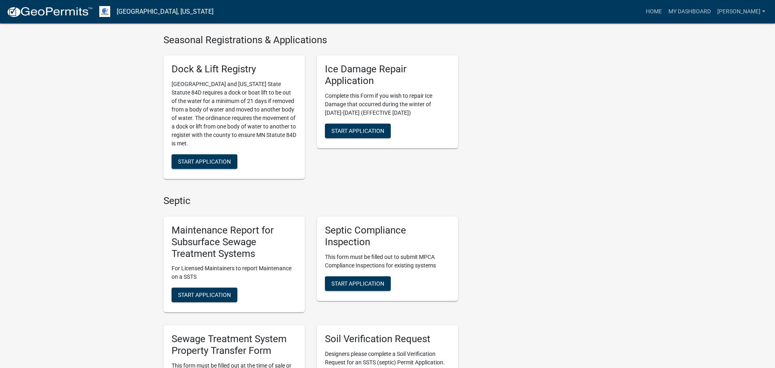
scroll to position [297, 0]
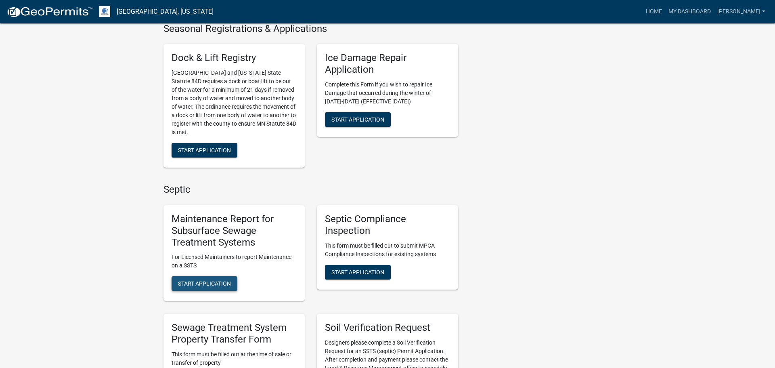
click at [184, 286] on span "Start Application" at bounding box center [204, 283] width 53 height 6
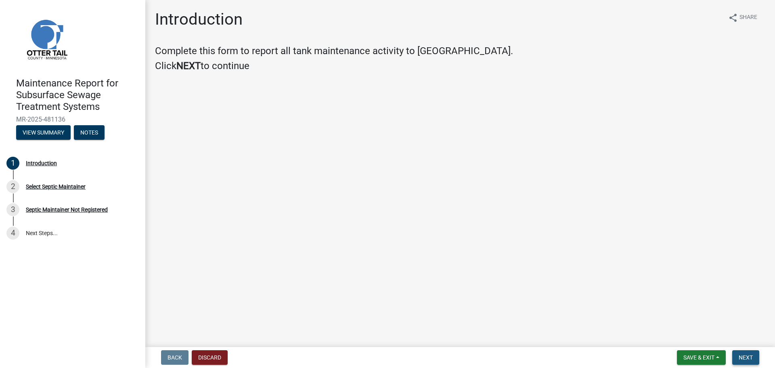
click at [746, 359] on span "Next" at bounding box center [746, 357] width 14 height 6
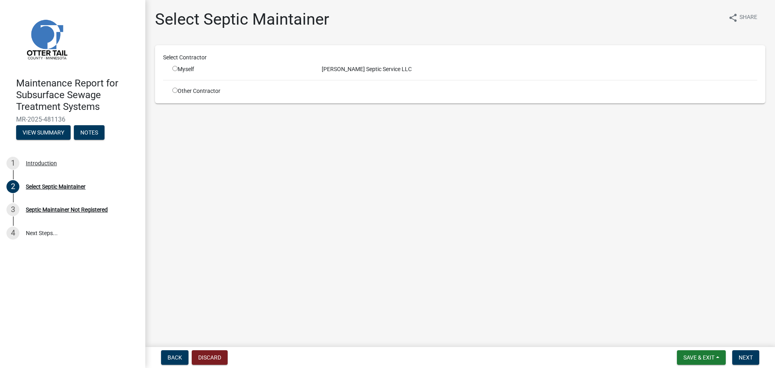
click at [174, 68] on input "radio" at bounding box center [174, 68] width 5 height 5
radio input "true"
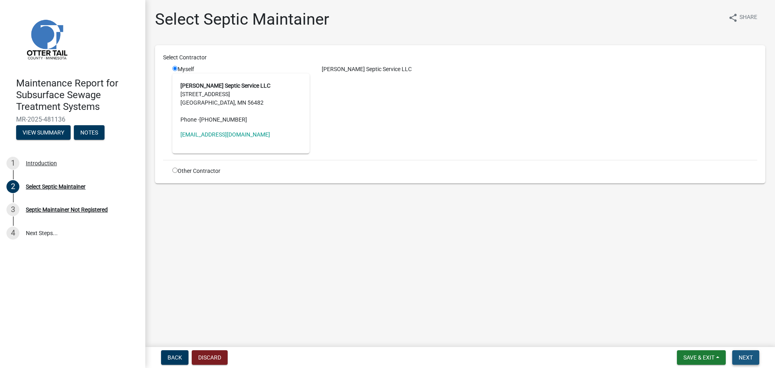
click at [750, 358] on span "Next" at bounding box center [746, 357] width 14 height 6
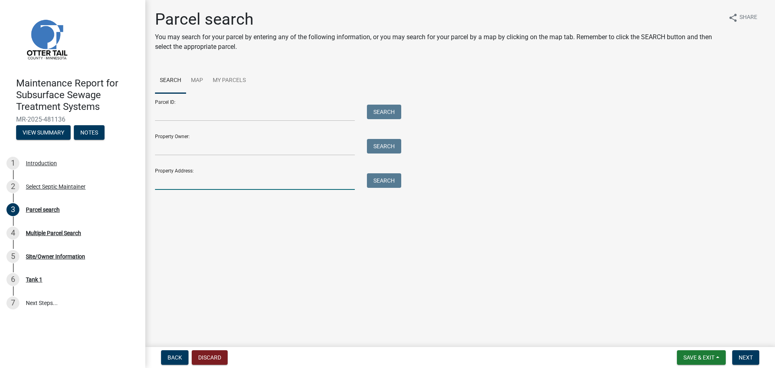
click at [182, 180] on input "Property Address:" at bounding box center [255, 181] width 200 height 17
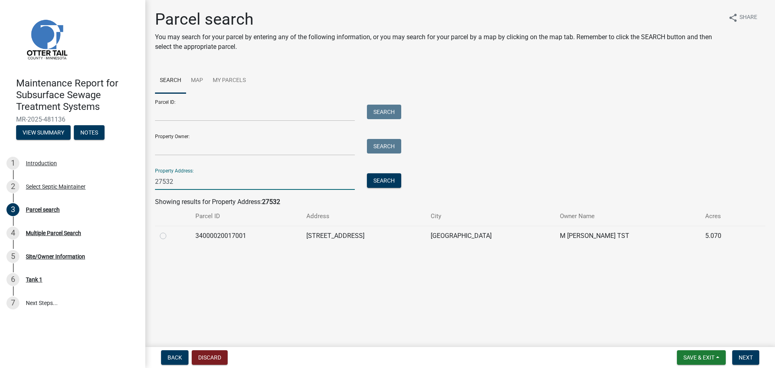
type input "27532"
click at [170, 231] on label at bounding box center [170, 231] width 0 height 0
click at [170, 236] on input "radio" at bounding box center [172, 233] width 5 height 5
radio input "true"
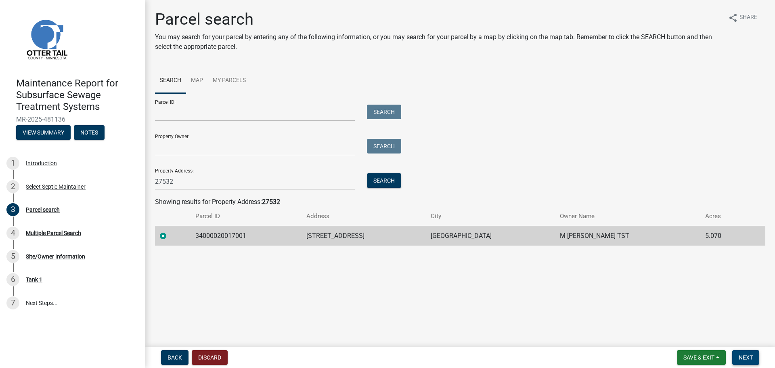
click at [745, 356] on span "Next" at bounding box center [746, 357] width 14 height 6
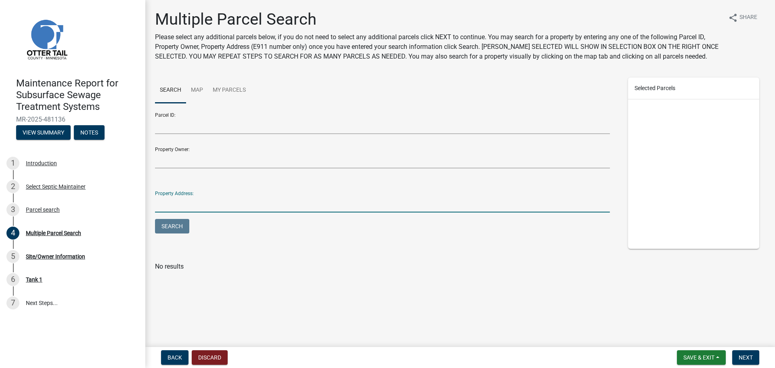
click at [215, 210] on input "Property Address:" at bounding box center [382, 204] width 455 height 17
type input "27532"
click at [155, 219] on button "Search" at bounding box center [172, 226] width 34 height 15
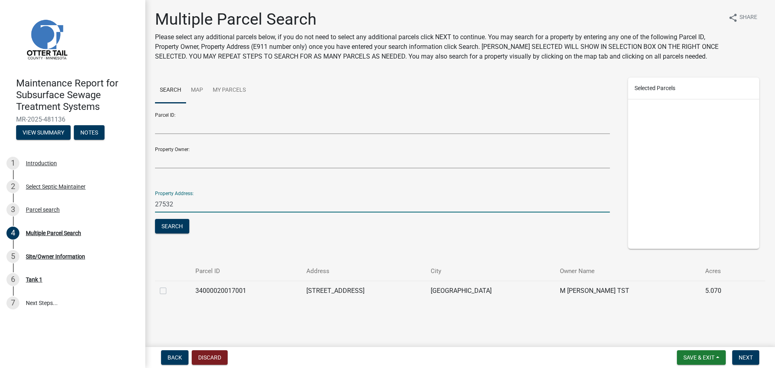
click at [170, 286] on label at bounding box center [170, 286] width 0 height 0
click at [170, 290] on input "checkbox" at bounding box center [172, 288] width 5 height 5
checkbox input "true"
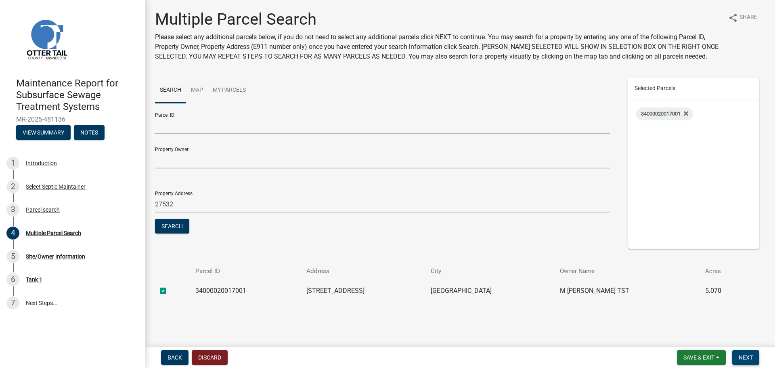
click at [747, 356] on span "Next" at bounding box center [746, 357] width 14 height 6
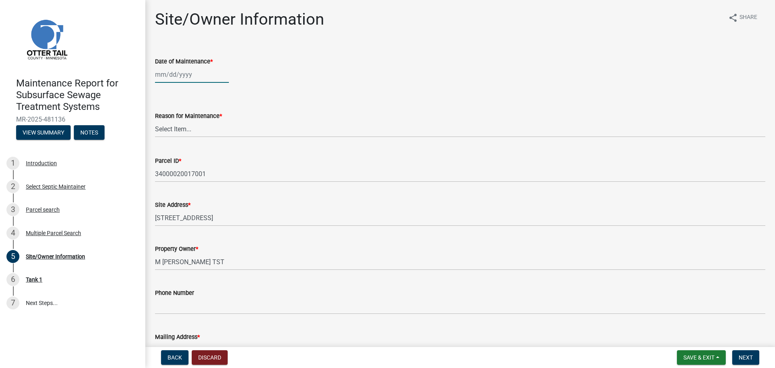
click at [182, 77] on div at bounding box center [192, 74] width 74 height 17
select select "9"
select select "2025"
click at [206, 144] on div "18" at bounding box center [201, 143] width 13 height 13
type input "[DATE]"
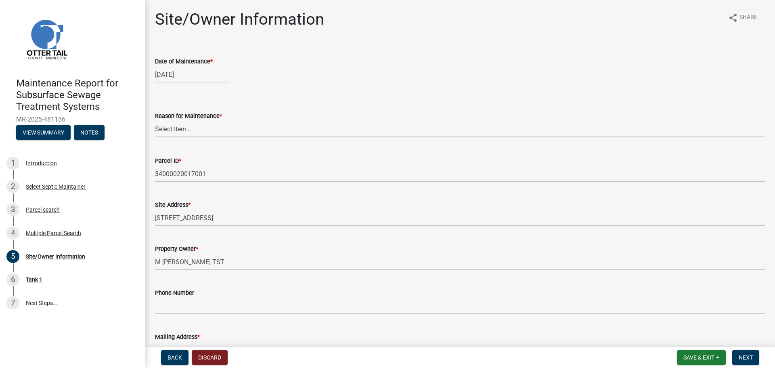
click at [200, 130] on select "Select Item... Called Routine Other" at bounding box center [460, 129] width 610 height 17
click at [155, 121] on select "Select Item... Called Routine Other" at bounding box center [460, 129] width 610 height 17
select select "3ac72b63-7b21-42e4-8192-806faae7a4f1"
click at [755, 356] on button "Next" at bounding box center [745, 357] width 27 height 15
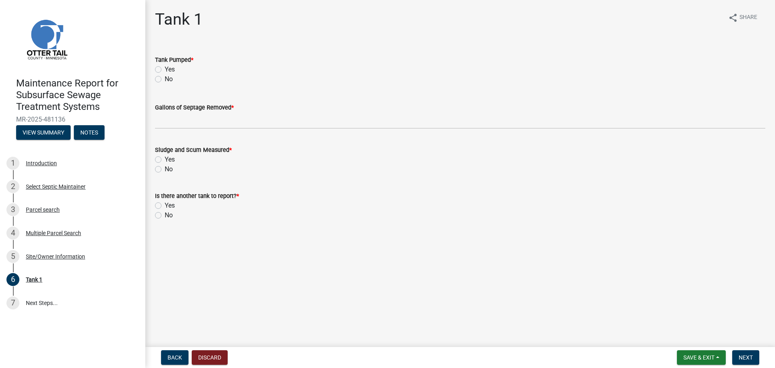
click at [165, 69] on label "Yes" at bounding box center [170, 70] width 10 height 10
click at [165, 69] on input "Yes" at bounding box center [167, 67] width 5 height 5
radio input "true"
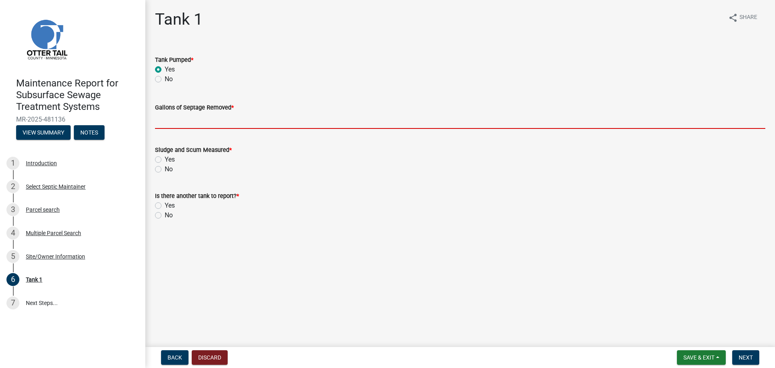
click at [174, 122] on input "Gallons of Septage Removed *" at bounding box center [460, 120] width 610 height 17
type input "1500"
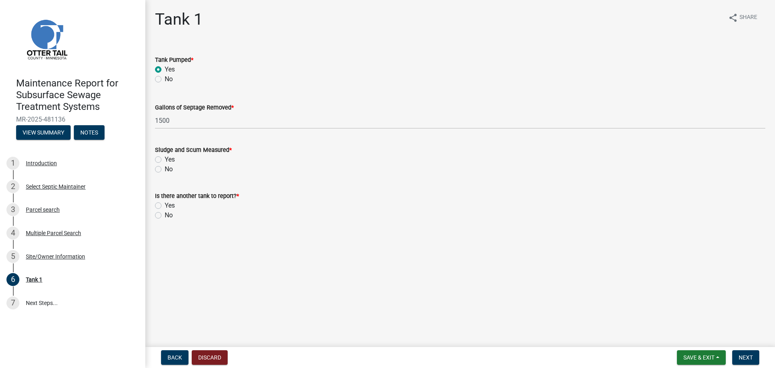
click at [165, 167] on label "No" at bounding box center [169, 169] width 8 height 10
click at [165, 167] on input "No" at bounding box center [167, 166] width 5 height 5
radio input "true"
click at [165, 215] on label "No" at bounding box center [169, 215] width 8 height 10
click at [165, 215] on input "No" at bounding box center [167, 212] width 5 height 5
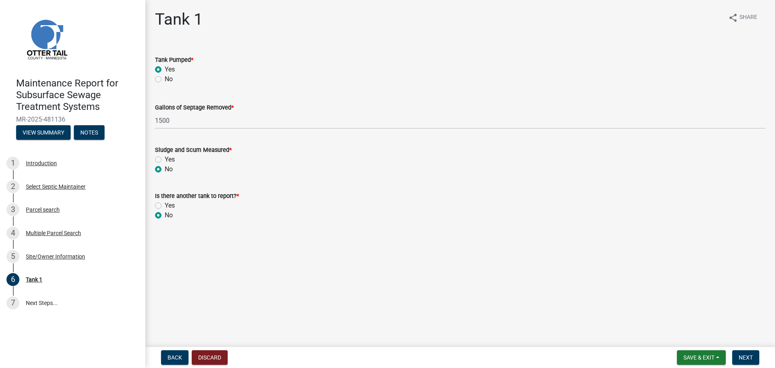
radio input "true"
click at [748, 356] on span "Next" at bounding box center [746, 357] width 14 height 6
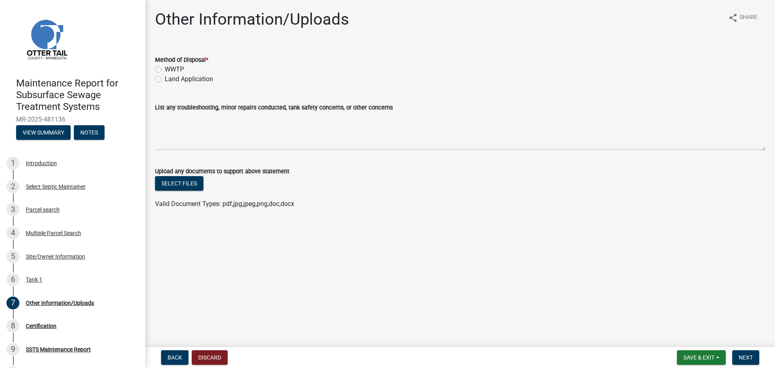
click at [165, 77] on label "Land Application" at bounding box center [189, 79] width 48 height 10
click at [165, 77] on input "Land Application" at bounding box center [167, 76] width 5 height 5
radio input "true"
click at [747, 356] on span "Next" at bounding box center [746, 357] width 14 height 6
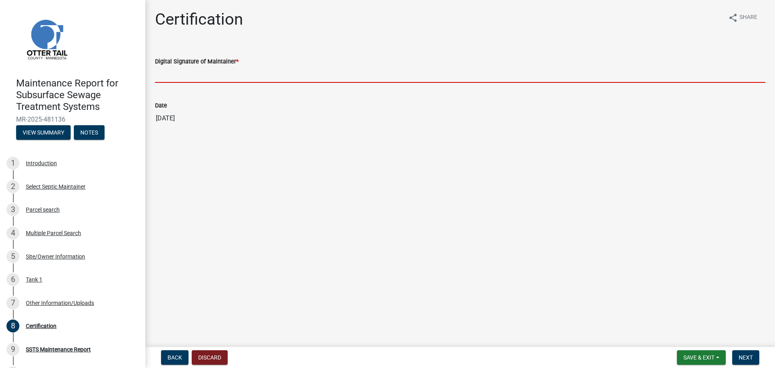
click at [187, 72] on input "Digital Signature of Maintainer *" at bounding box center [460, 74] width 610 height 17
type input "[PERSON_NAME]"
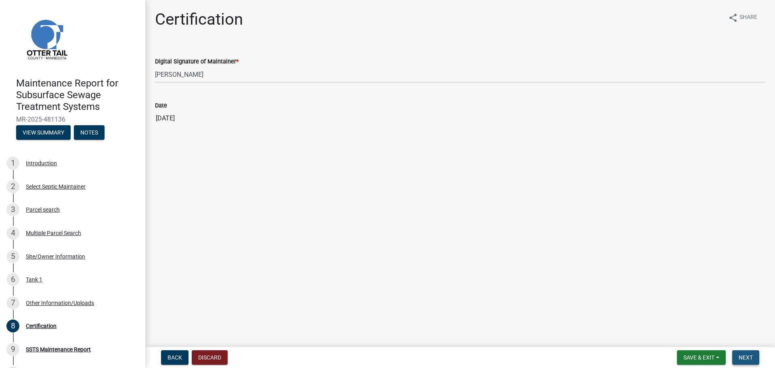
click at [736, 358] on button "Next" at bounding box center [745, 357] width 27 height 15
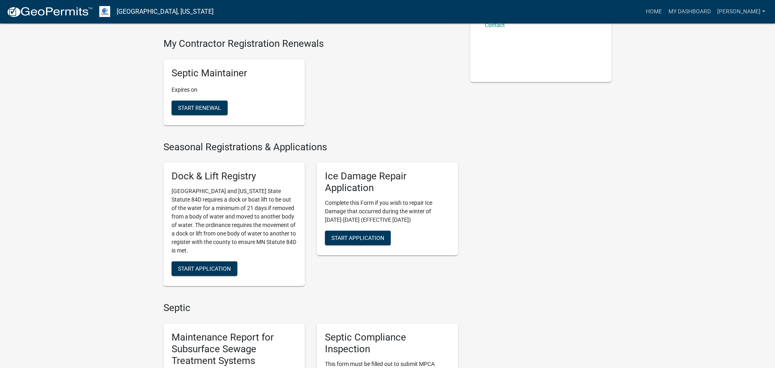
scroll to position [271, 0]
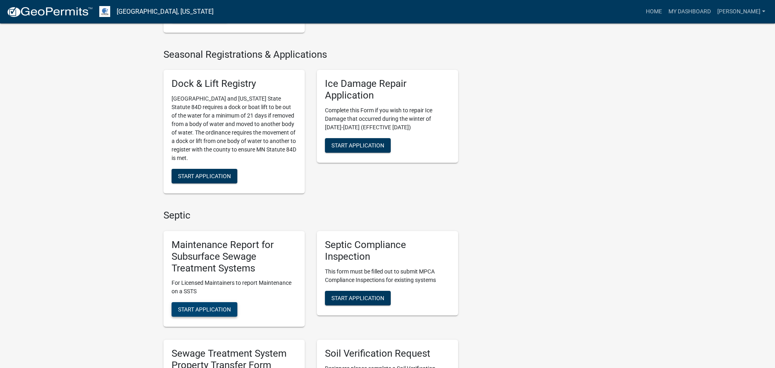
click at [215, 311] on span "Start Application" at bounding box center [204, 309] width 53 height 6
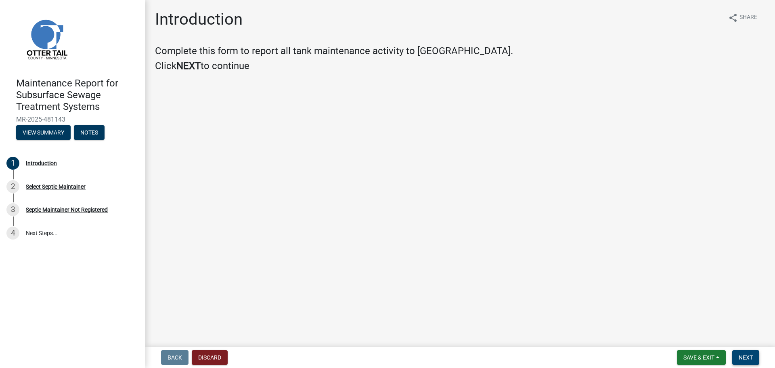
click at [740, 356] on span "Next" at bounding box center [746, 357] width 14 height 6
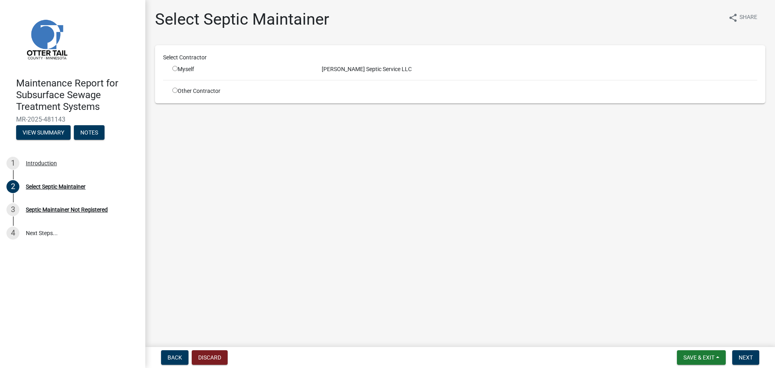
click at [174, 68] on input "radio" at bounding box center [174, 68] width 5 height 5
radio input "true"
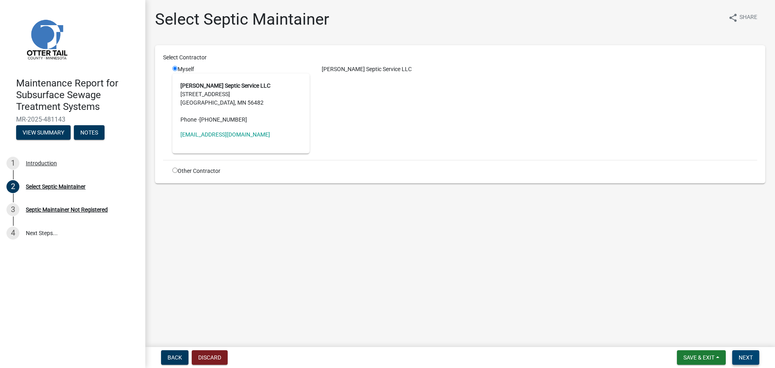
click at [745, 355] on span "Next" at bounding box center [746, 357] width 14 height 6
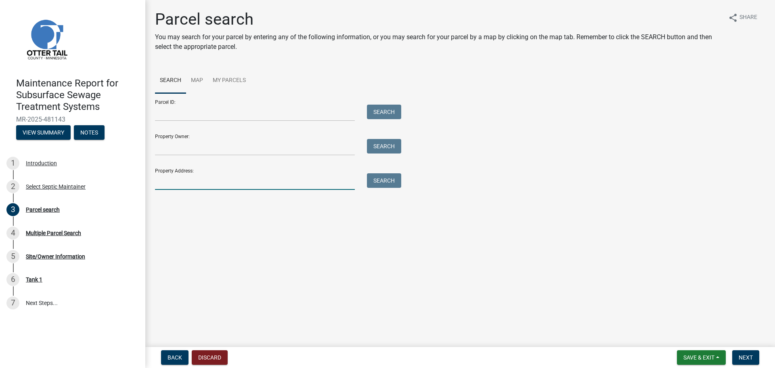
click at [226, 186] on input "Property Address:" at bounding box center [255, 181] width 200 height 17
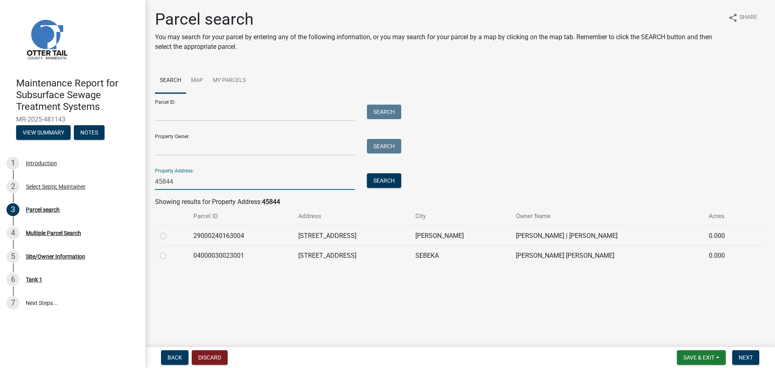
type input "45844"
click at [170, 251] on label at bounding box center [170, 251] width 0 height 0
click at [170, 256] on input "radio" at bounding box center [172, 253] width 5 height 5
radio input "true"
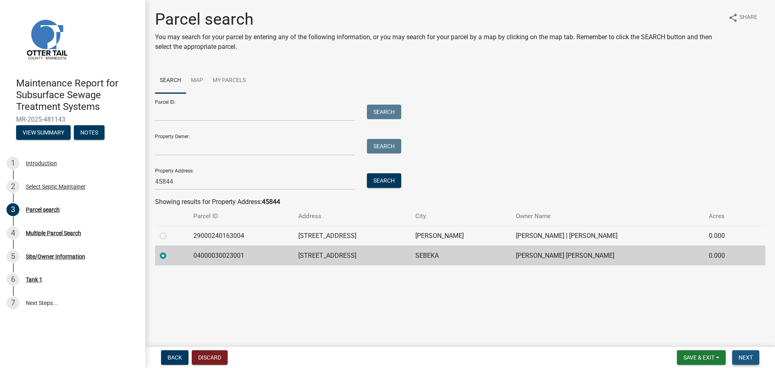
click at [745, 358] on span "Next" at bounding box center [746, 357] width 14 height 6
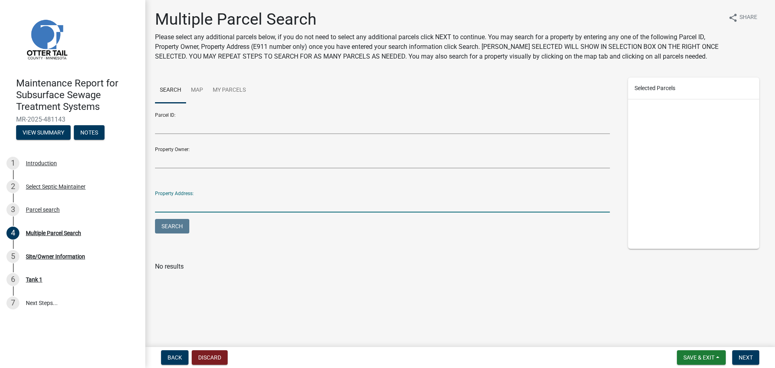
click at [321, 208] on input "Property Address:" at bounding box center [382, 204] width 455 height 17
type input "45844"
click at [155, 219] on button "Search" at bounding box center [172, 226] width 34 height 15
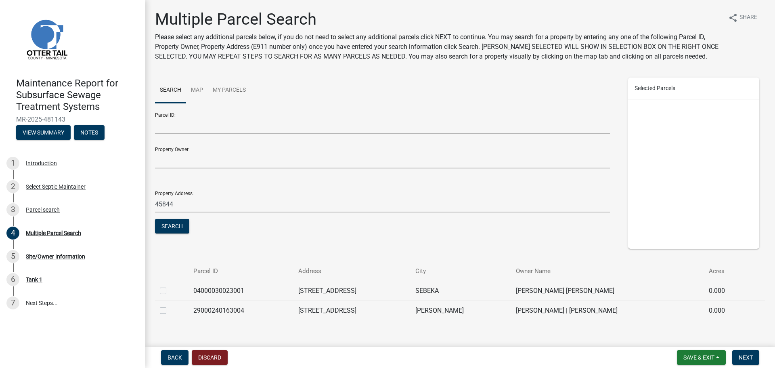
click at [170, 286] on label at bounding box center [170, 286] width 0 height 0
click at [170, 287] on input "checkbox" at bounding box center [172, 288] width 5 height 5
checkbox input "true"
click at [753, 358] on span "Next" at bounding box center [746, 357] width 14 height 6
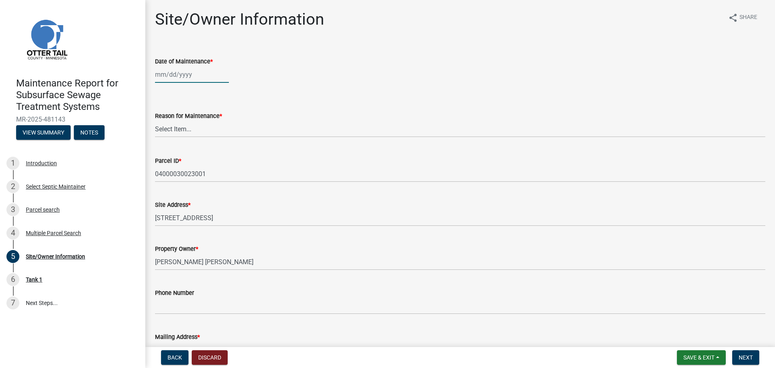
click at [176, 76] on div at bounding box center [192, 74] width 74 height 17
select select "9"
select select "2025"
click at [215, 139] on div "19" at bounding box center [214, 143] width 13 height 13
type input "[DATE]"
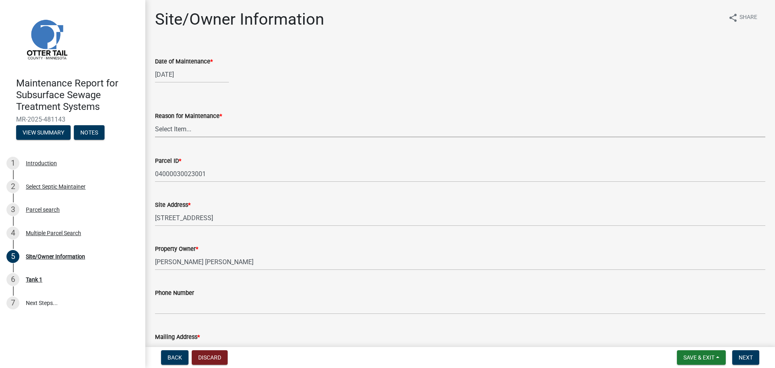
click at [155, 126] on select "Select Item... Called Routine Other" at bounding box center [460, 129] width 610 height 17
click at [155, 121] on select "Select Item... Called Routine Other" at bounding box center [460, 129] width 610 height 17
select select "3ac72b63-7b21-42e4-8192-806faae7a4f1"
click at [747, 361] on button "Next" at bounding box center [745, 357] width 27 height 15
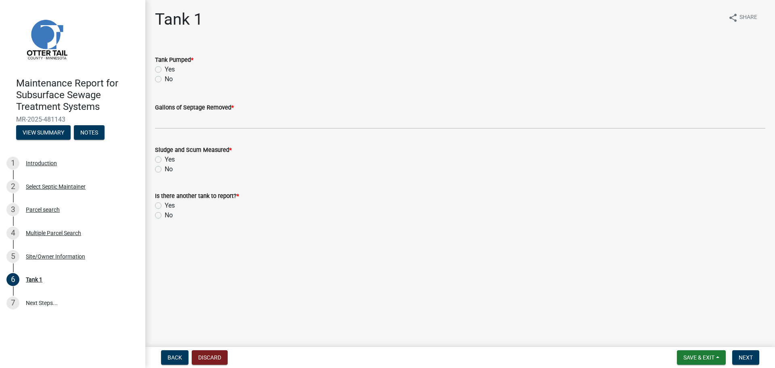
click at [165, 68] on label "Yes" at bounding box center [170, 70] width 10 height 10
click at [165, 68] on input "Yes" at bounding box center [167, 67] width 5 height 5
radio input "true"
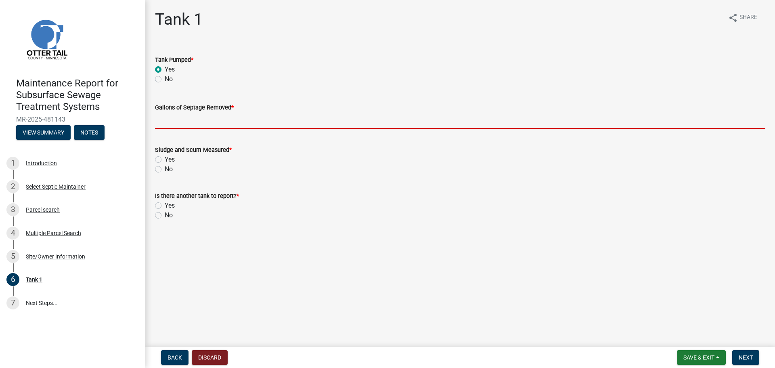
click at [164, 128] on input "Gallons of Septage Removed *" at bounding box center [460, 120] width 610 height 17
type input "1200"
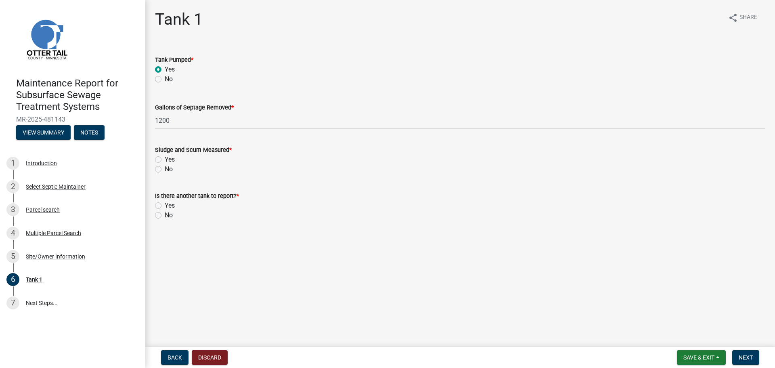
click at [165, 168] on label "No" at bounding box center [169, 169] width 8 height 10
click at [165, 168] on input "No" at bounding box center [167, 166] width 5 height 5
radio input "true"
drag, startPoint x: 158, startPoint y: 214, endPoint x: 195, endPoint y: 221, distance: 37.8
click at [165, 215] on label "No" at bounding box center [169, 215] width 8 height 10
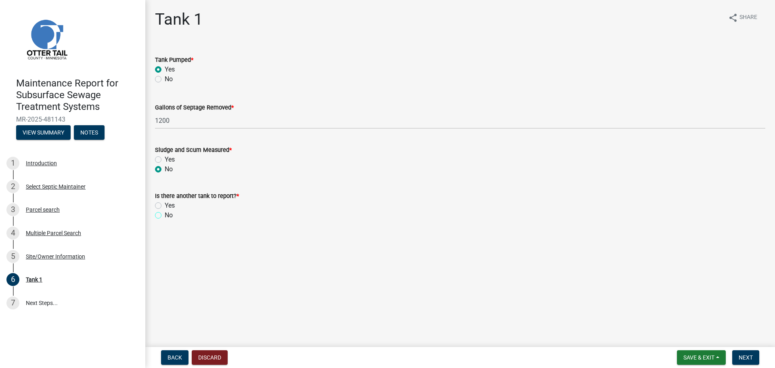
click at [165, 215] on input "No" at bounding box center [167, 212] width 5 height 5
radio input "true"
click at [753, 359] on span "Next" at bounding box center [746, 357] width 14 height 6
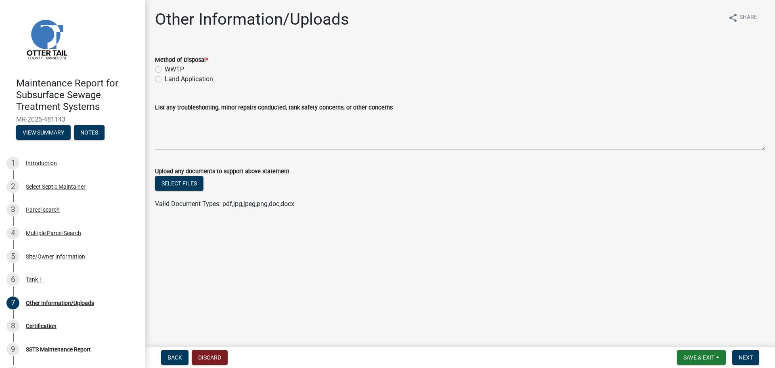
click at [165, 77] on label "Land Application" at bounding box center [189, 79] width 48 height 10
click at [165, 77] on input "Land Application" at bounding box center [167, 76] width 5 height 5
radio input "true"
click at [755, 356] on button "Next" at bounding box center [745, 357] width 27 height 15
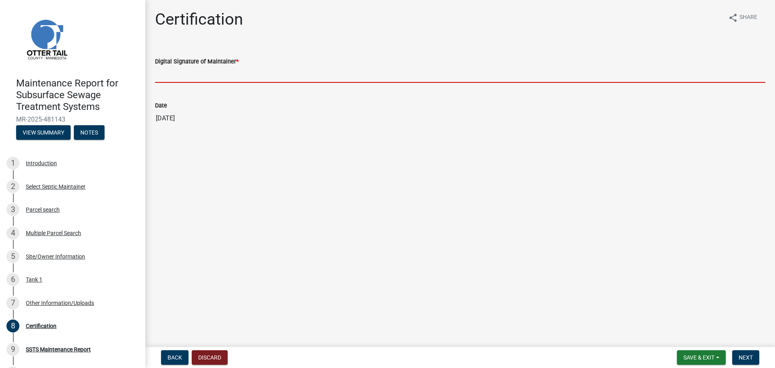
click at [224, 75] on input "Digital Signature of Maintainer *" at bounding box center [460, 74] width 610 height 17
type input "[PERSON_NAME]"
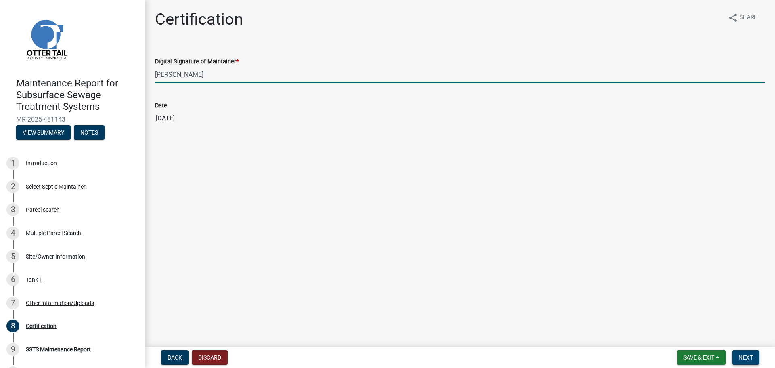
drag, startPoint x: 745, startPoint y: 357, endPoint x: 742, endPoint y: 354, distance: 4.3
click at [744, 355] on span "Next" at bounding box center [746, 357] width 14 height 6
